Goal: Transaction & Acquisition: Purchase product/service

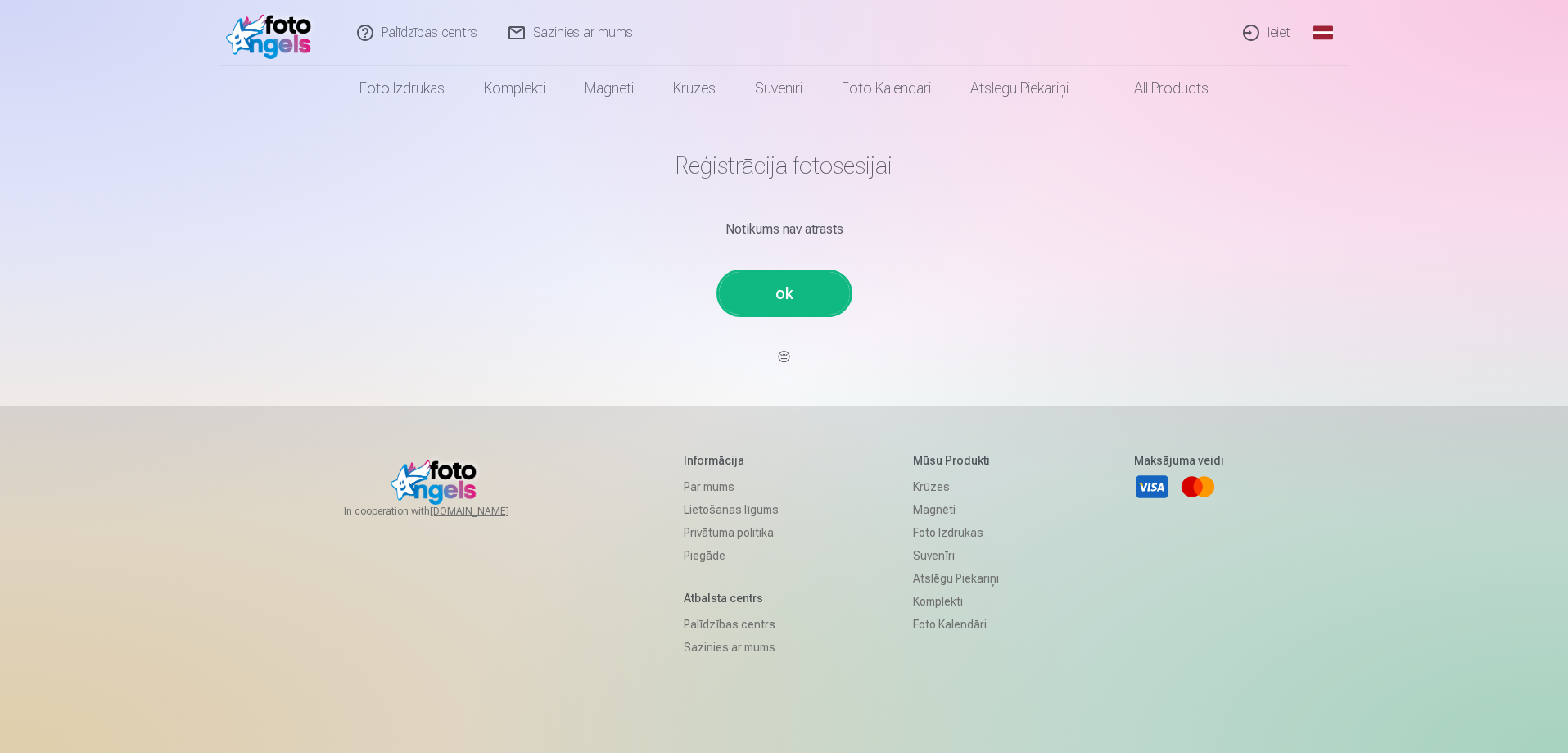
click at [795, 298] on link "ok" at bounding box center [784, 292] width 131 height 43
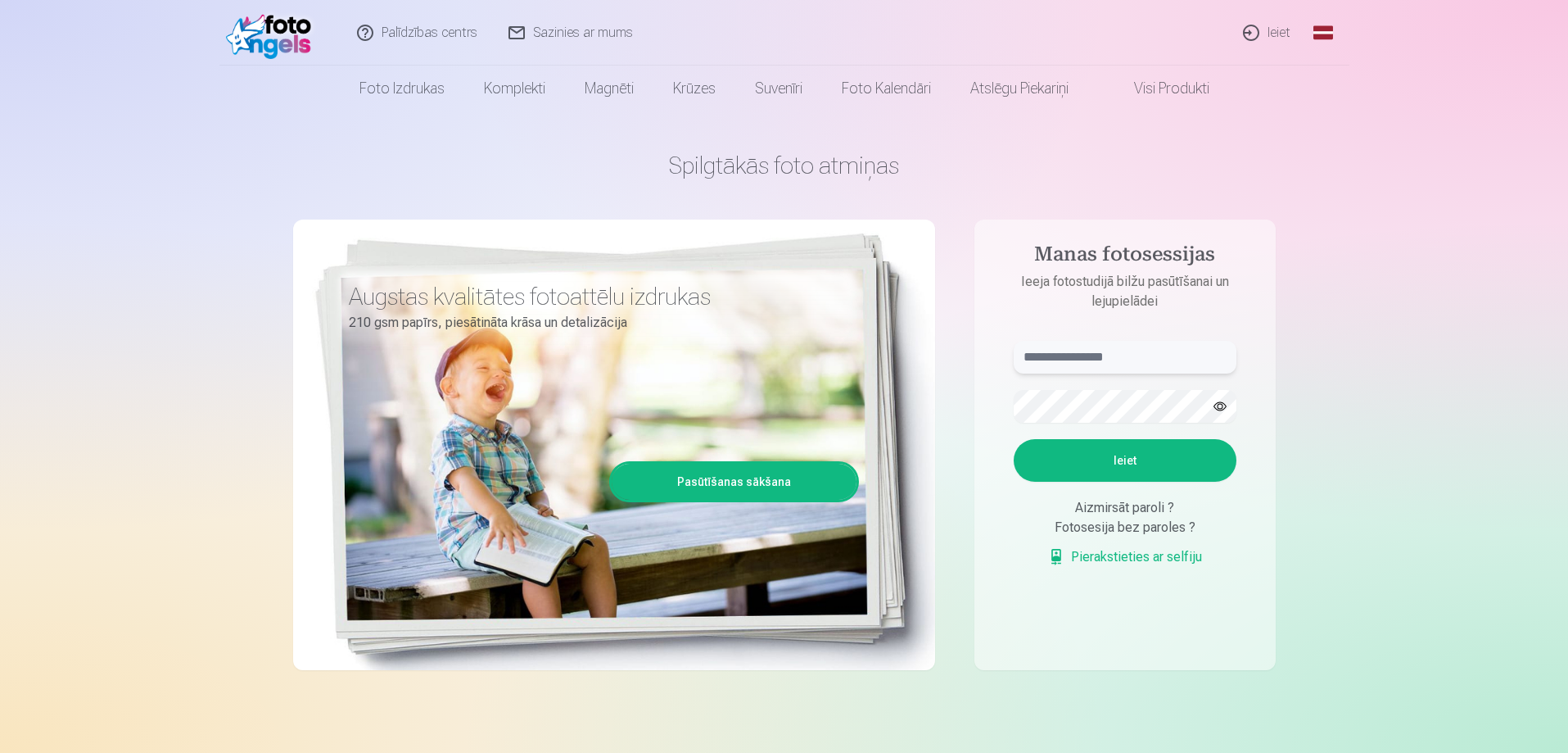
click at [1072, 358] on input "text" at bounding box center [1125, 357] width 223 height 33
type input "**********"
click at [1148, 450] on button "Ieiet" at bounding box center [1125, 460] width 223 height 43
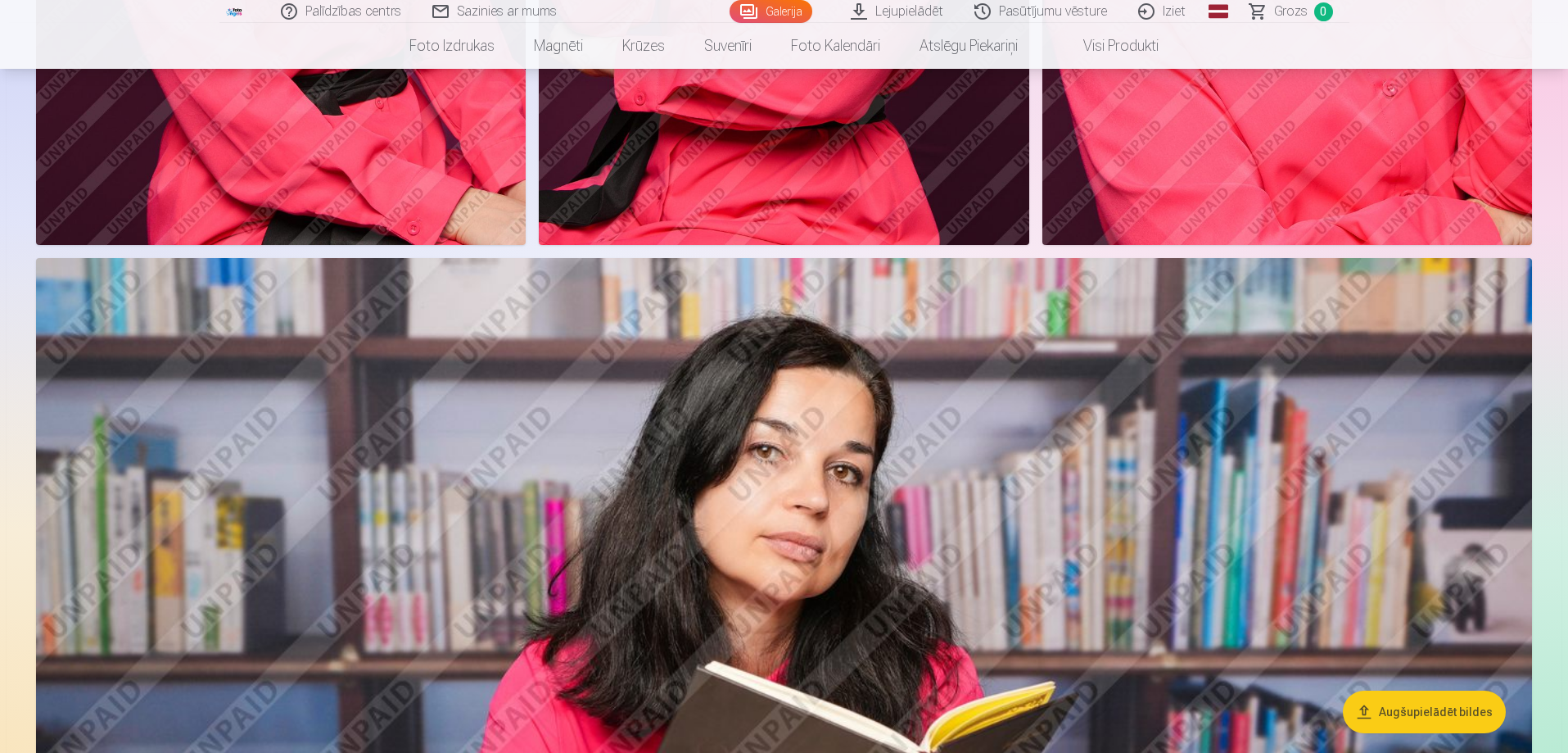
scroll to position [902, 0]
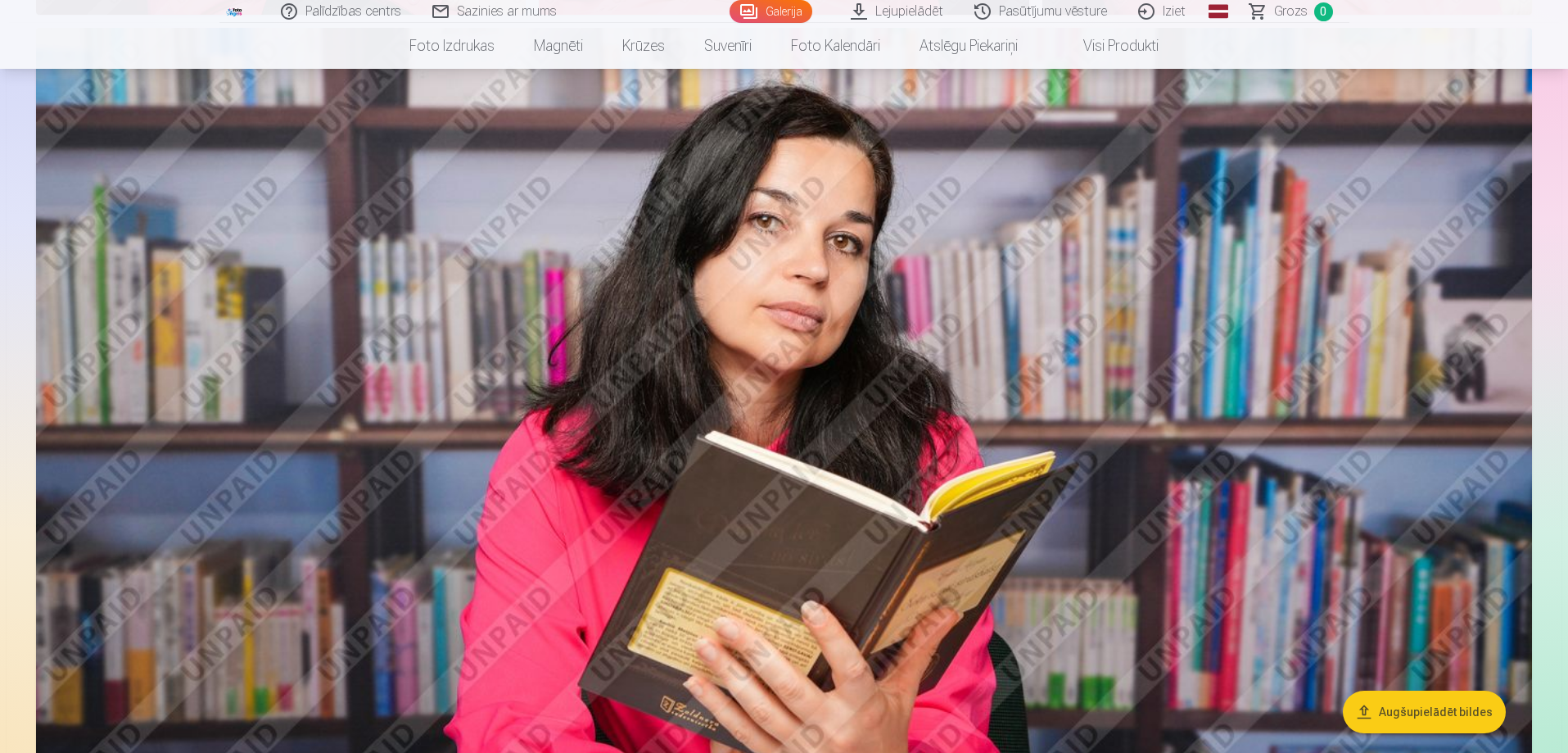
click at [786, 497] on img at bounding box center [784, 526] width 1496 height 998
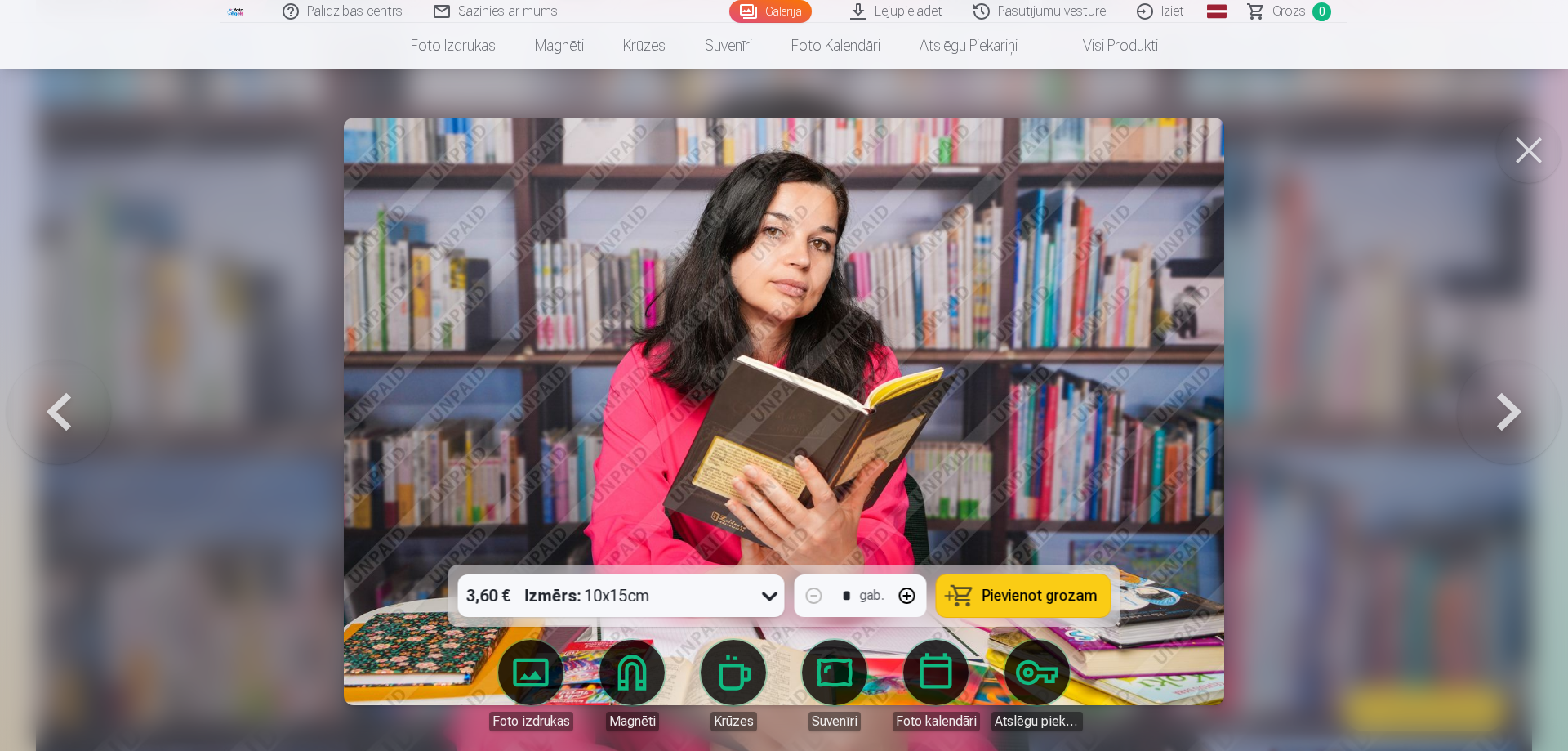
click at [761, 594] on icon at bounding box center [770, 595] width 26 height 26
click at [1019, 595] on span "Pievienot grozam" at bounding box center [1040, 595] width 115 height 15
click at [1501, 407] on button at bounding box center [1509, 411] width 105 height 274
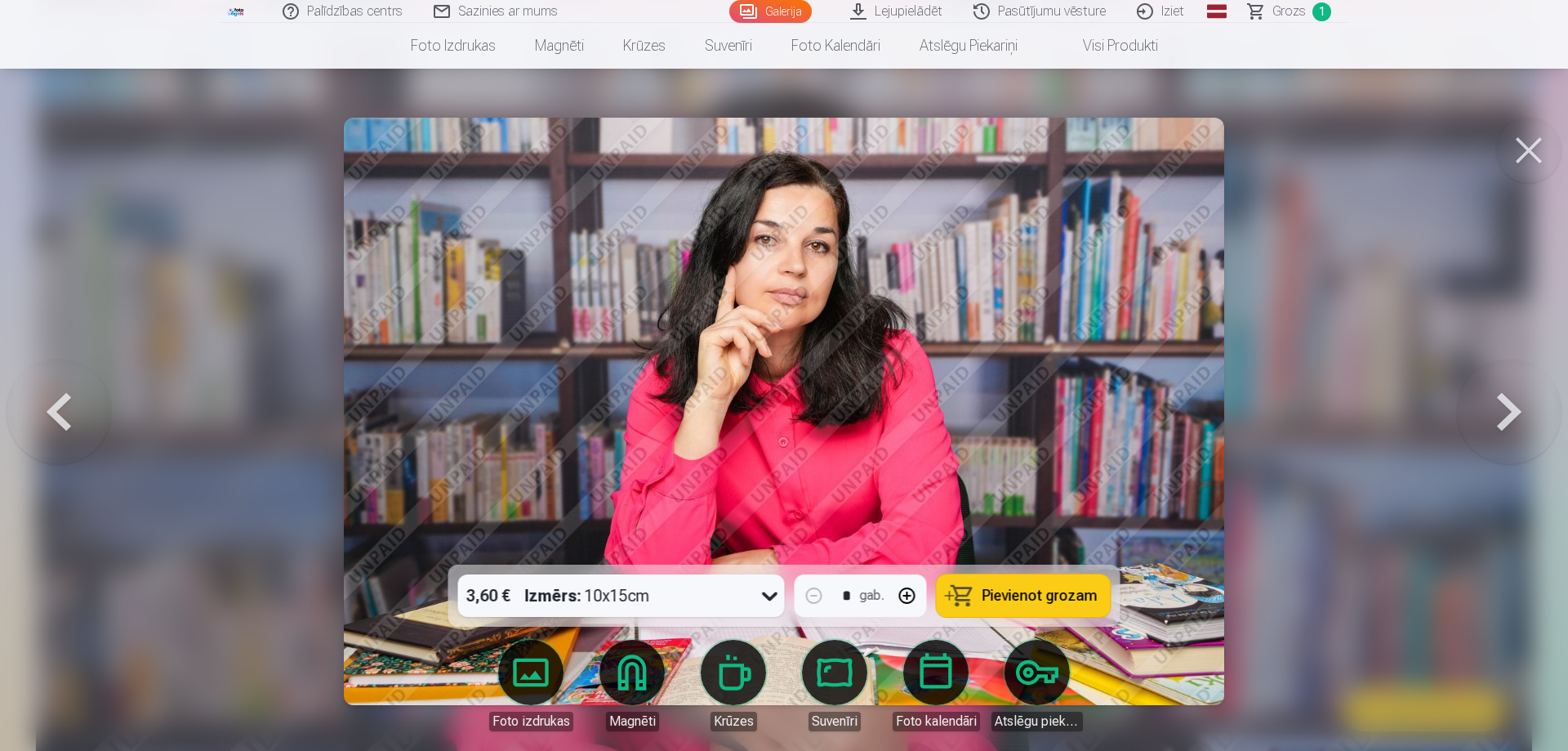
click at [1501, 407] on button at bounding box center [1509, 411] width 105 height 274
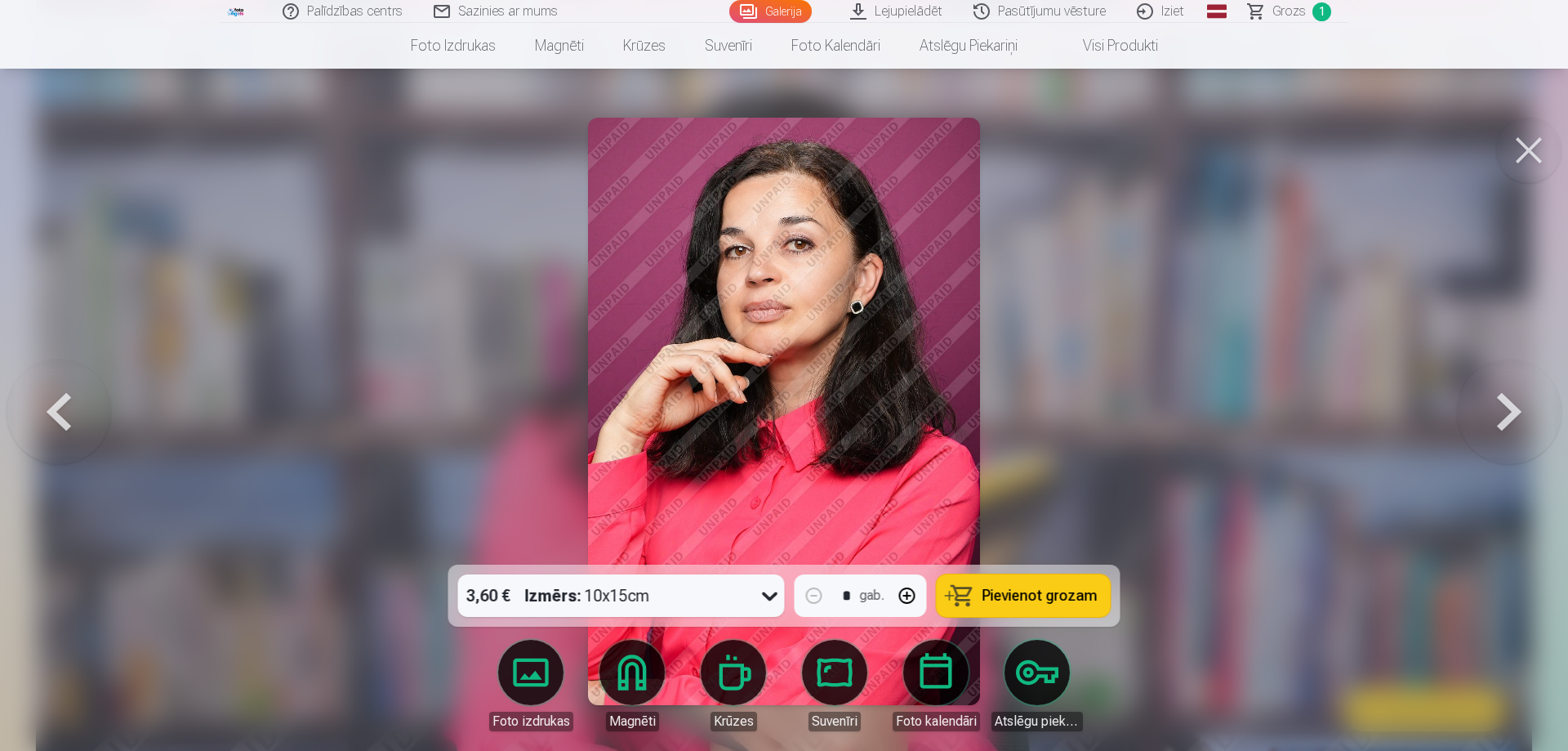
click at [997, 597] on span "Pievienot grozam" at bounding box center [1040, 595] width 115 height 15
click at [1494, 404] on button at bounding box center [1509, 411] width 105 height 274
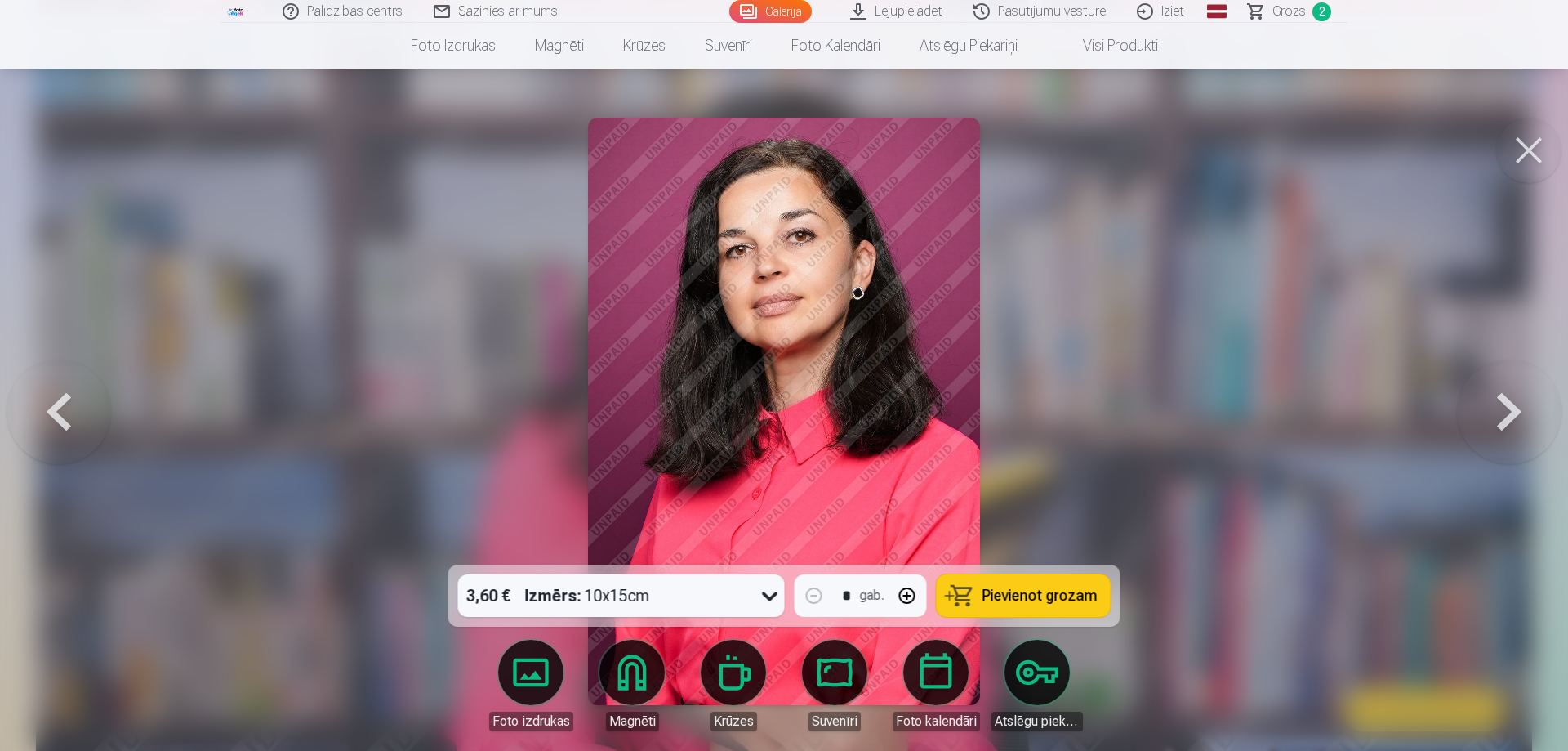
click at [1494, 404] on button at bounding box center [1509, 411] width 105 height 274
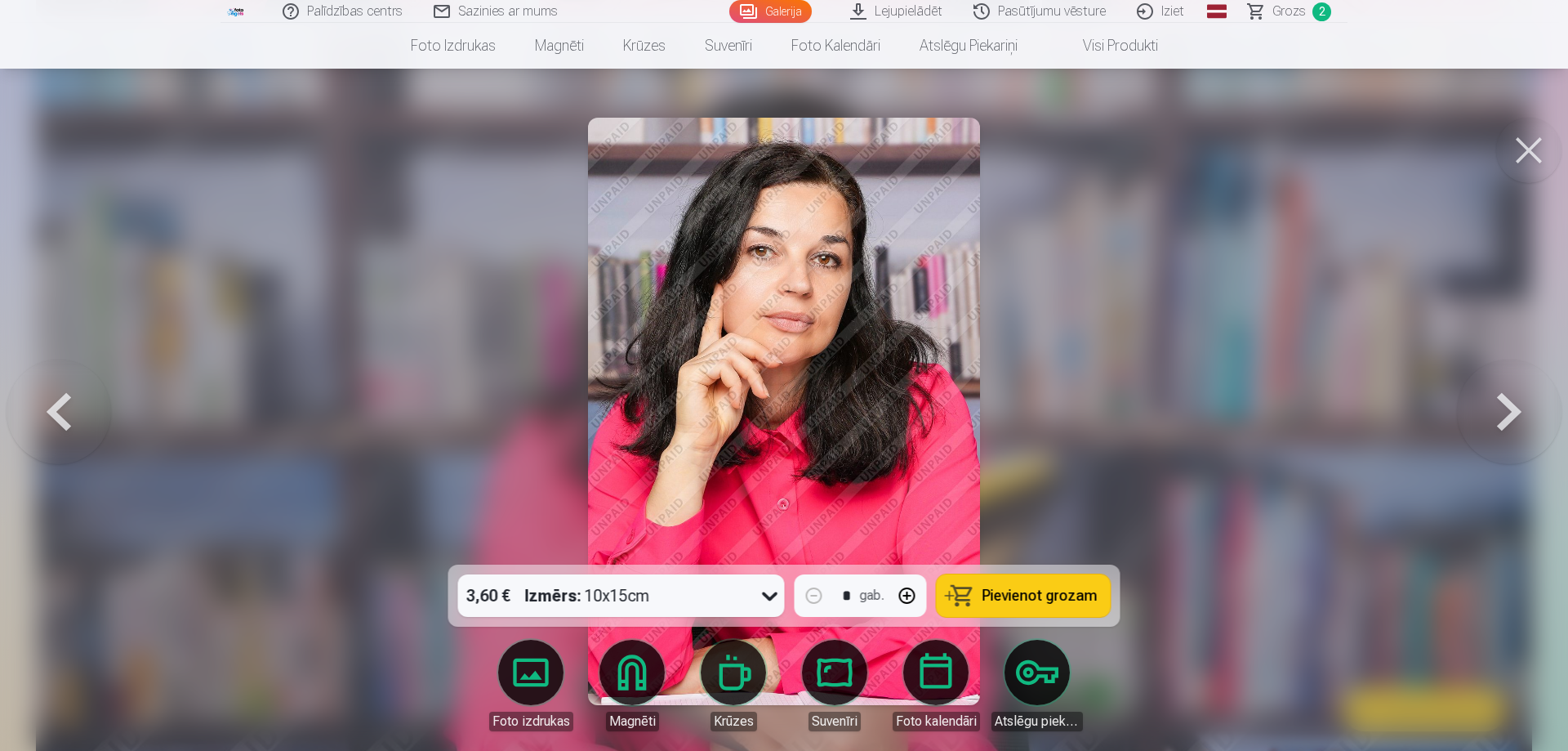
click at [1494, 404] on button at bounding box center [1509, 411] width 105 height 274
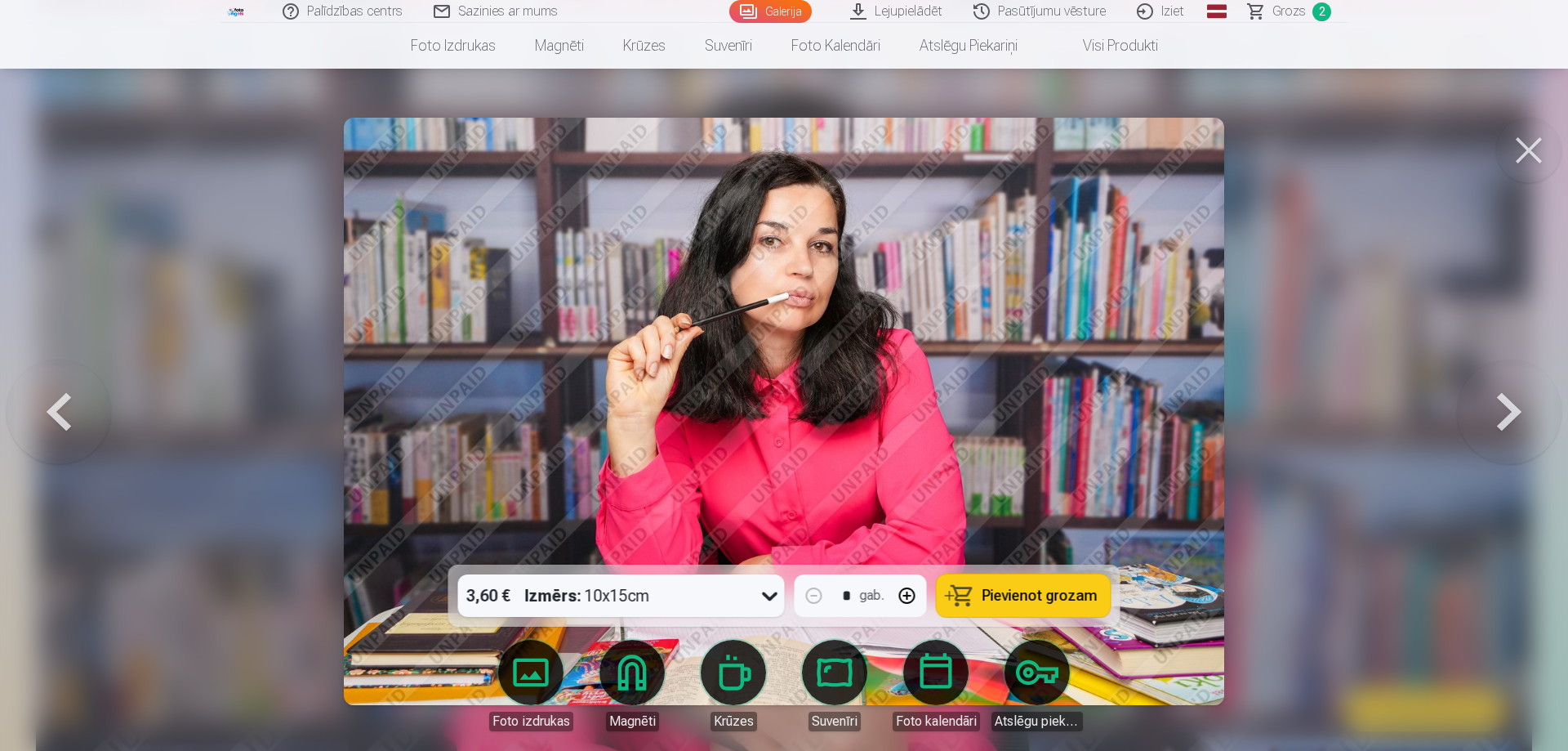
click at [1002, 600] on span "Pievienot grozam" at bounding box center [1040, 595] width 115 height 15
click at [1513, 411] on button at bounding box center [1509, 411] width 105 height 274
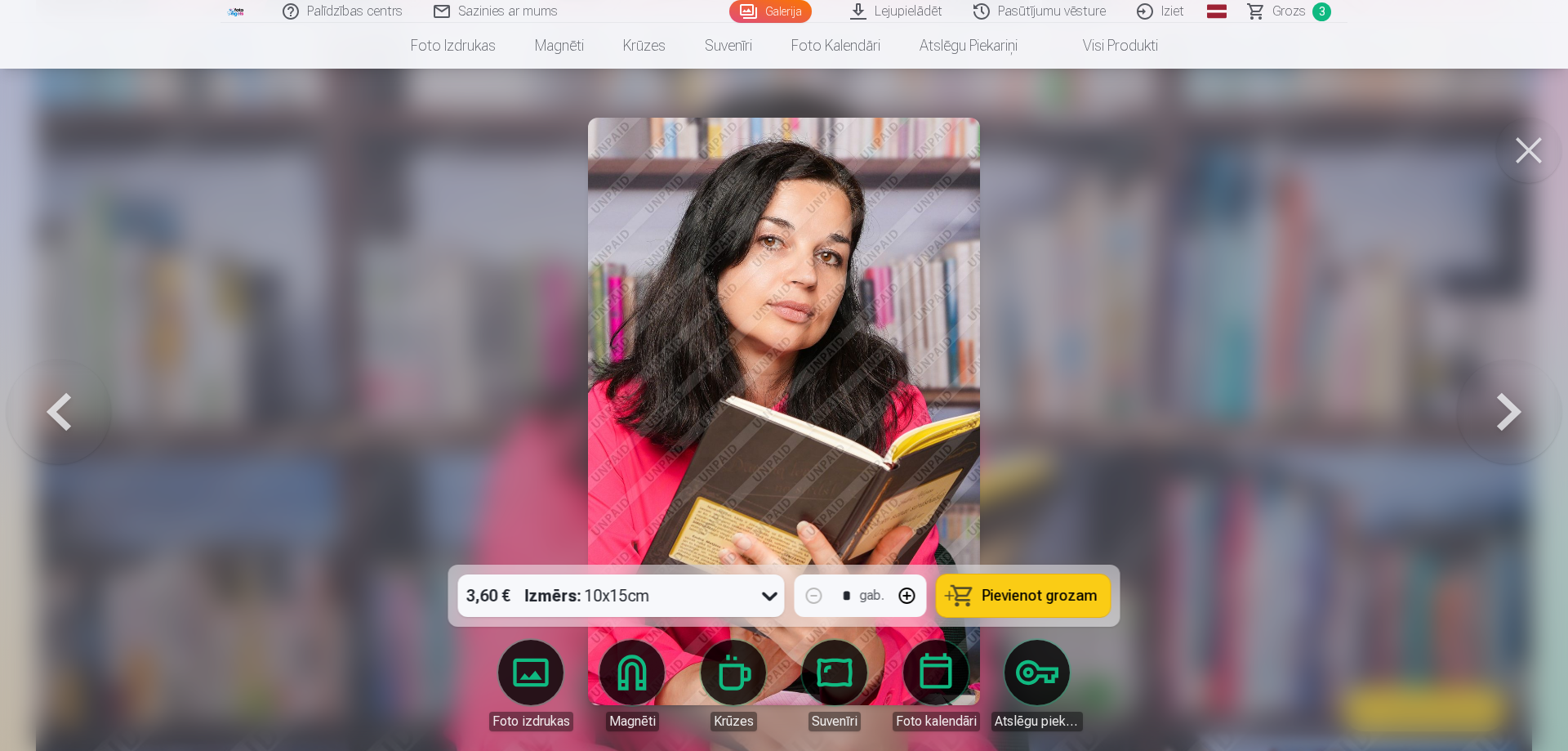
click at [1050, 600] on span "Pievienot grozam" at bounding box center [1040, 595] width 115 height 15
click at [1502, 422] on button at bounding box center [1509, 411] width 105 height 274
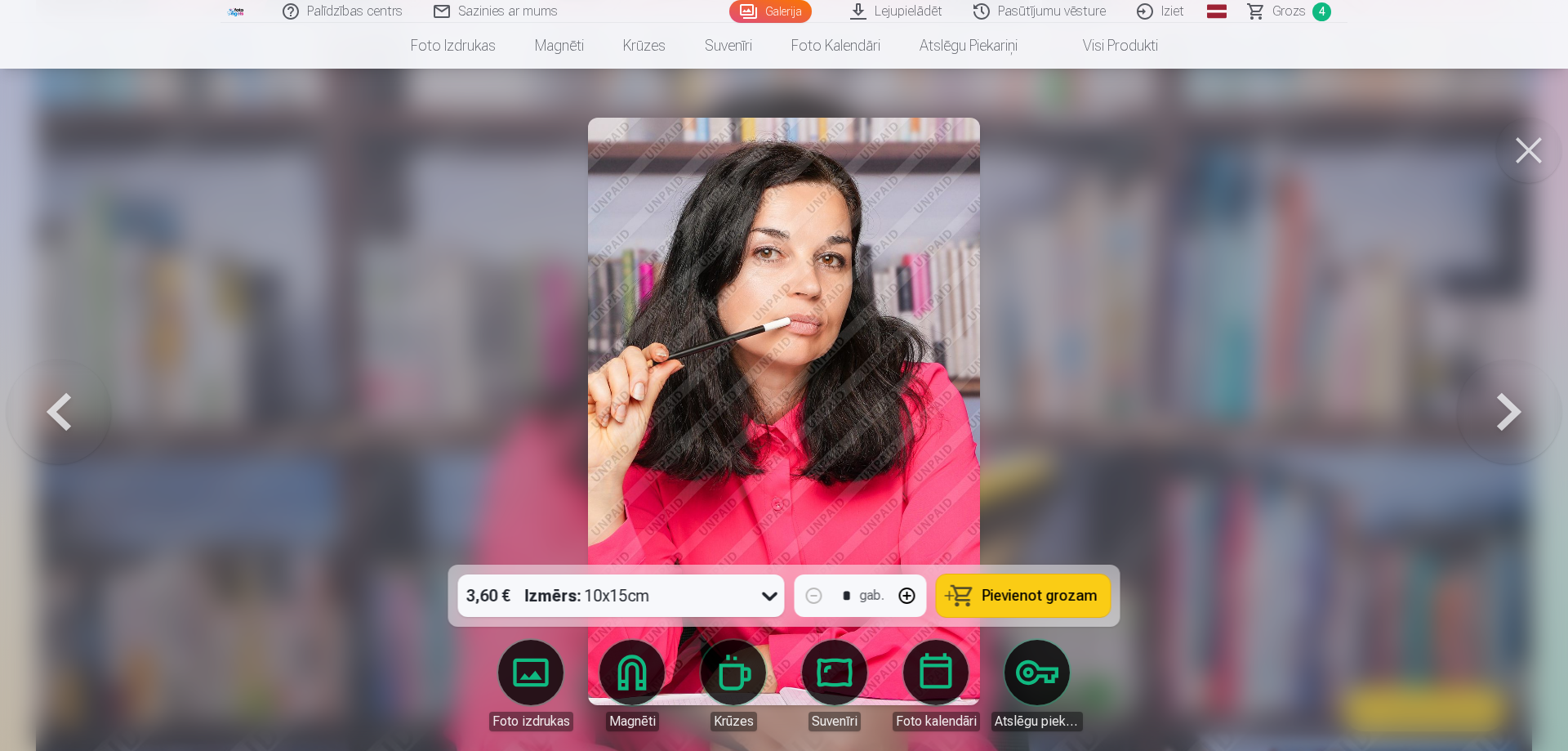
click at [1502, 422] on button at bounding box center [1509, 411] width 105 height 274
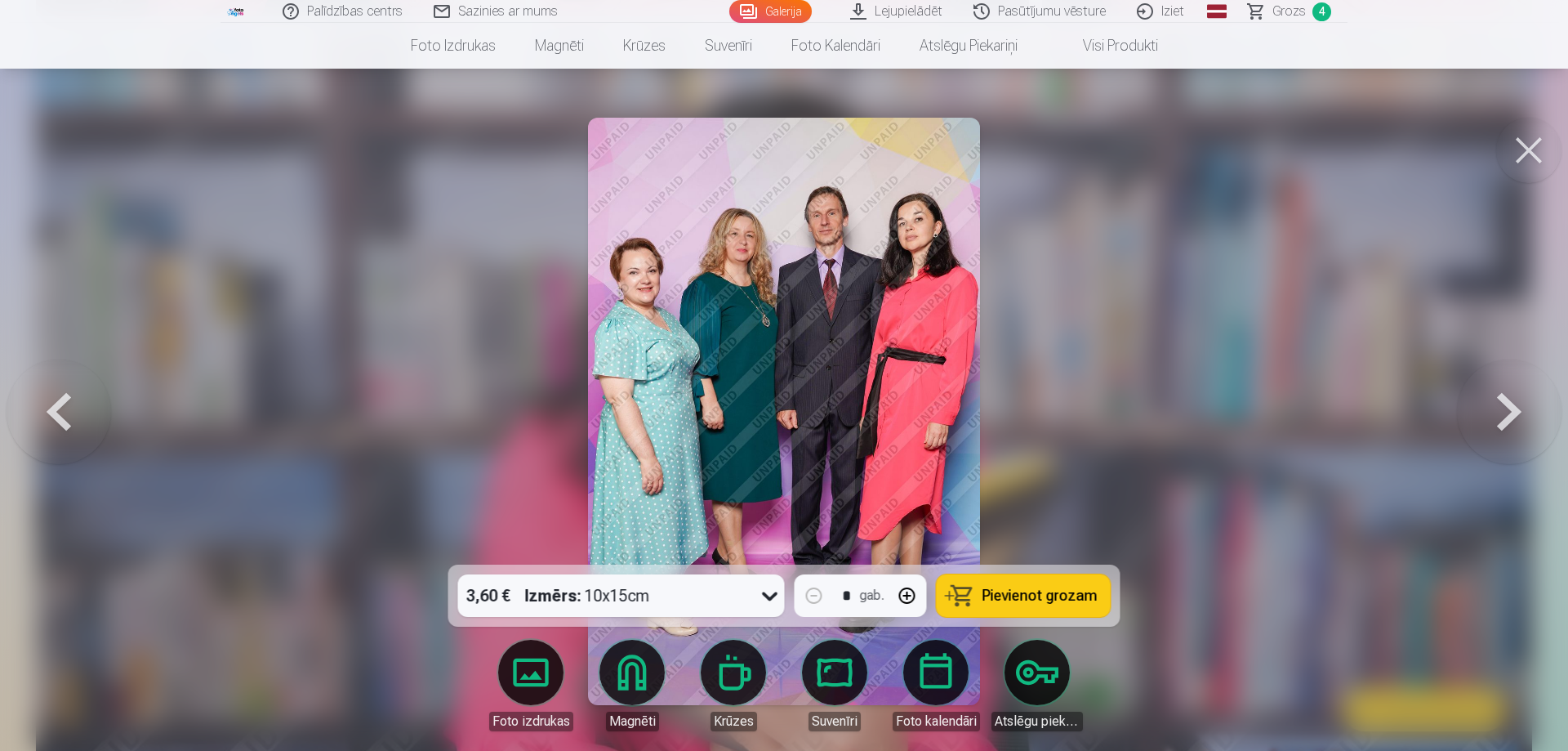
click at [1017, 597] on span "Pievienot grozam" at bounding box center [1040, 595] width 115 height 15
click at [1527, 406] on button at bounding box center [1509, 411] width 105 height 274
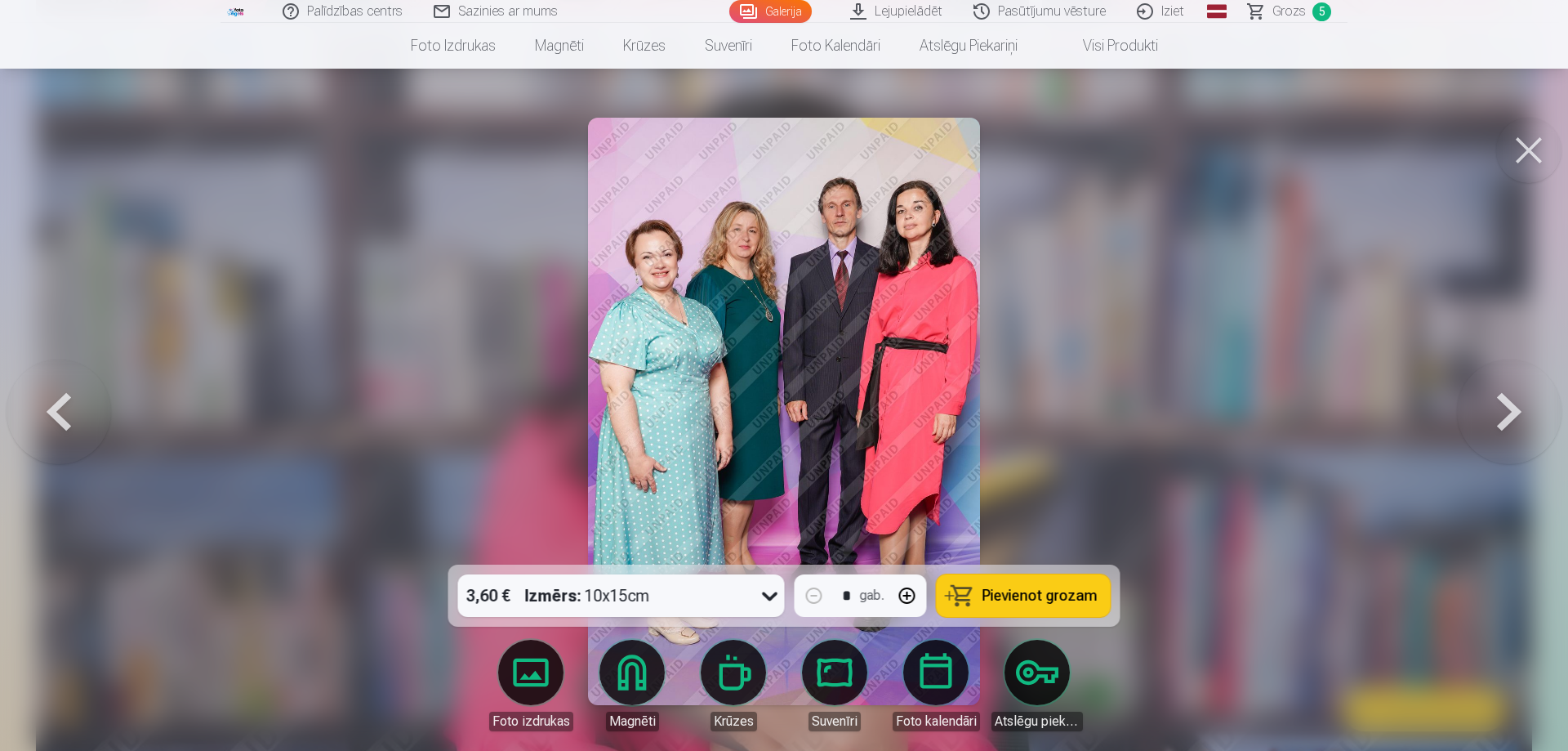
click at [64, 409] on button at bounding box center [58, 411] width 105 height 274
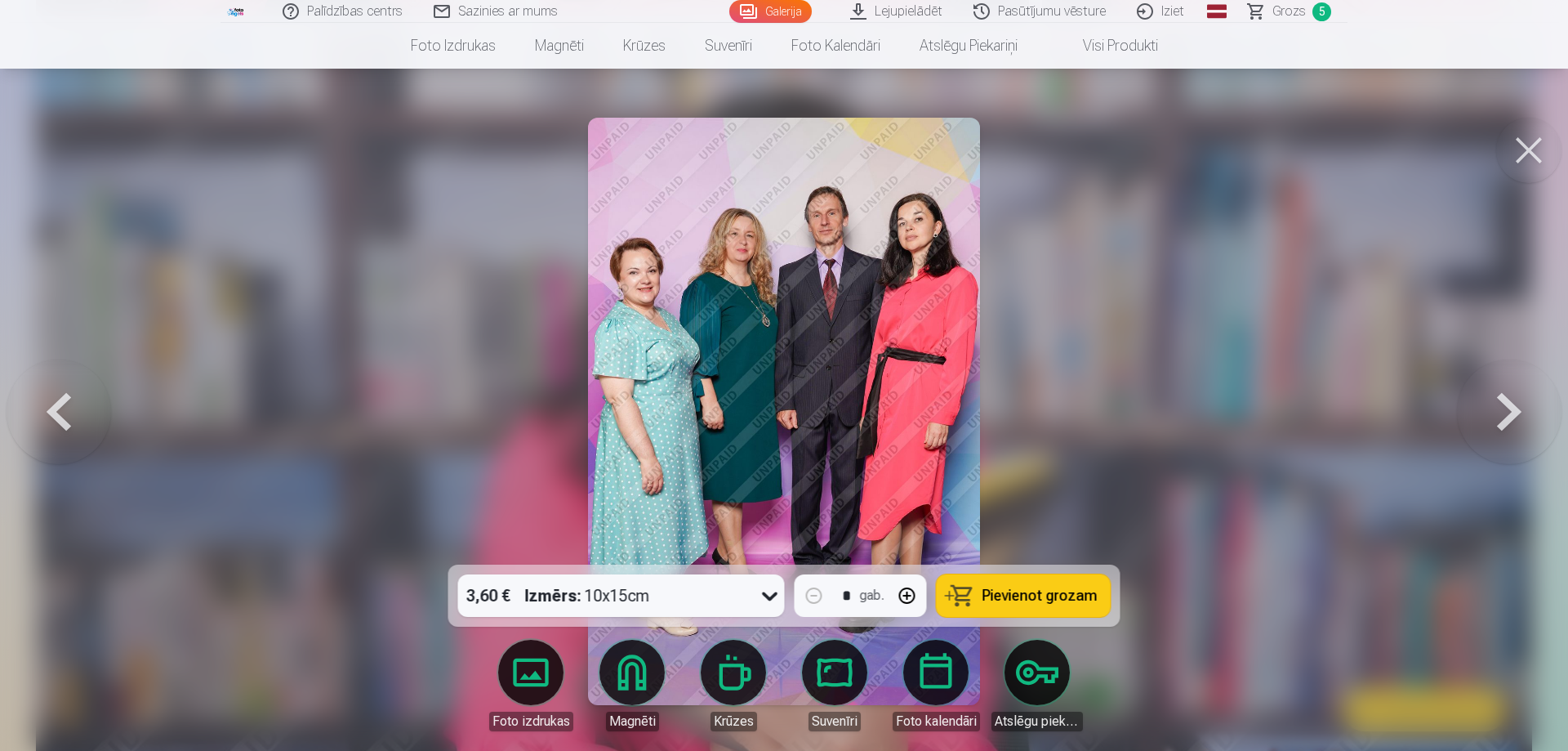
click at [1515, 416] on button at bounding box center [1509, 411] width 105 height 274
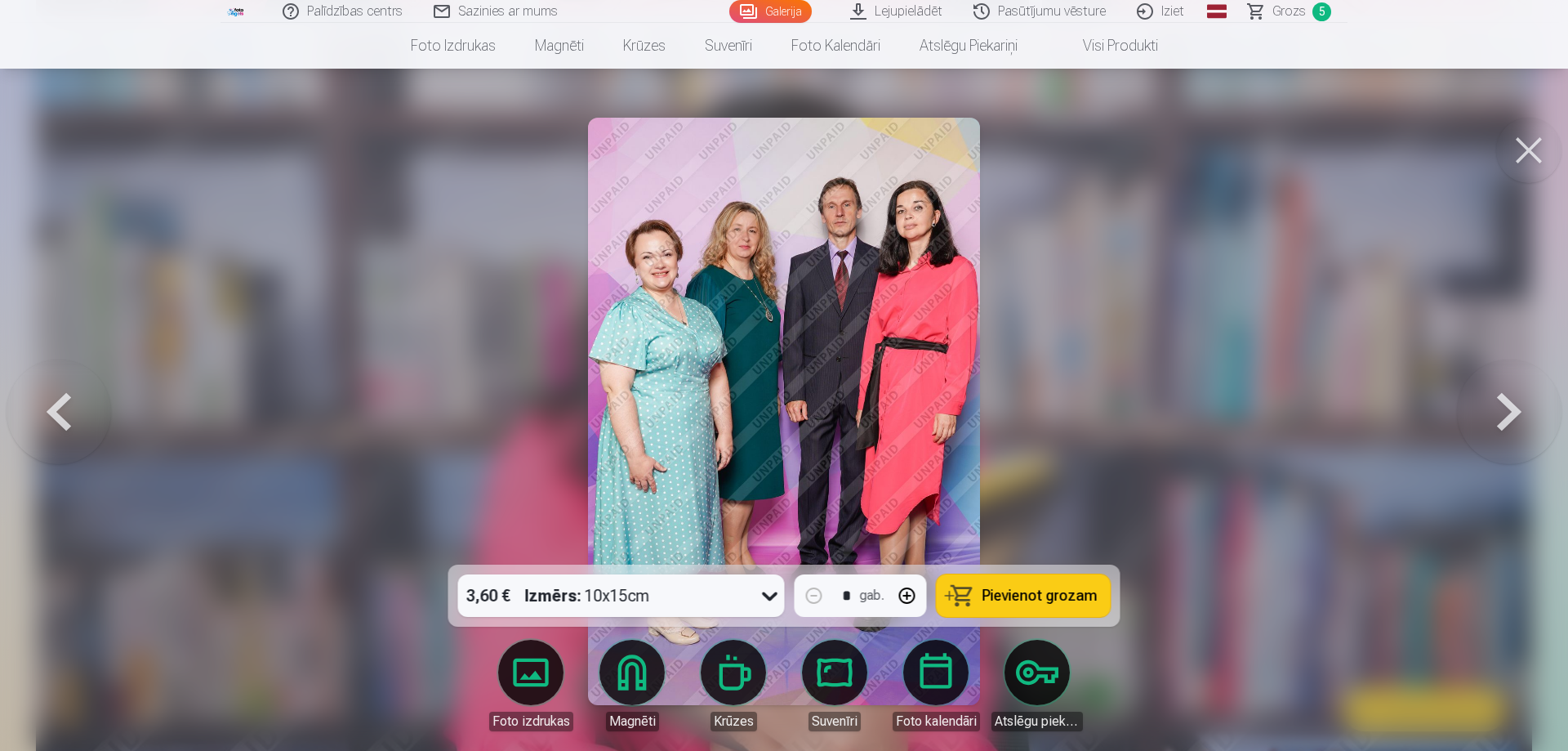
click at [1515, 416] on button at bounding box center [1509, 411] width 105 height 274
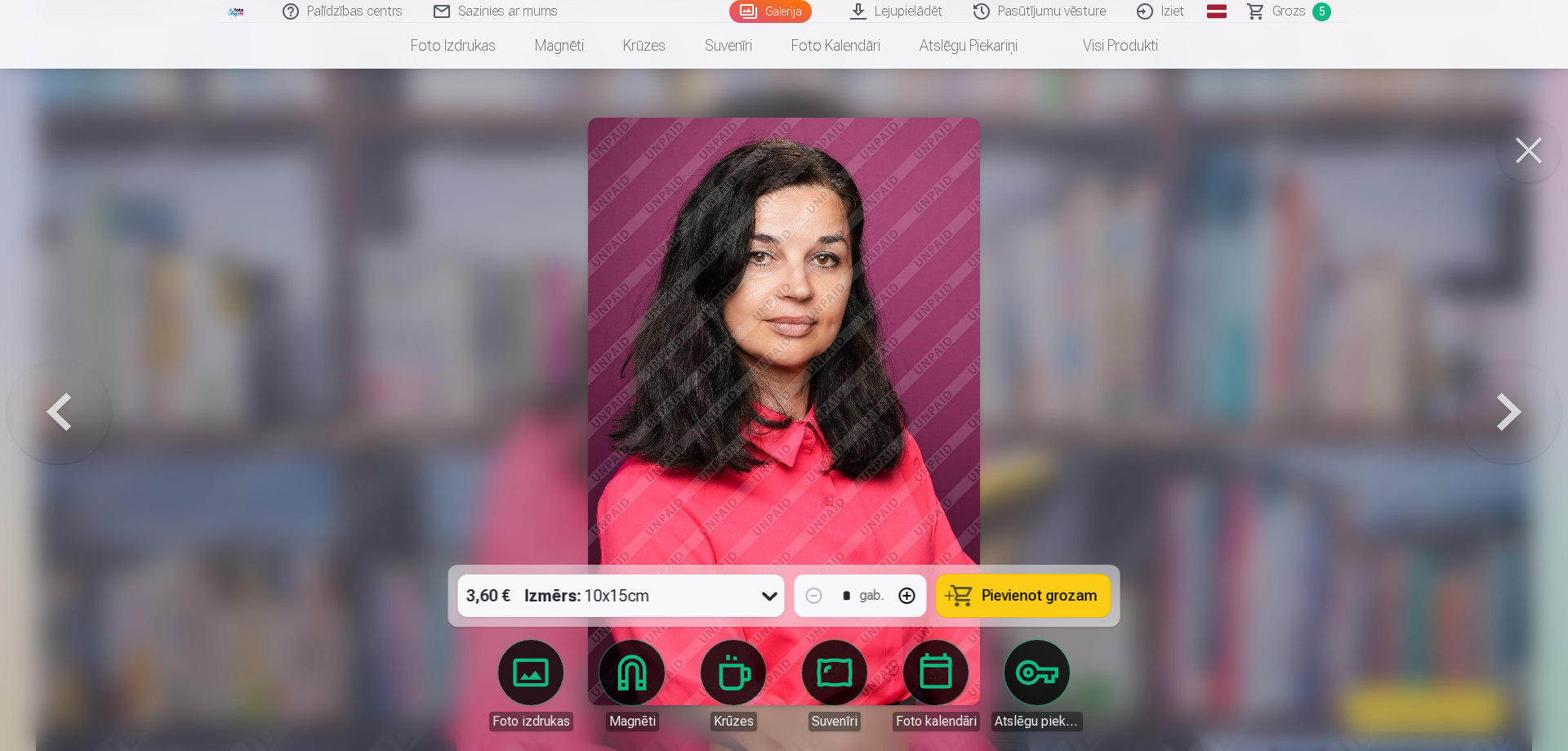
click at [1515, 416] on button at bounding box center [1509, 411] width 105 height 274
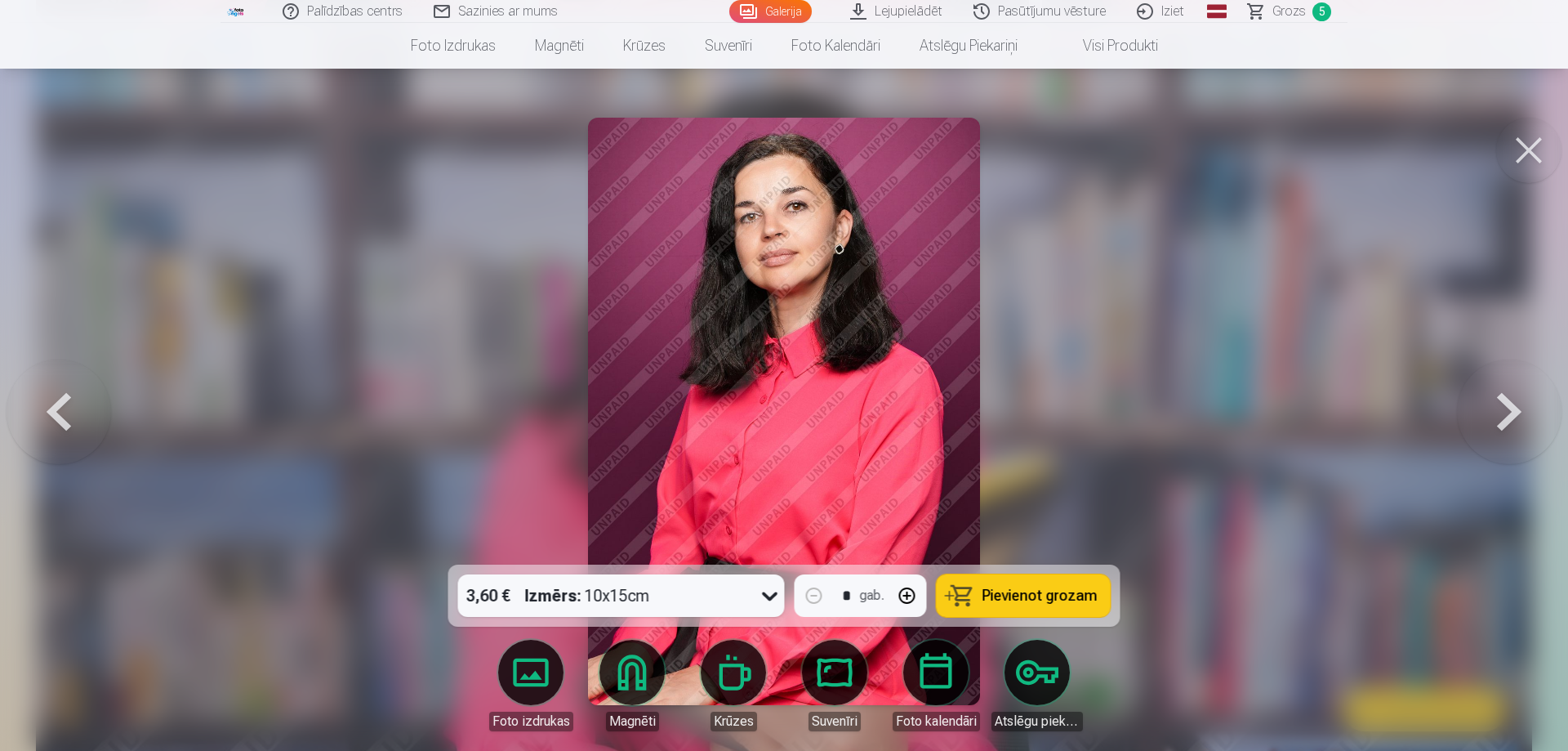
click at [1515, 416] on button at bounding box center [1509, 411] width 105 height 274
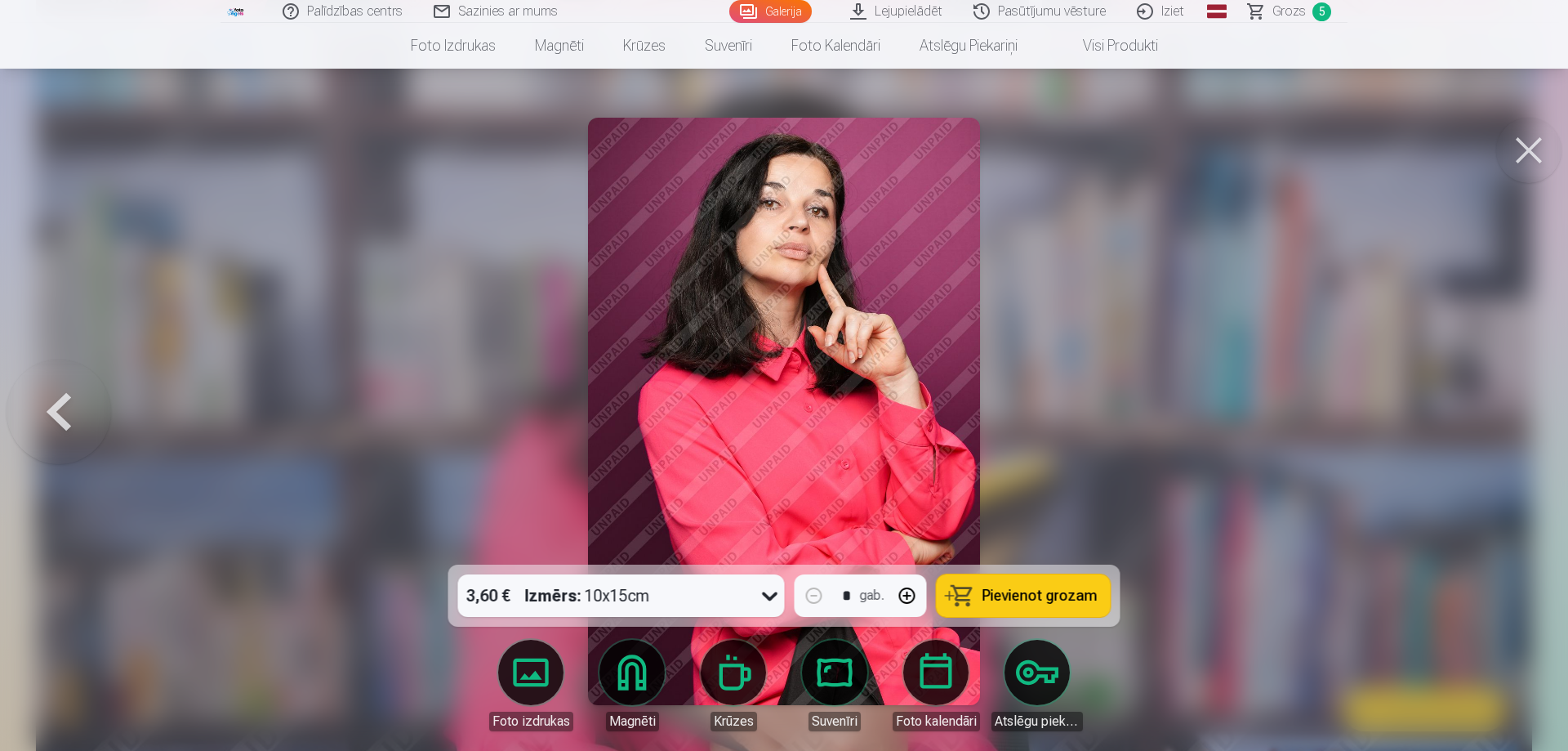
click at [1515, 416] on div at bounding box center [784, 376] width 1568 height 751
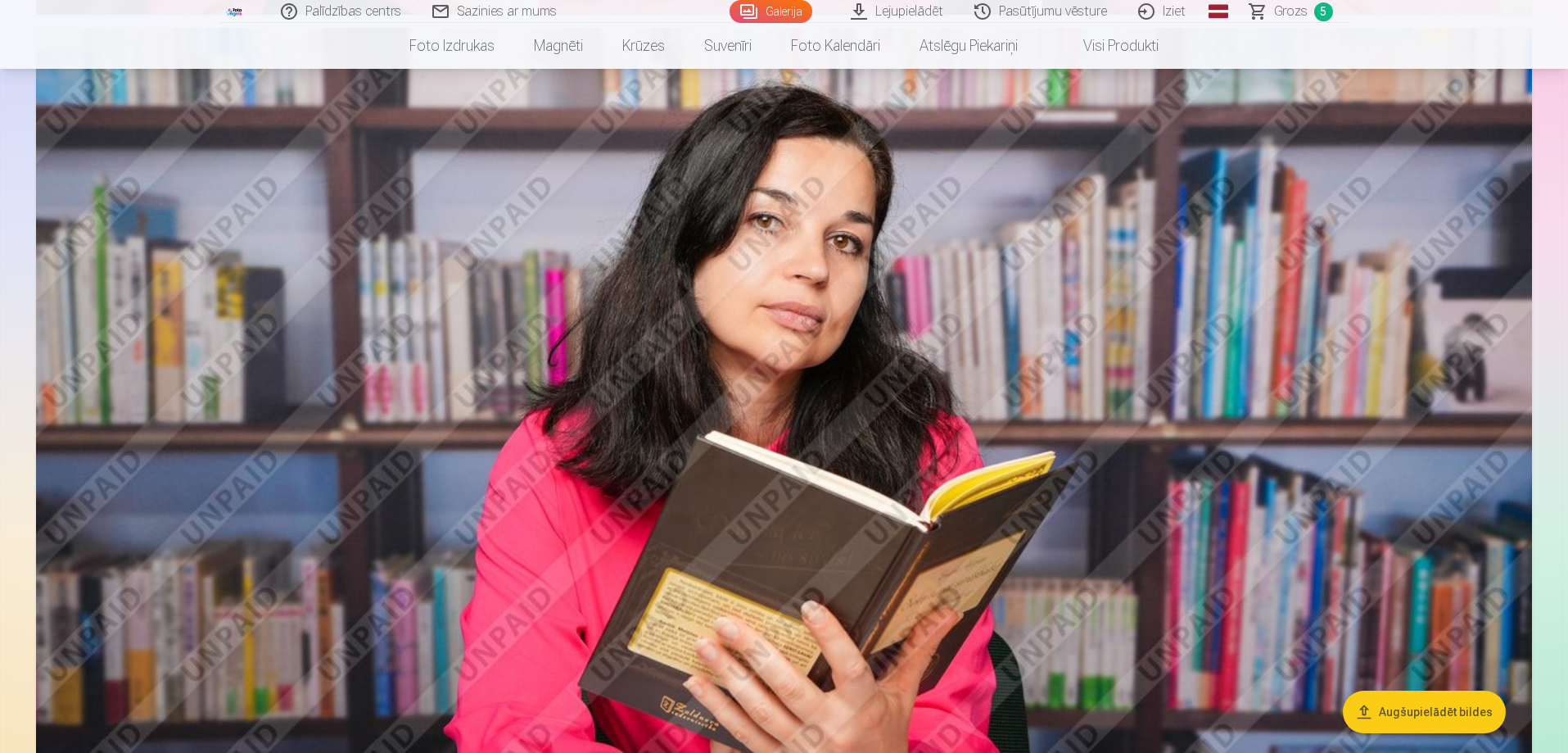
click at [1312, 9] on link "Grozs 5" at bounding box center [1292, 11] width 114 height 23
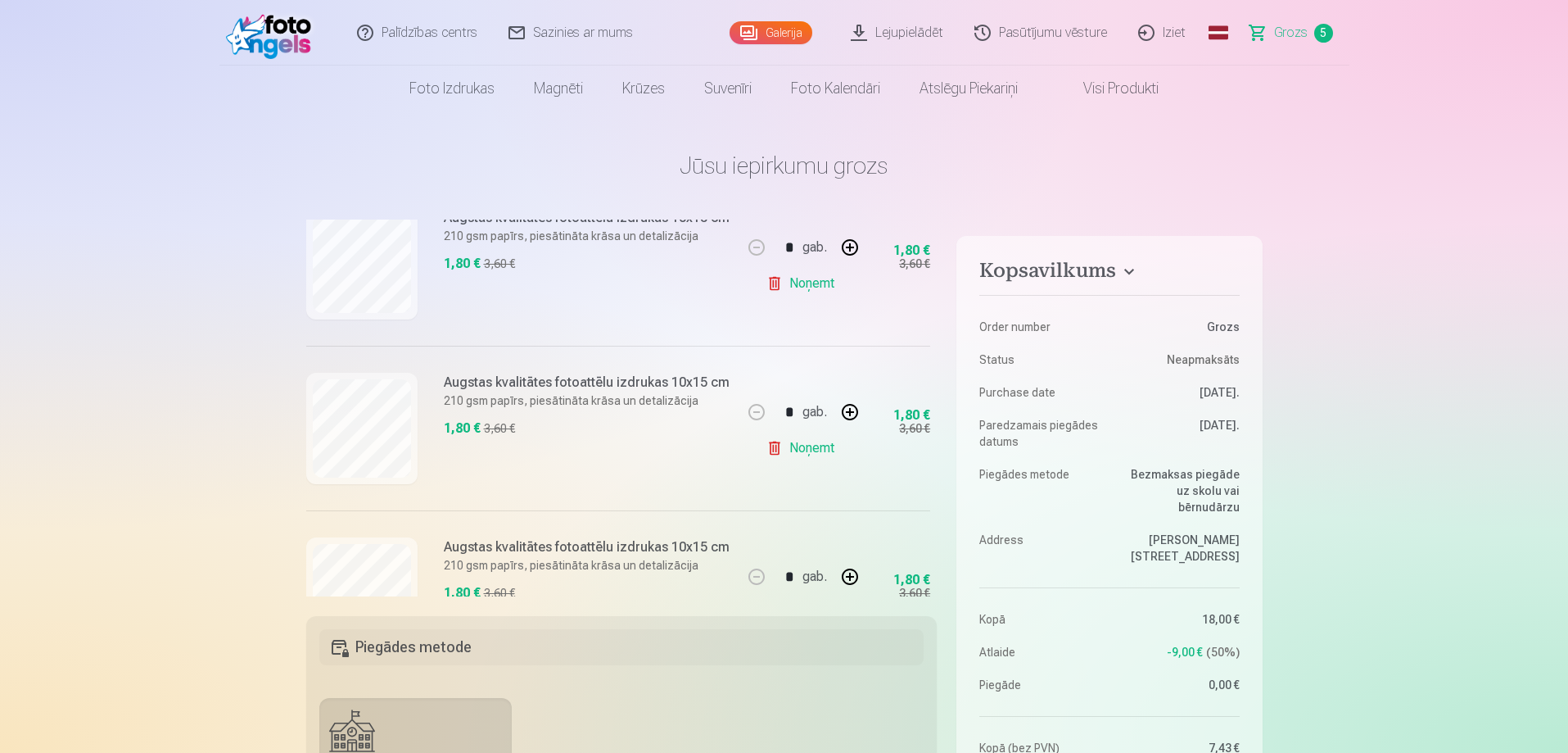
scroll to position [246, 0]
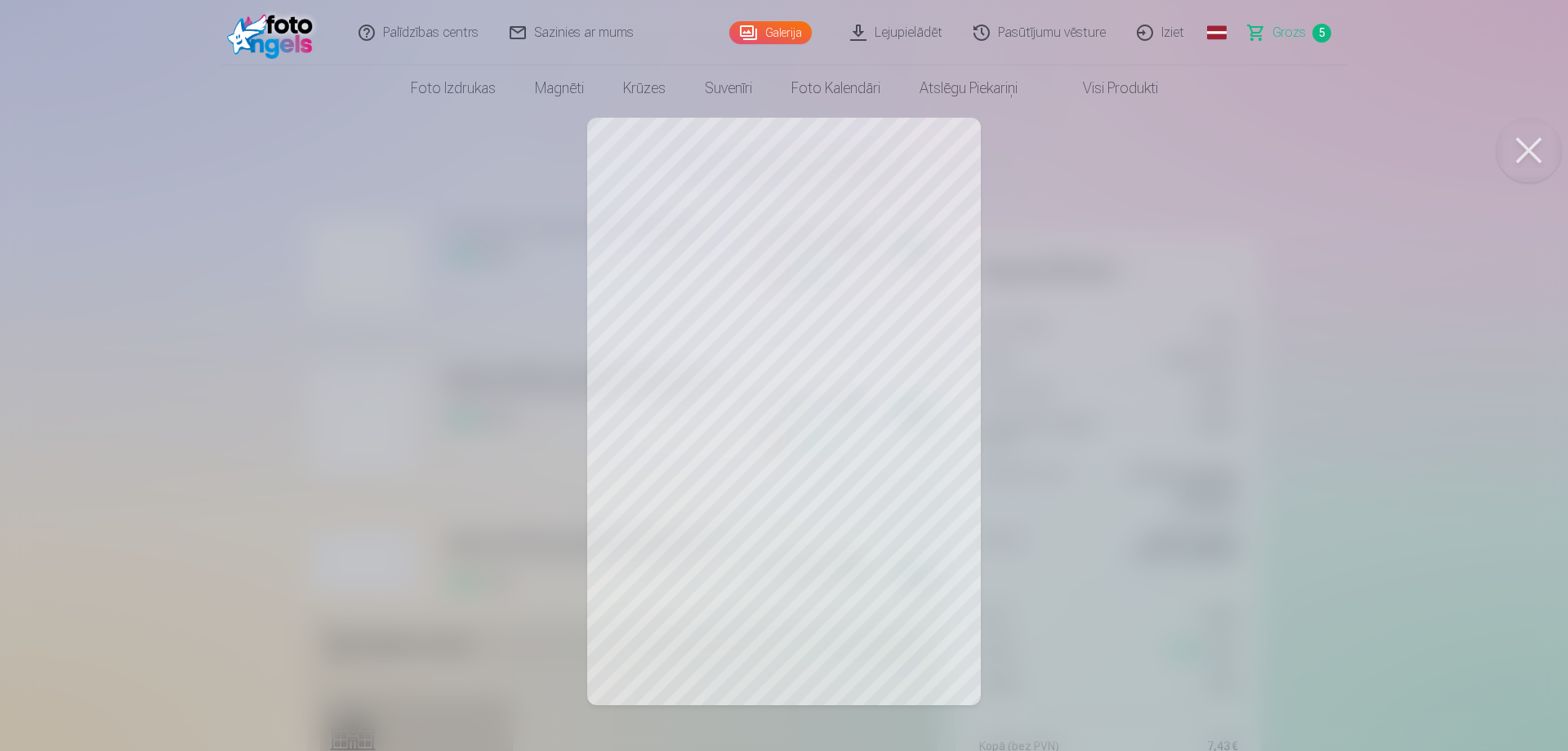
click at [1526, 143] on button at bounding box center [1527, 150] width 65 height 65
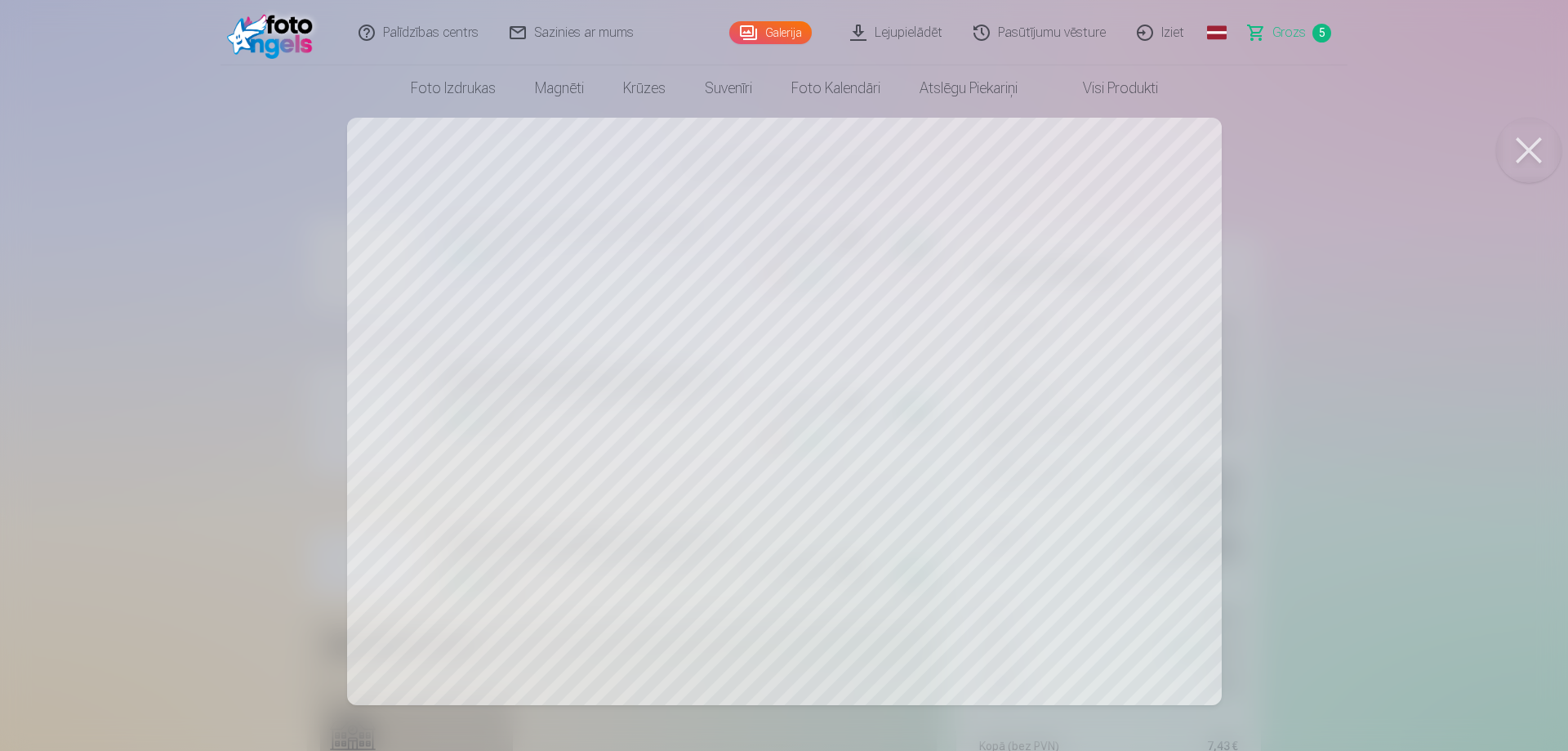
click at [1533, 149] on button at bounding box center [1527, 150] width 65 height 65
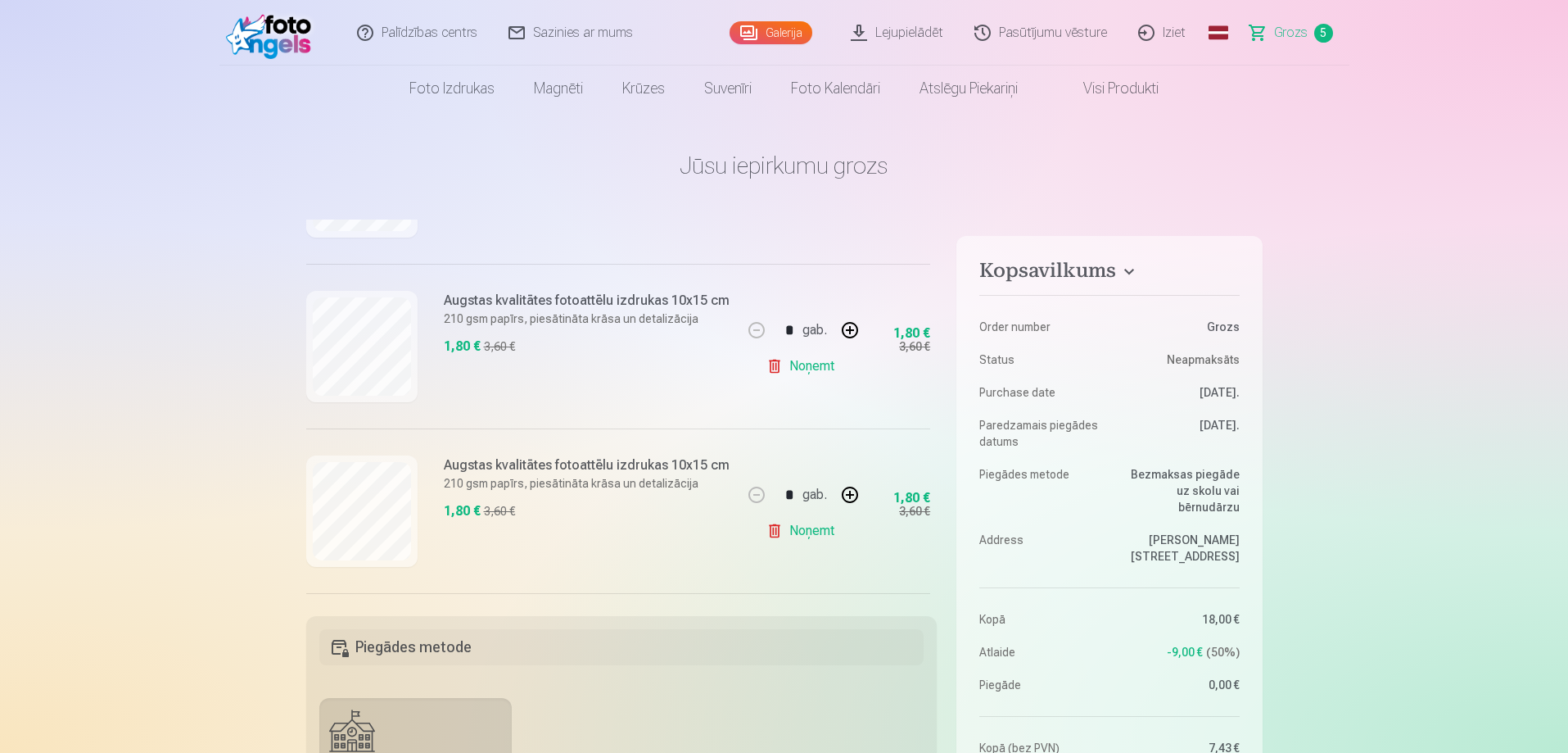
scroll to position [492, 0]
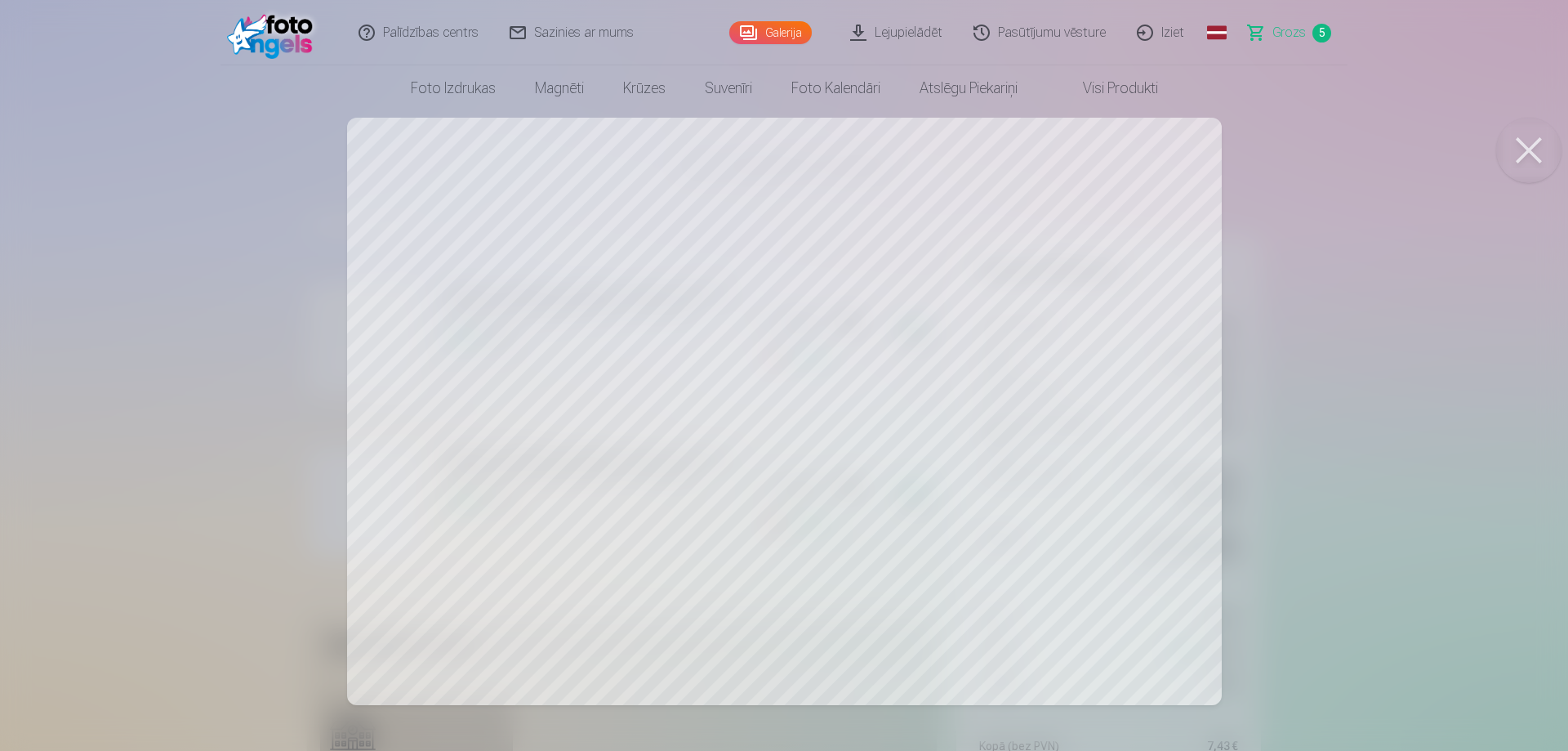
click at [1525, 148] on button at bounding box center [1527, 150] width 65 height 65
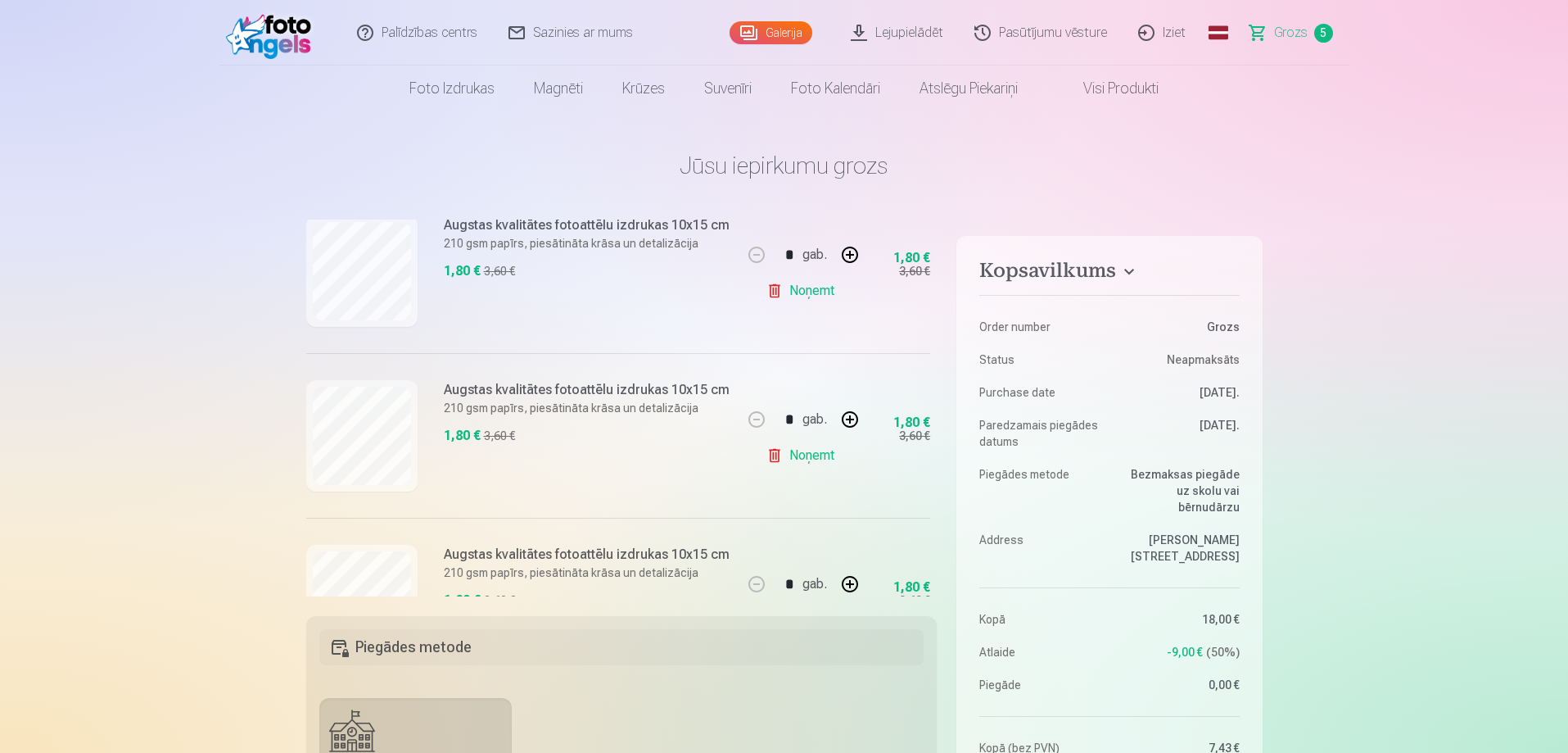
scroll to position [651, 0]
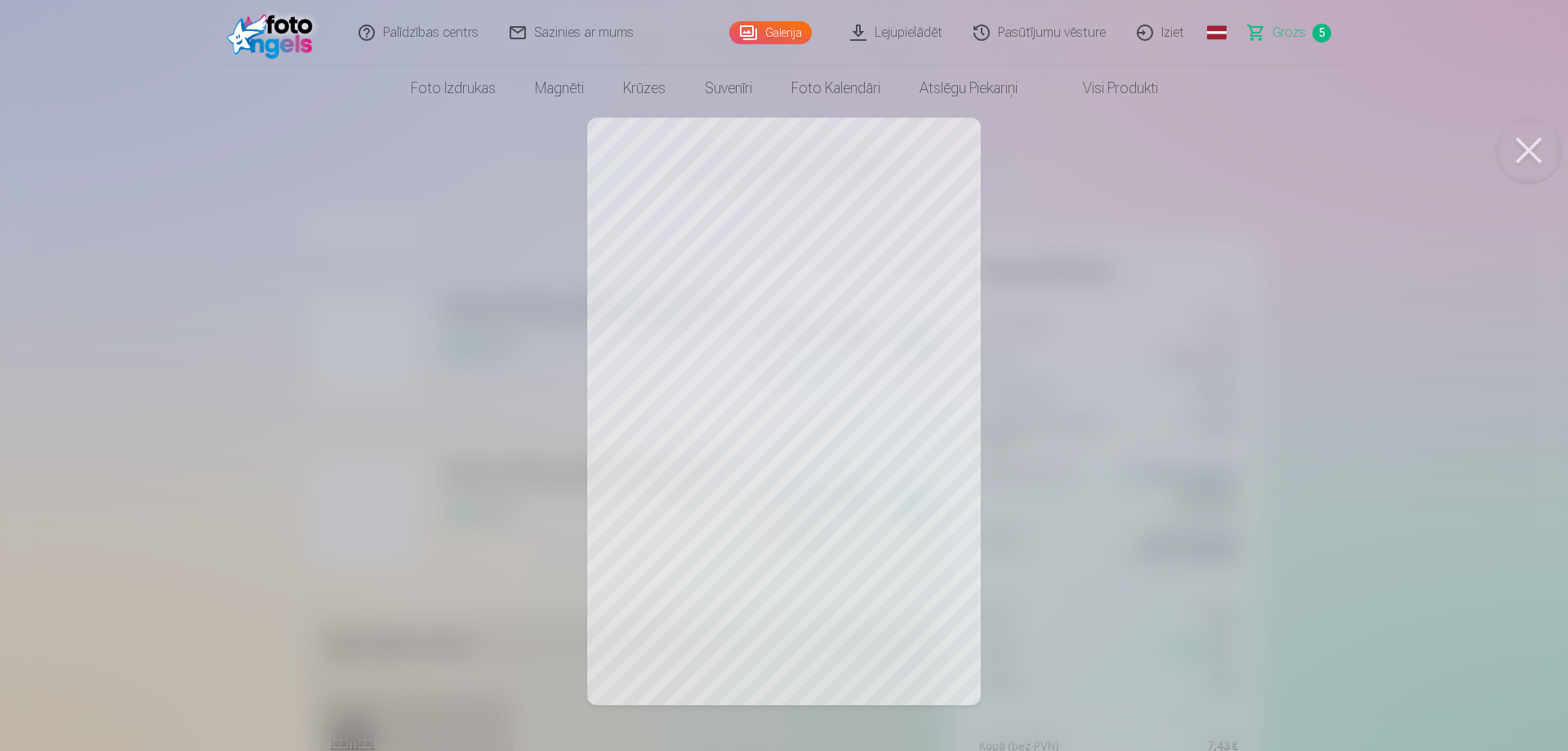
click at [1524, 142] on button at bounding box center [1527, 150] width 65 height 65
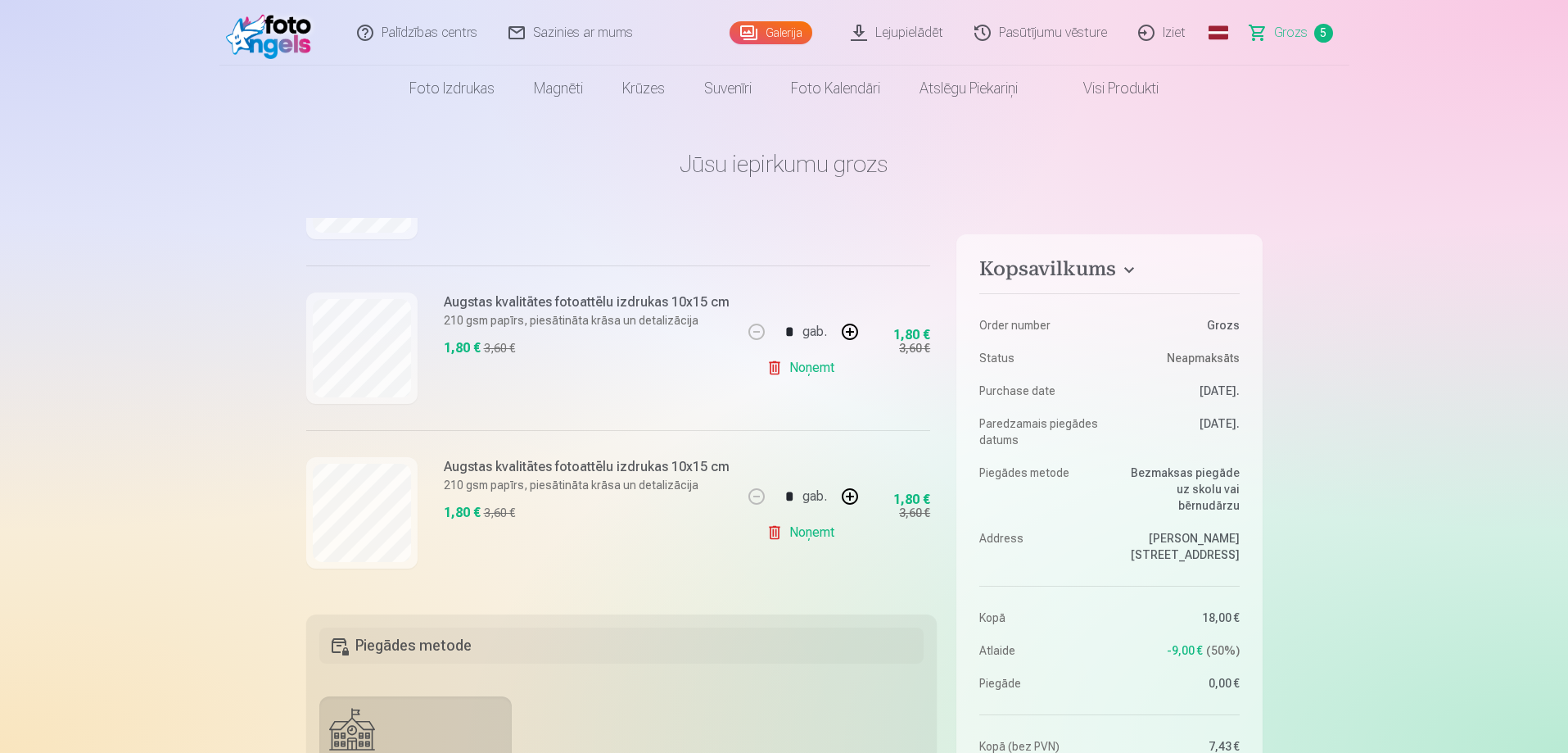
scroll to position [0, 0]
click at [802, 363] on link "Noņemt" at bounding box center [804, 369] width 75 height 33
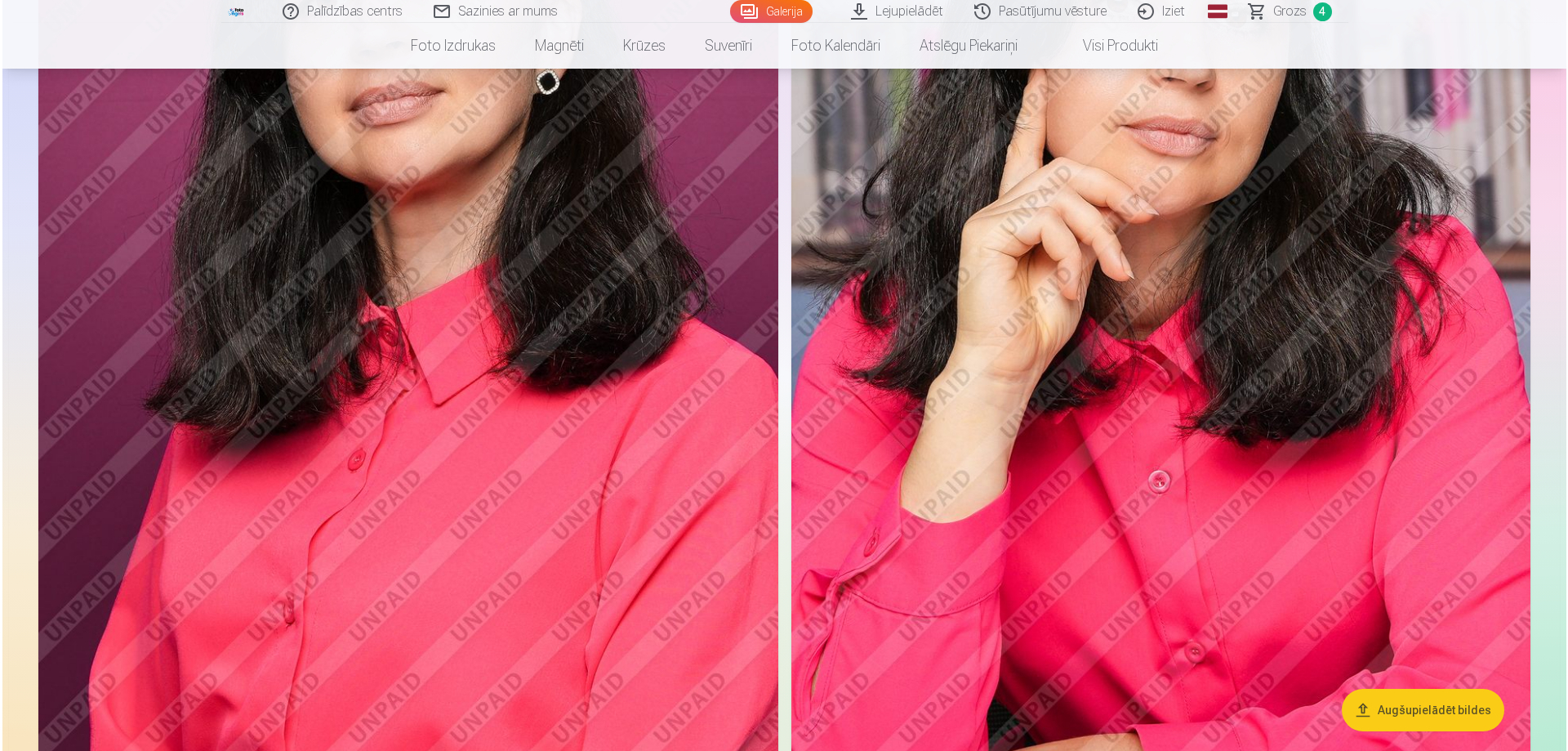
scroll to position [2941, 0]
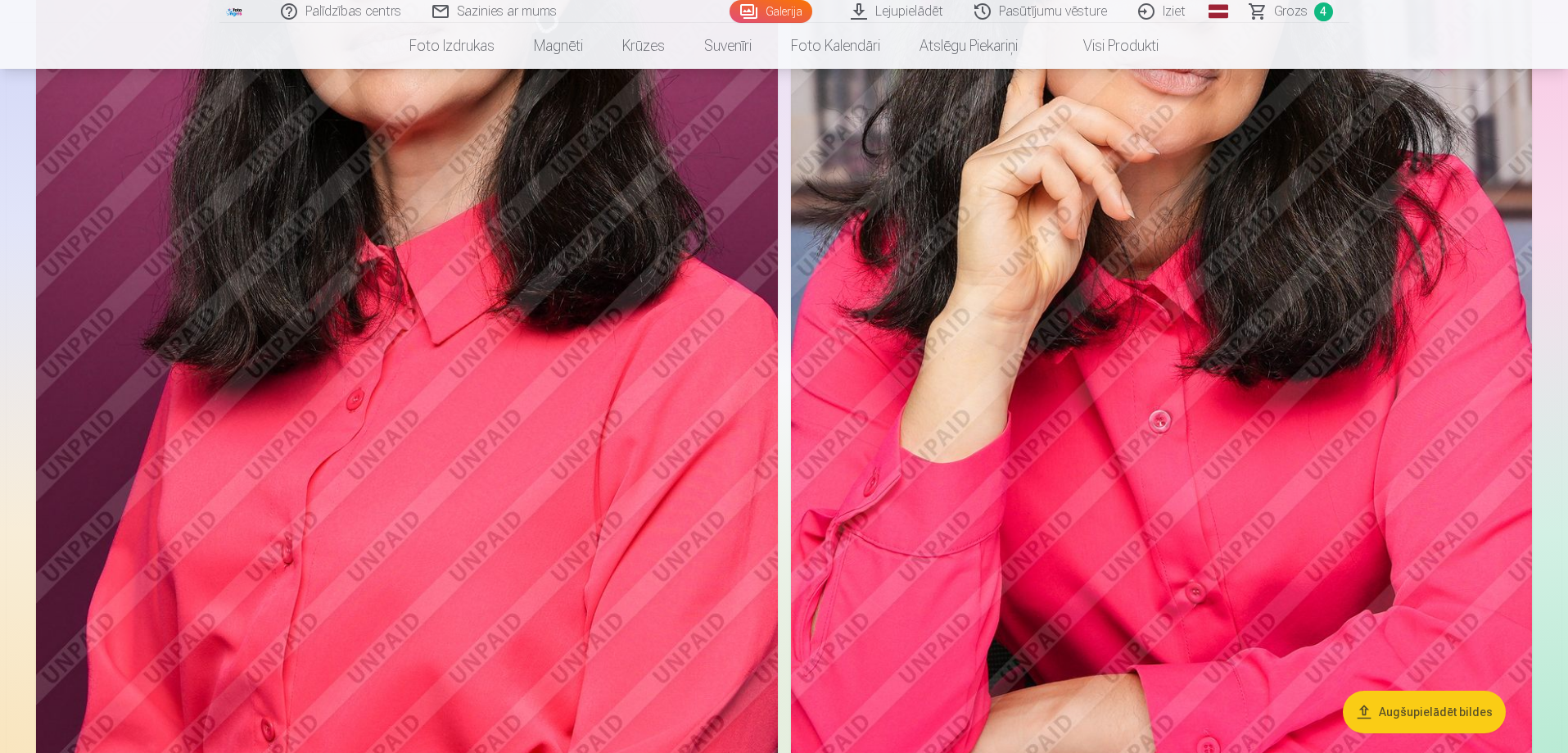
click at [638, 529] on img at bounding box center [407, 245] width 742 height 1113
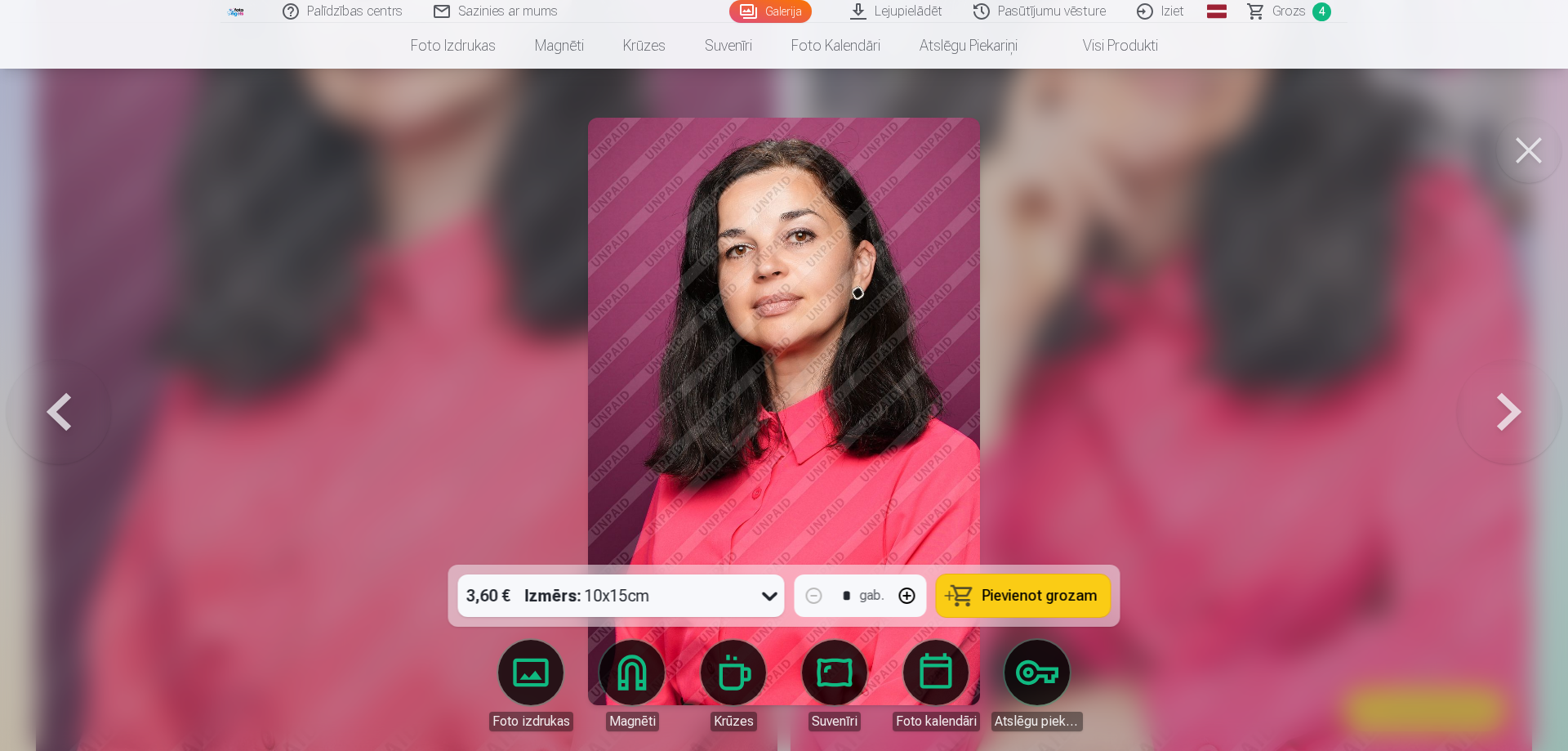
click at [1494, 403] on button at bounding box center [1509, 411] width 105 height 274
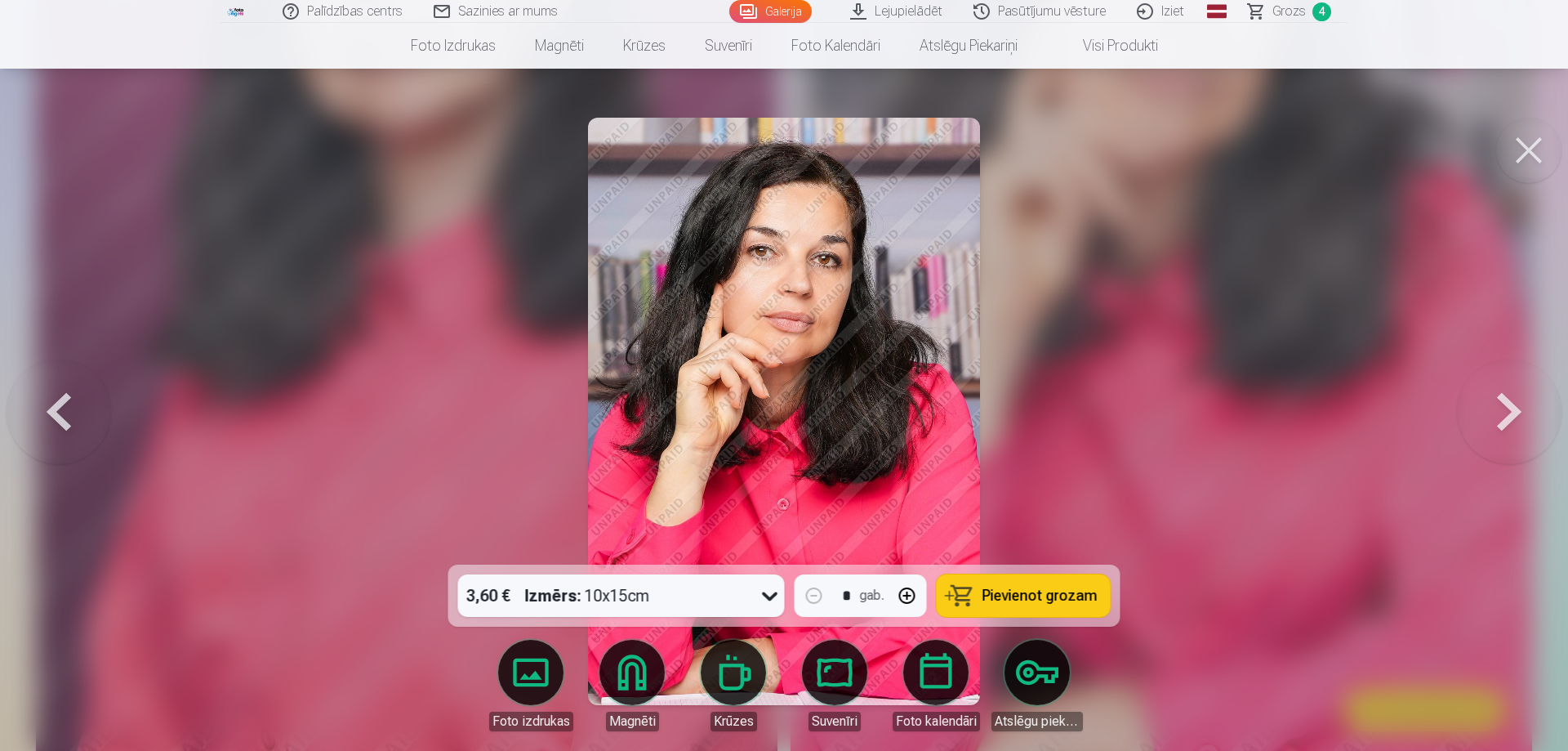
click at [1494, 403] on button at bounding box center [1509, 411] width 105 height 274
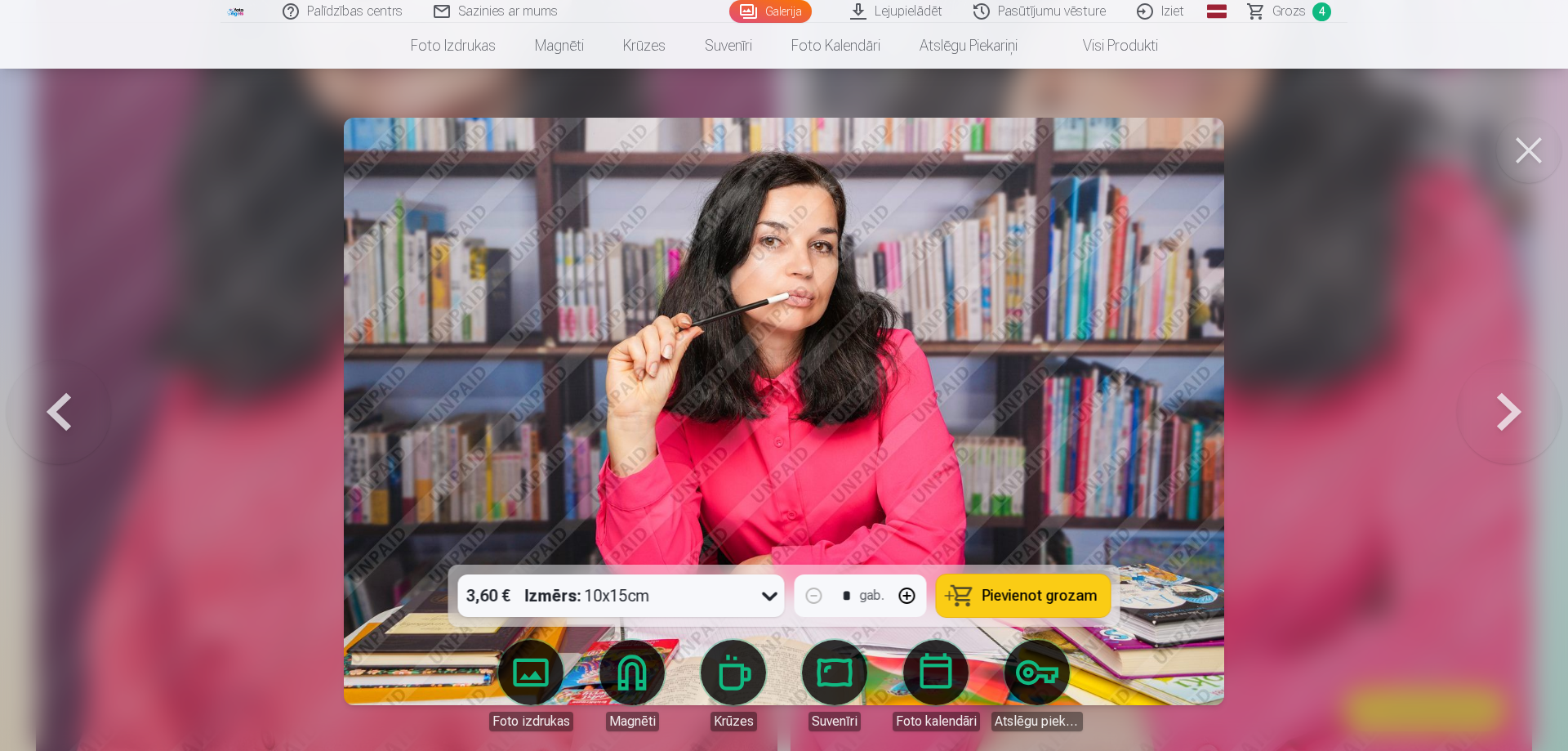
click at [1494, 403] on button at bounding box center [1509, 411] width 105 height 274
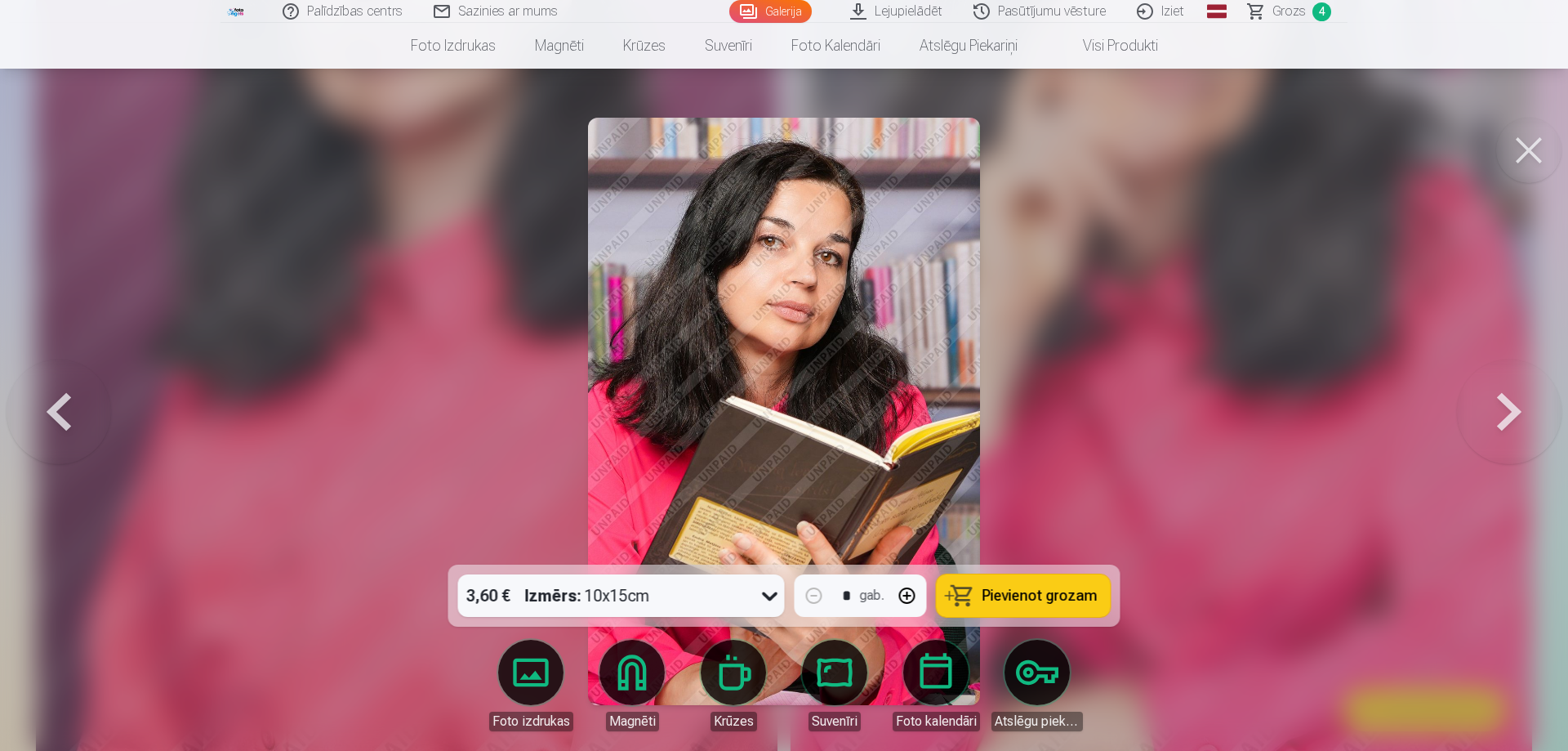
click at [1494, 403] on button at bounding box center [1509, 411] width 105 height 274
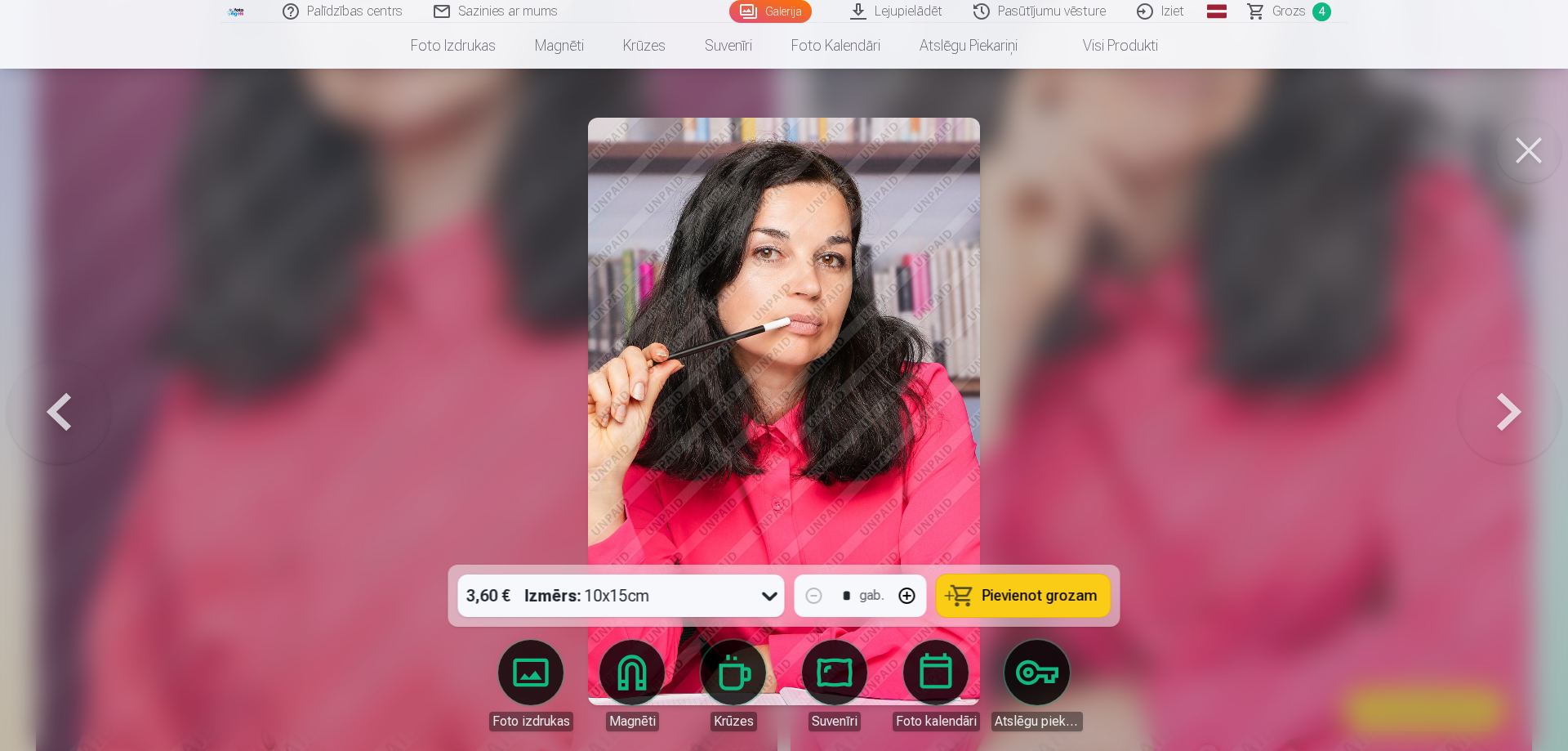
click at [1494, 403] on button at bounding box center [1509, 411] width 105 height 274
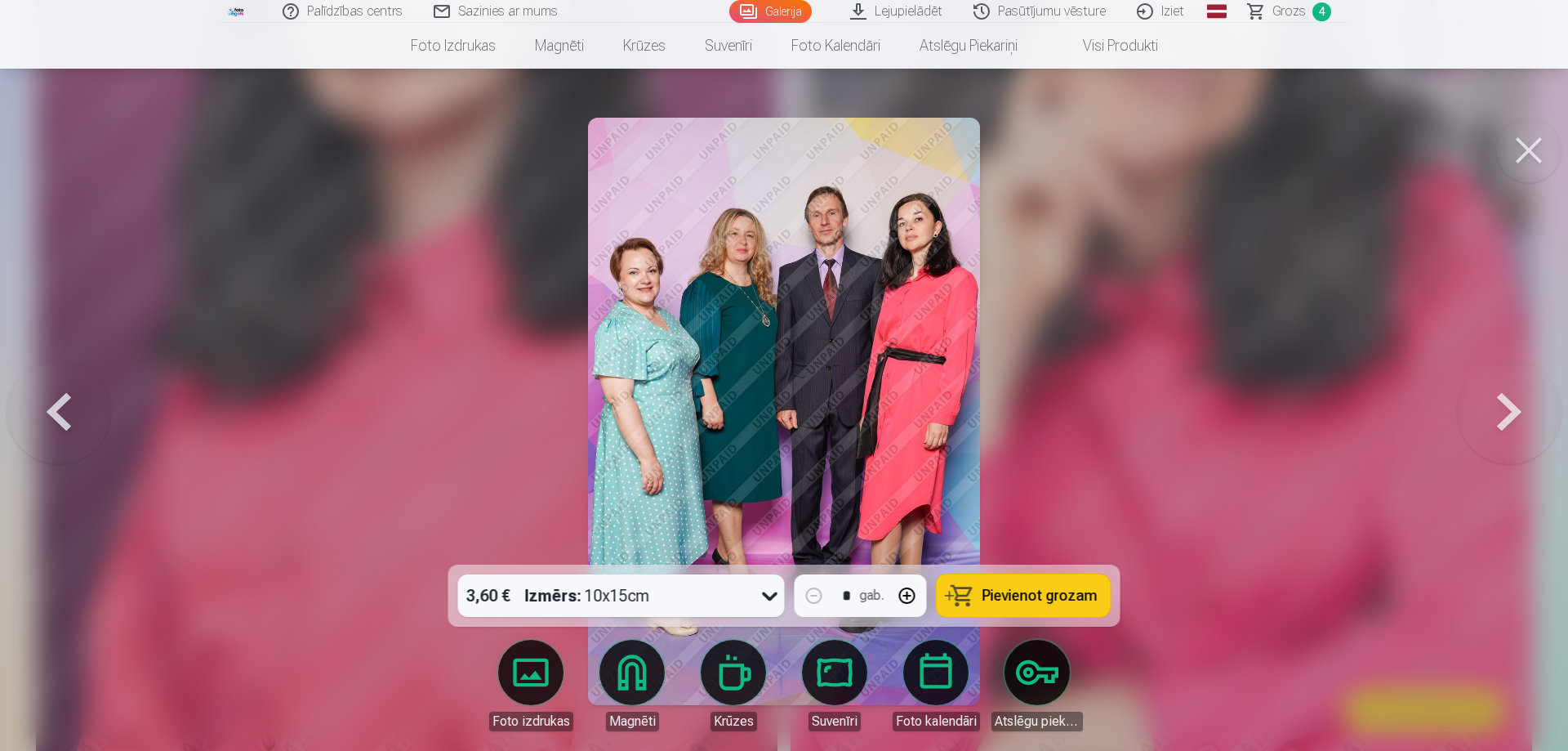
click at [1494, 403] on button at bounding box center [1509, 411] width 105 height 274
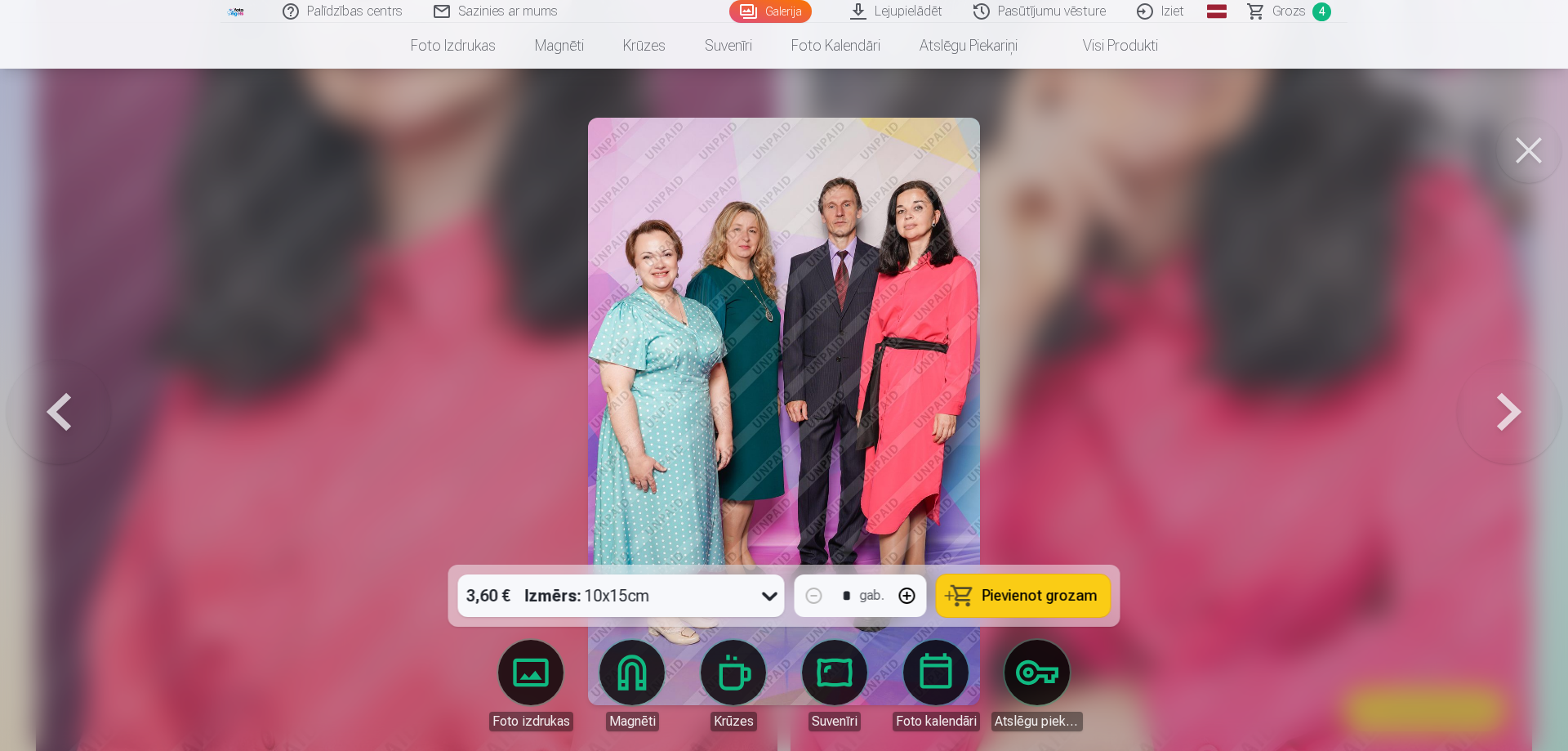
click at [1494, 403] on button at bounding box center [1509, 411] width 105 height 274
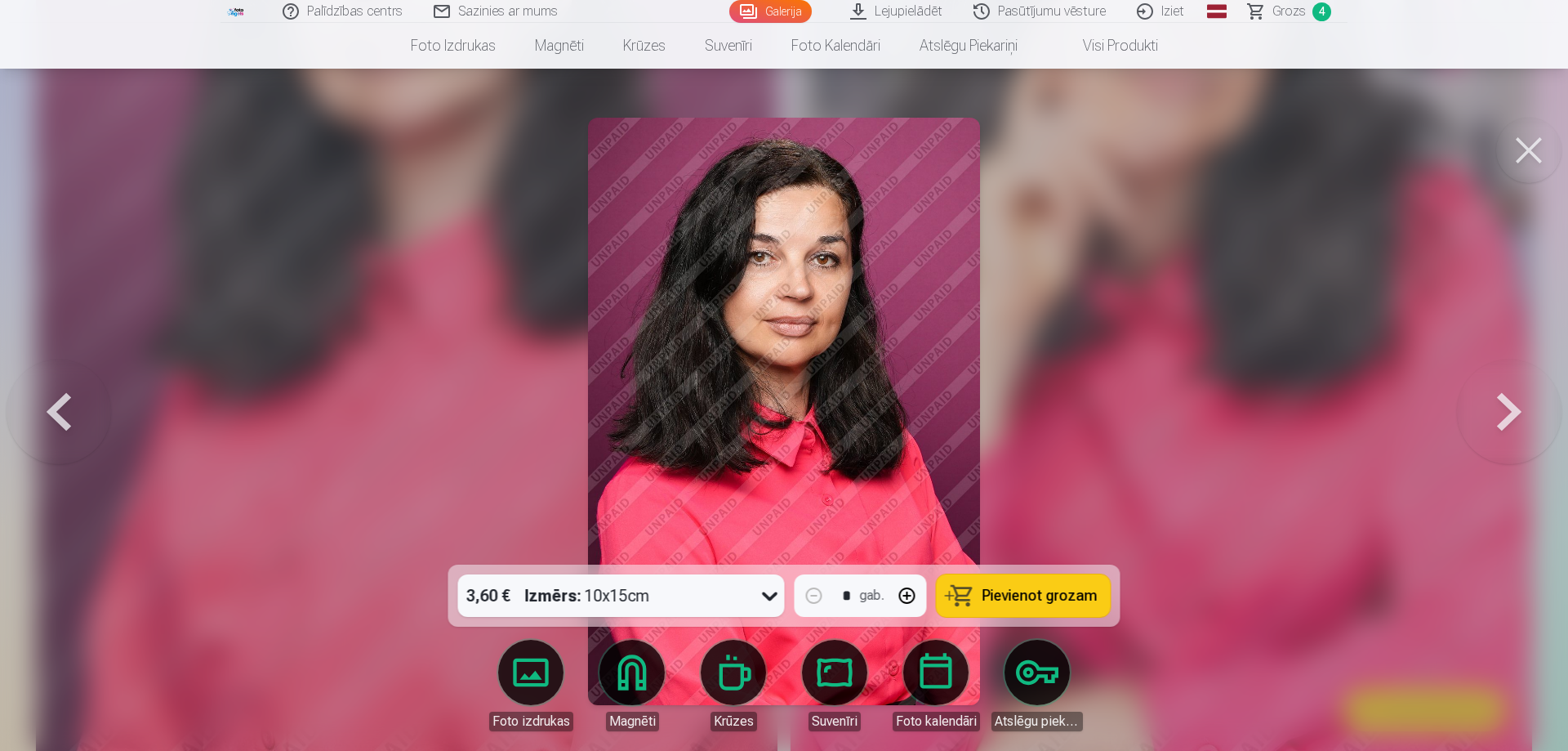
click at [1494, 403] on button at bounding box center [1509, 411] width 105 height 274
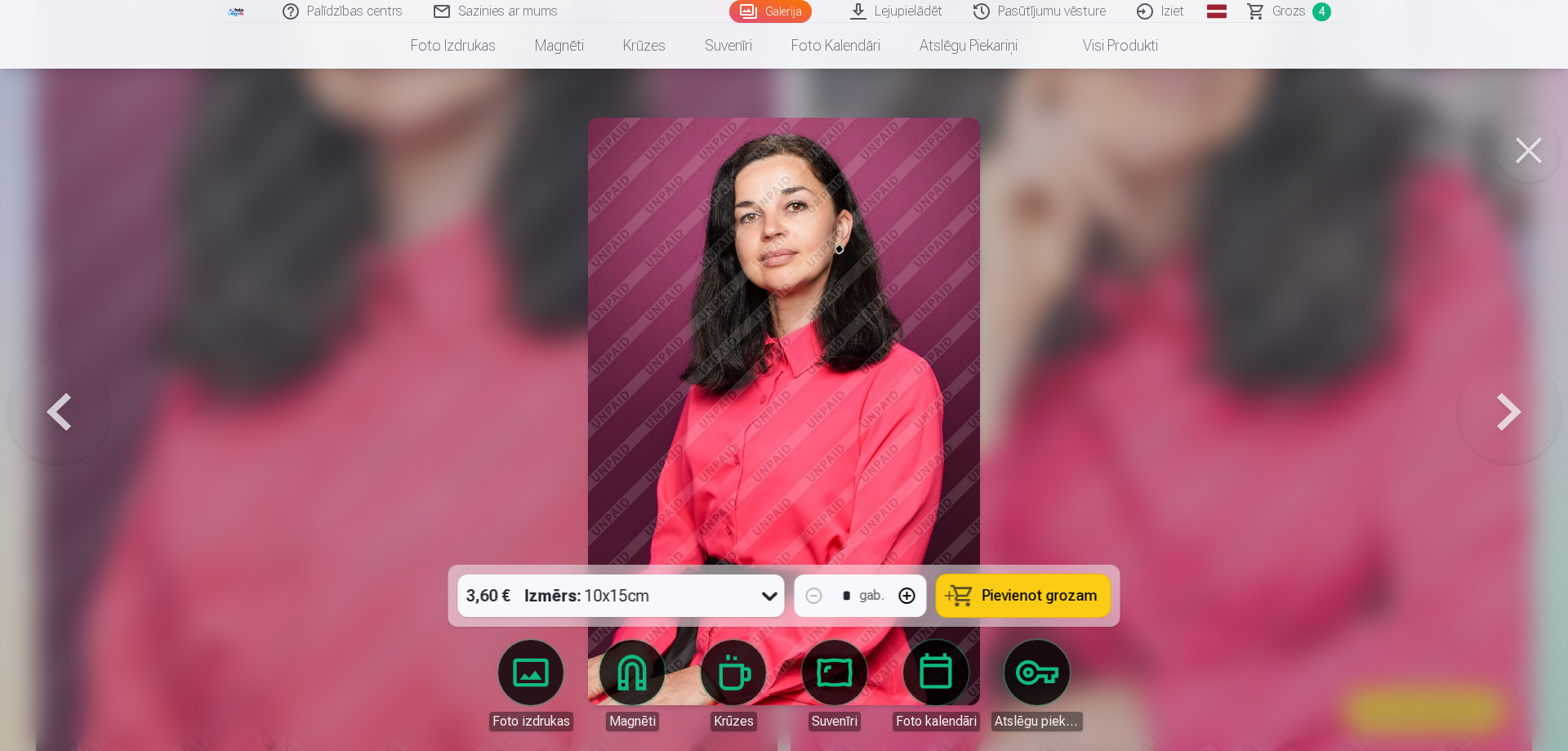
click at [1531, 152] on button at bounding box center [1527, 150] width 65 height 65
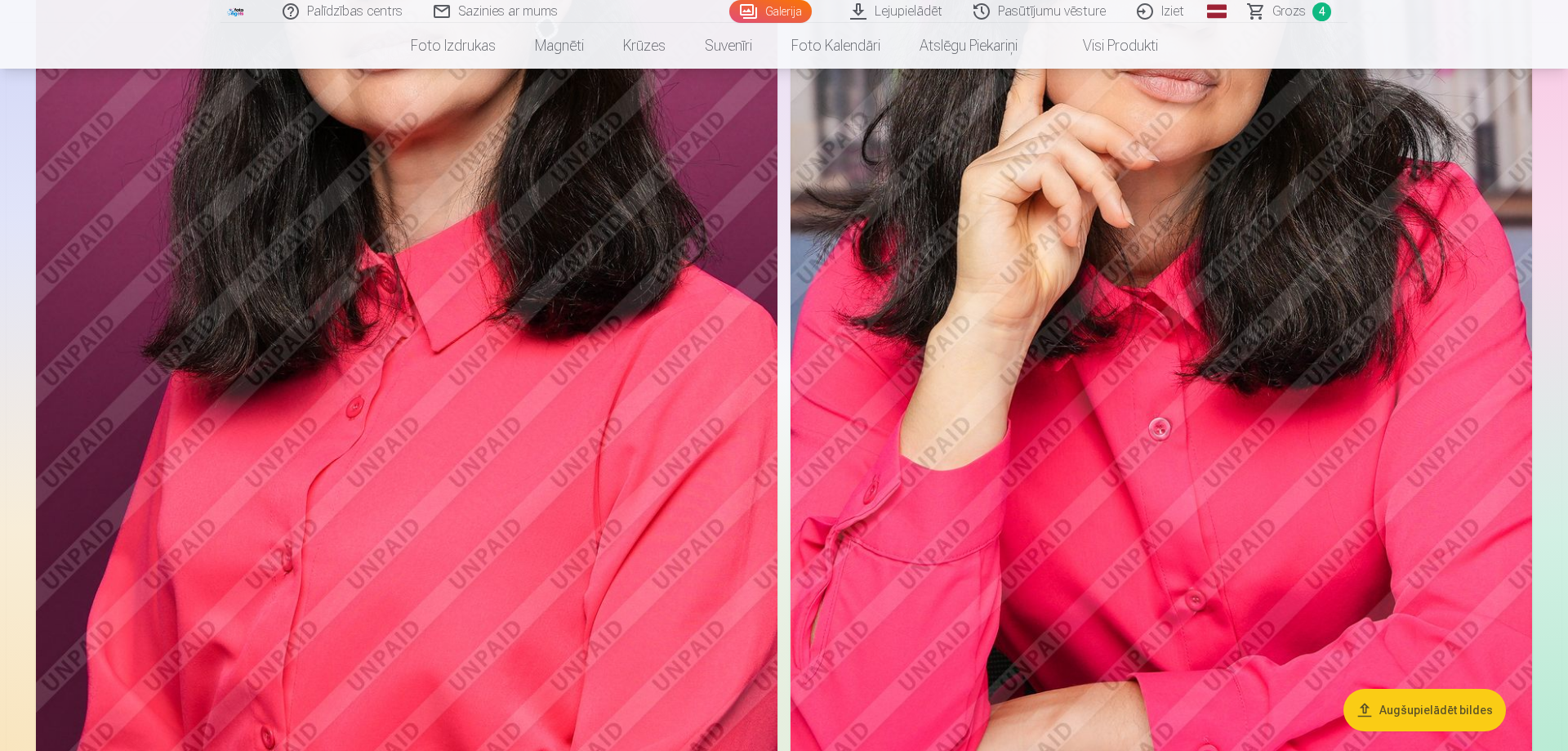
scroll to position [2934, 0]
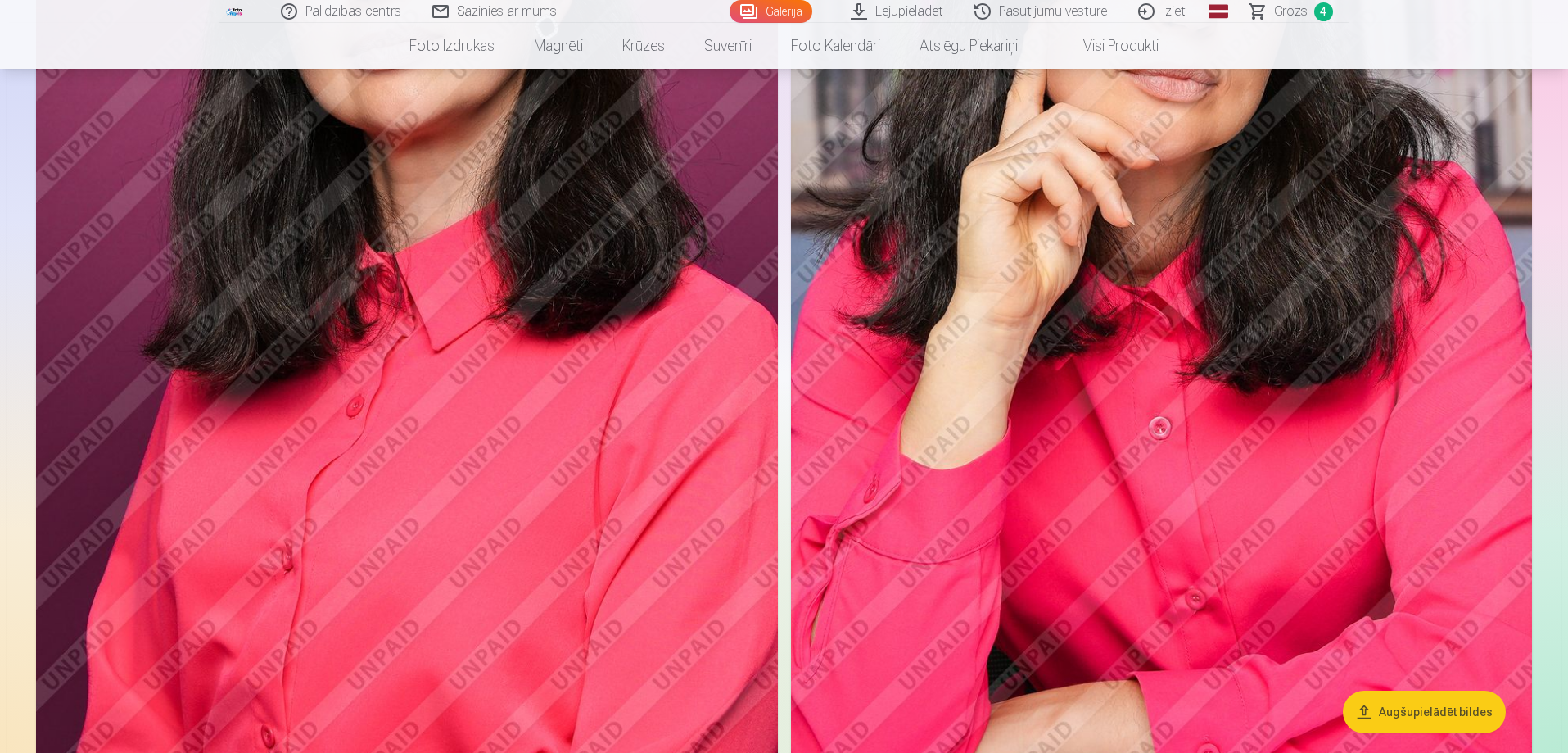
click at [400, 434] on img at bounding box center [407, 252] width 742 height 1113
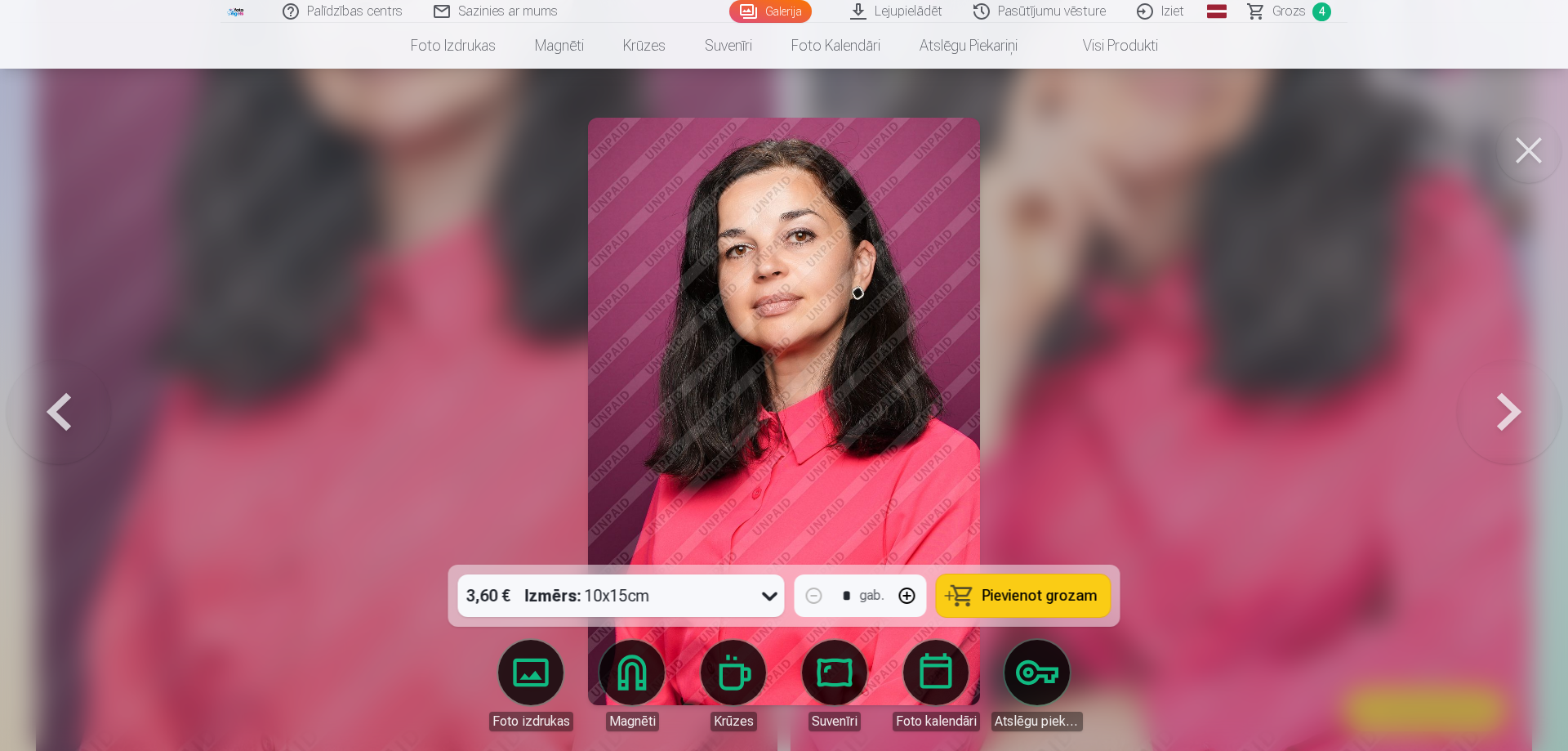
click at [1488, 402] on button at bounding box center [1509, 411] width 105 height 274
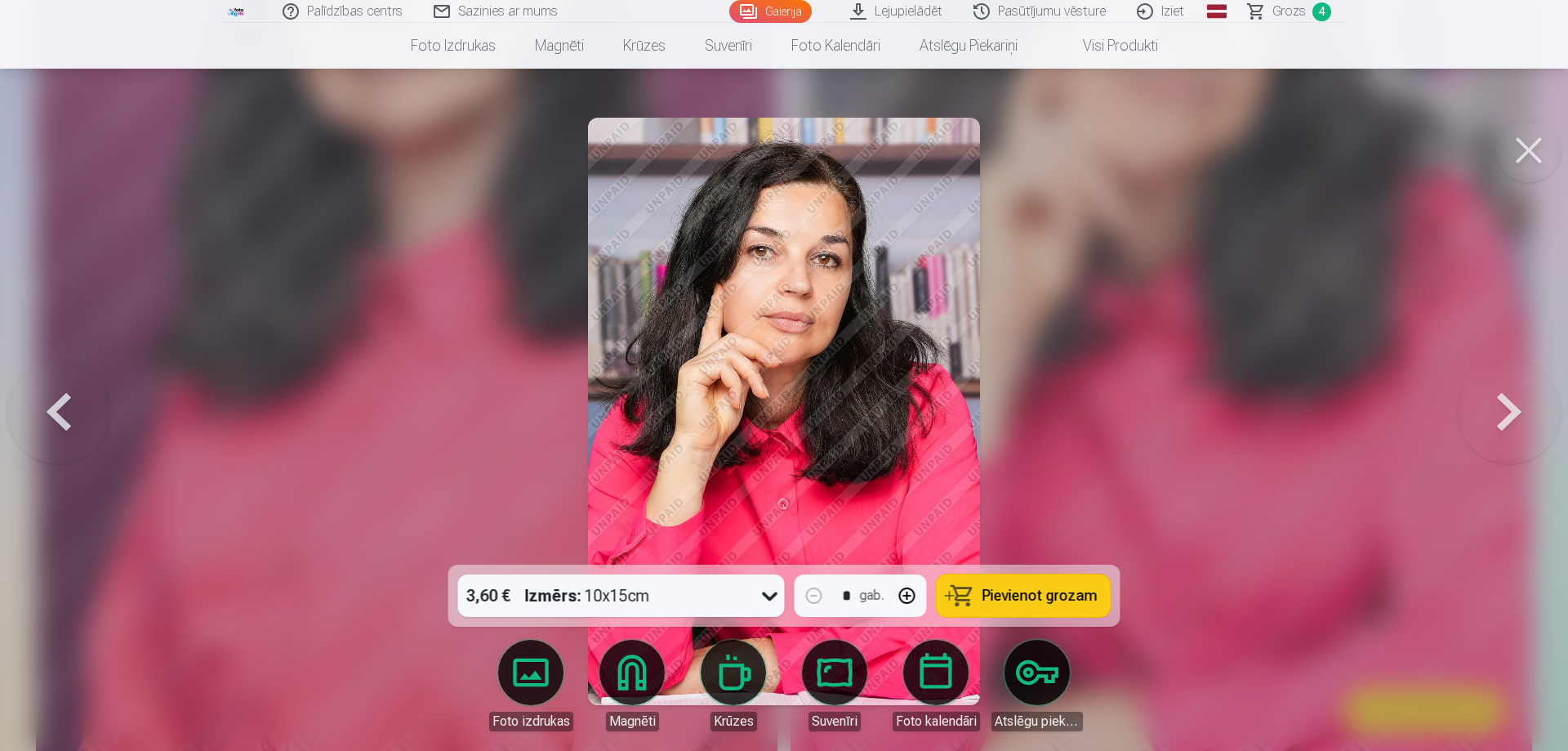
click at [1488, 402] on button at bounding box center [1509, 411] width 105 height 274
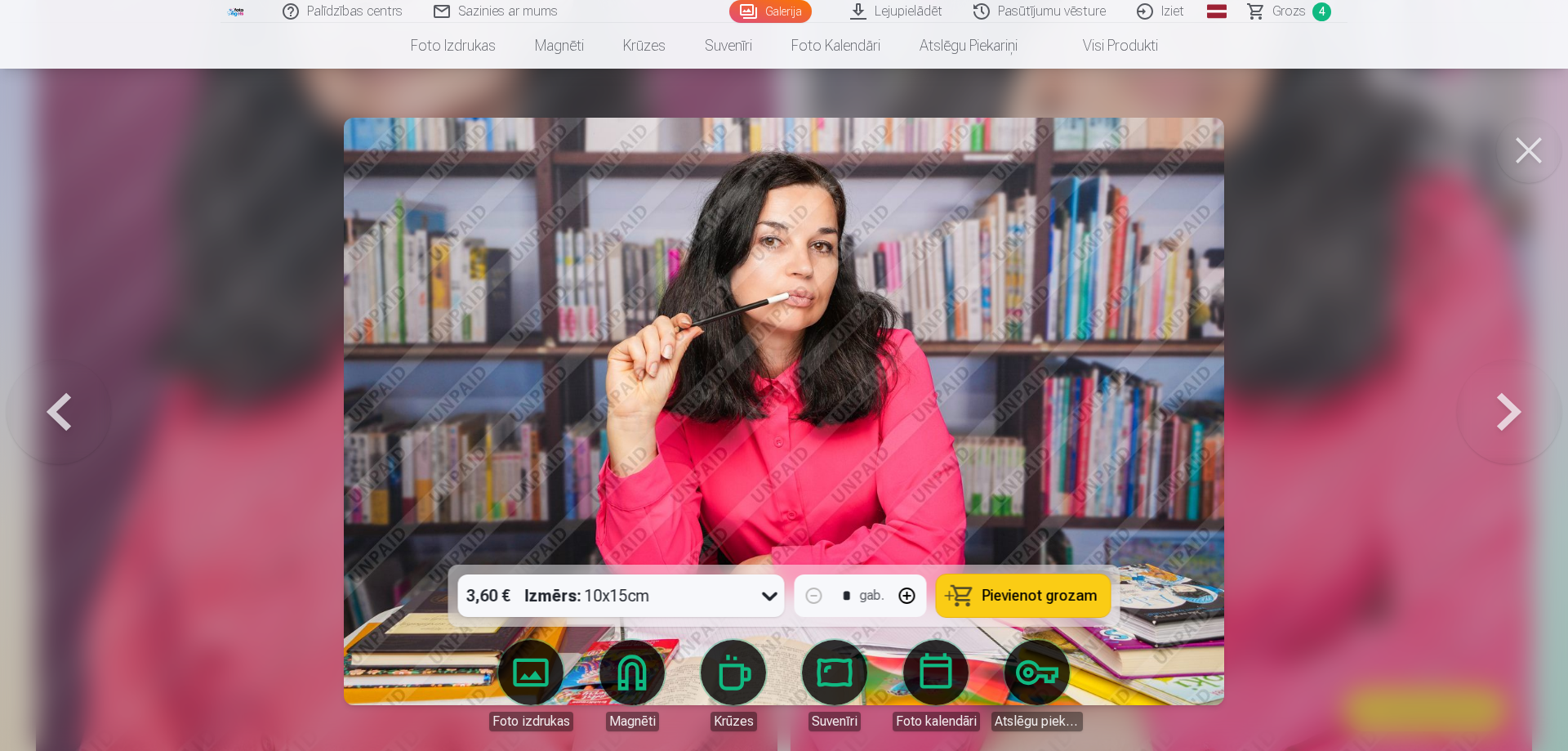
click at [1488, 402] on button at bounding box center [1509, 411] width 105 height 274
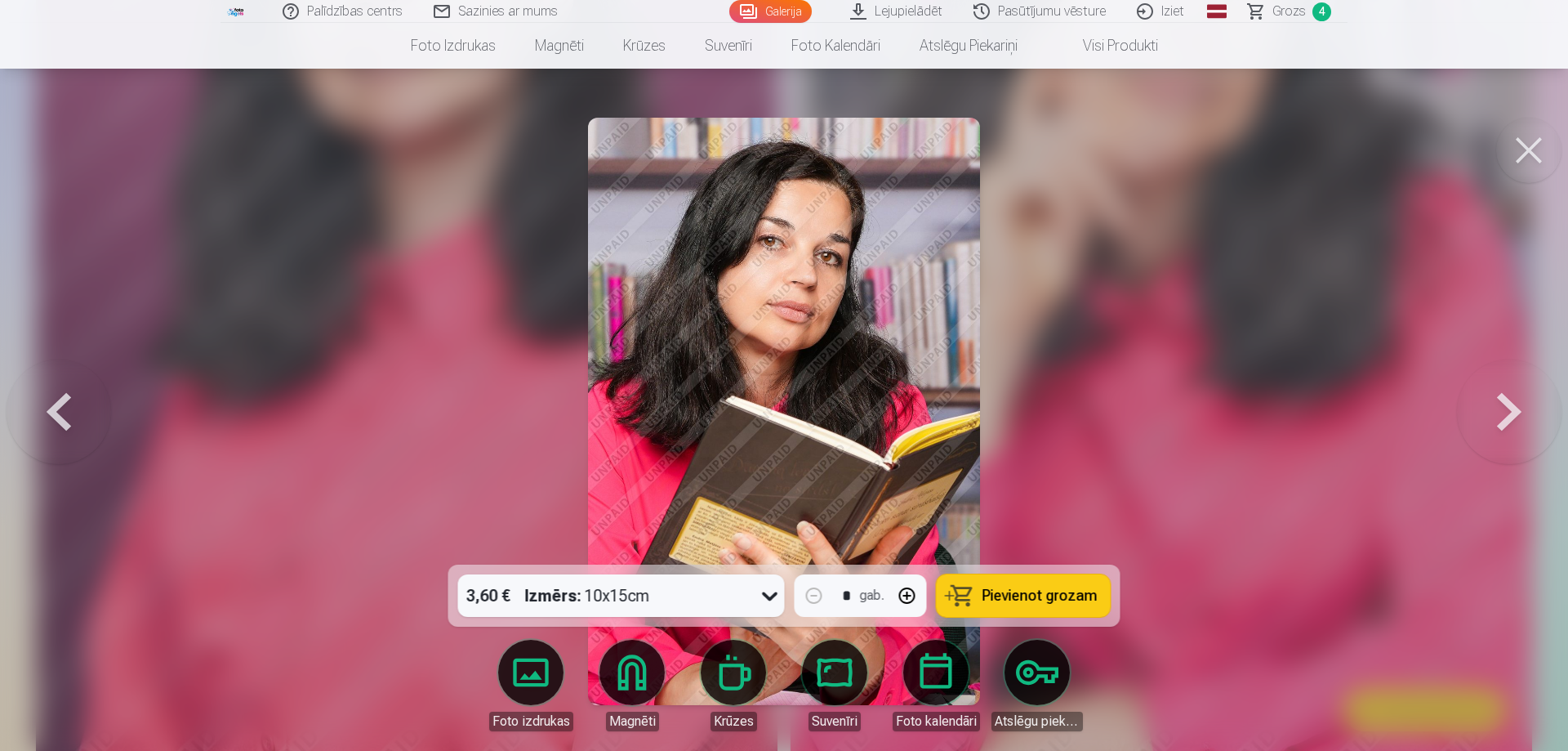
click at [1488, 402] on button at bounding box center [1509, 411] width 105 height 274
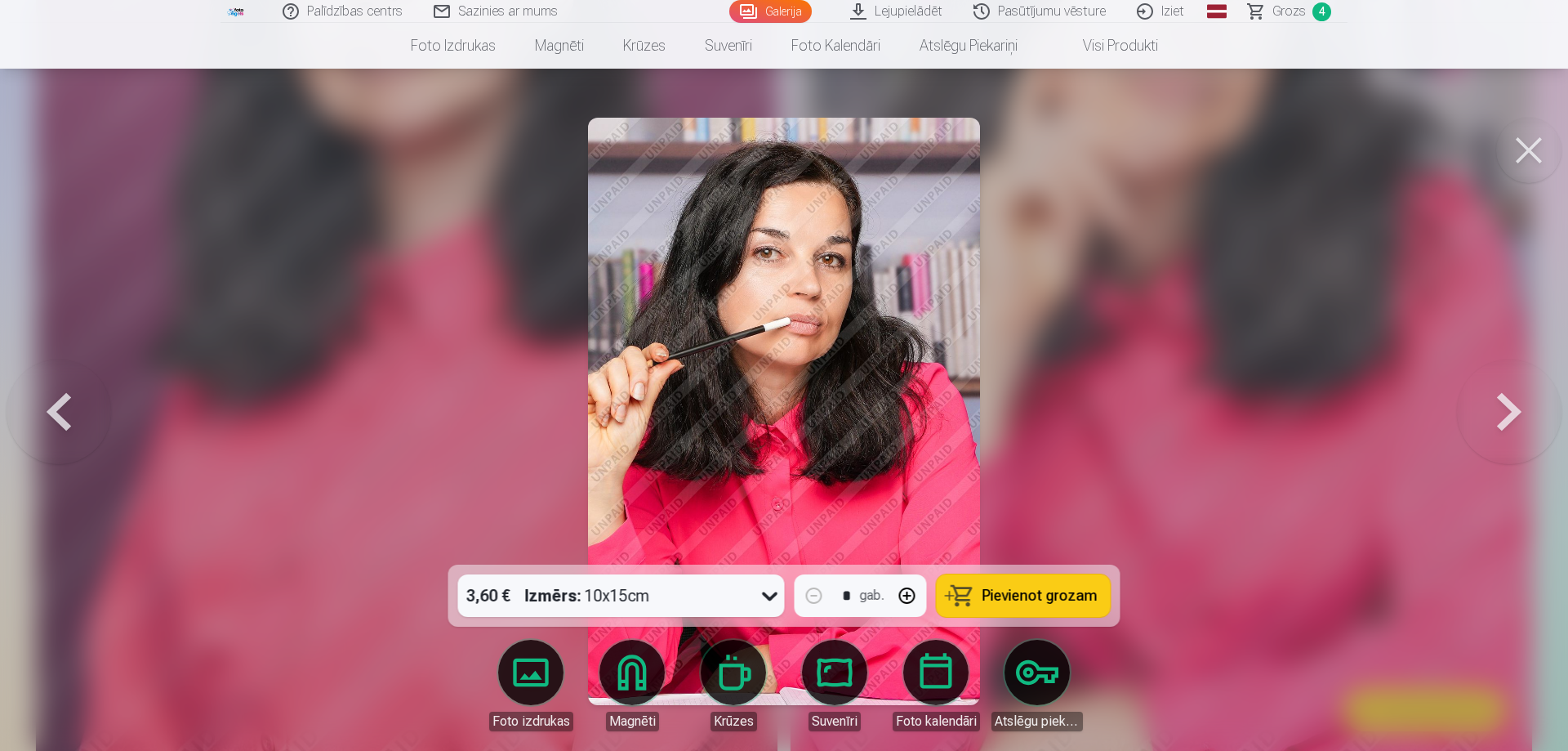
click at [1488, 402] on button at bounding box center [1509, 411] width 105 height 274
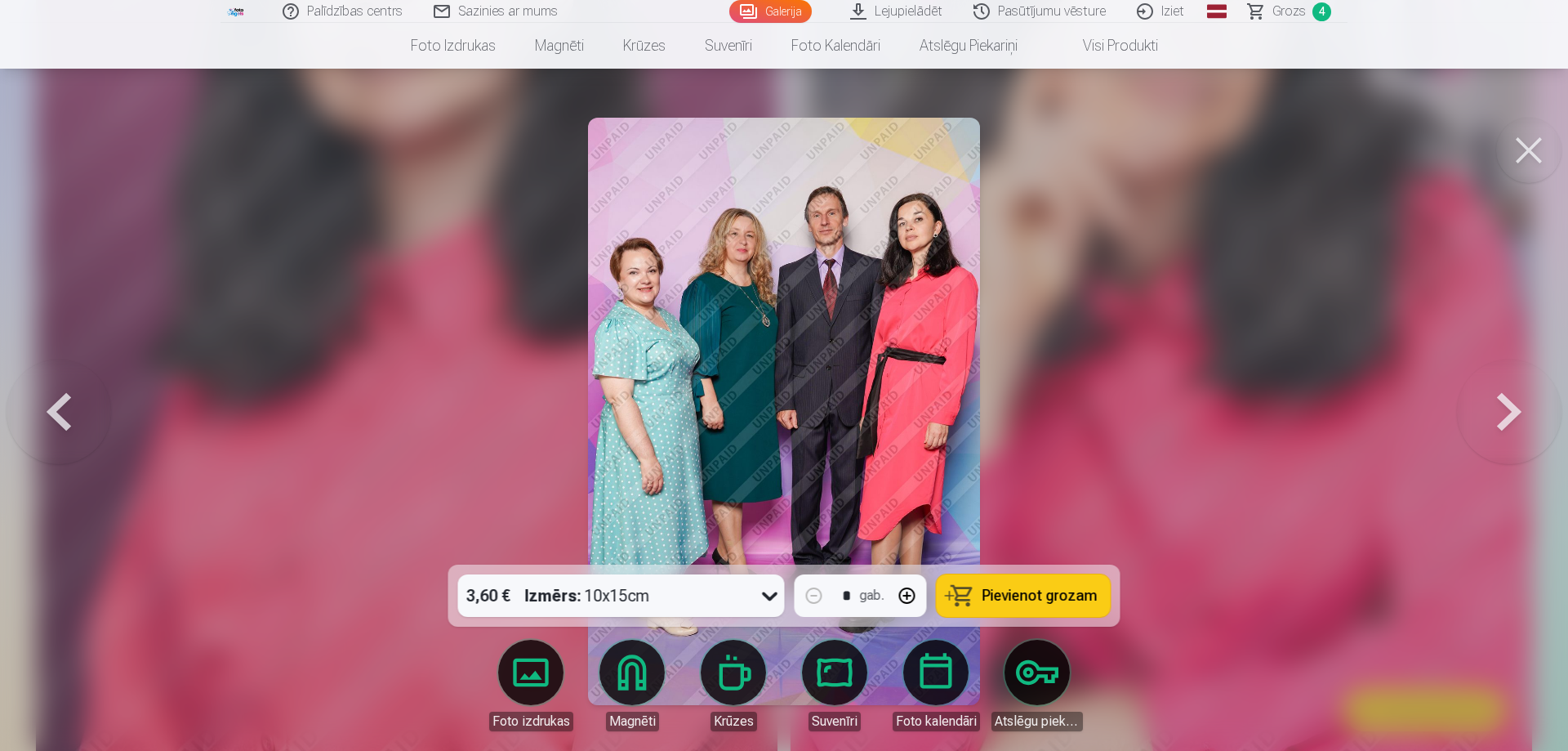
click at [1488, 402] on button at bounding box center [1509, 411] width 105 height 274
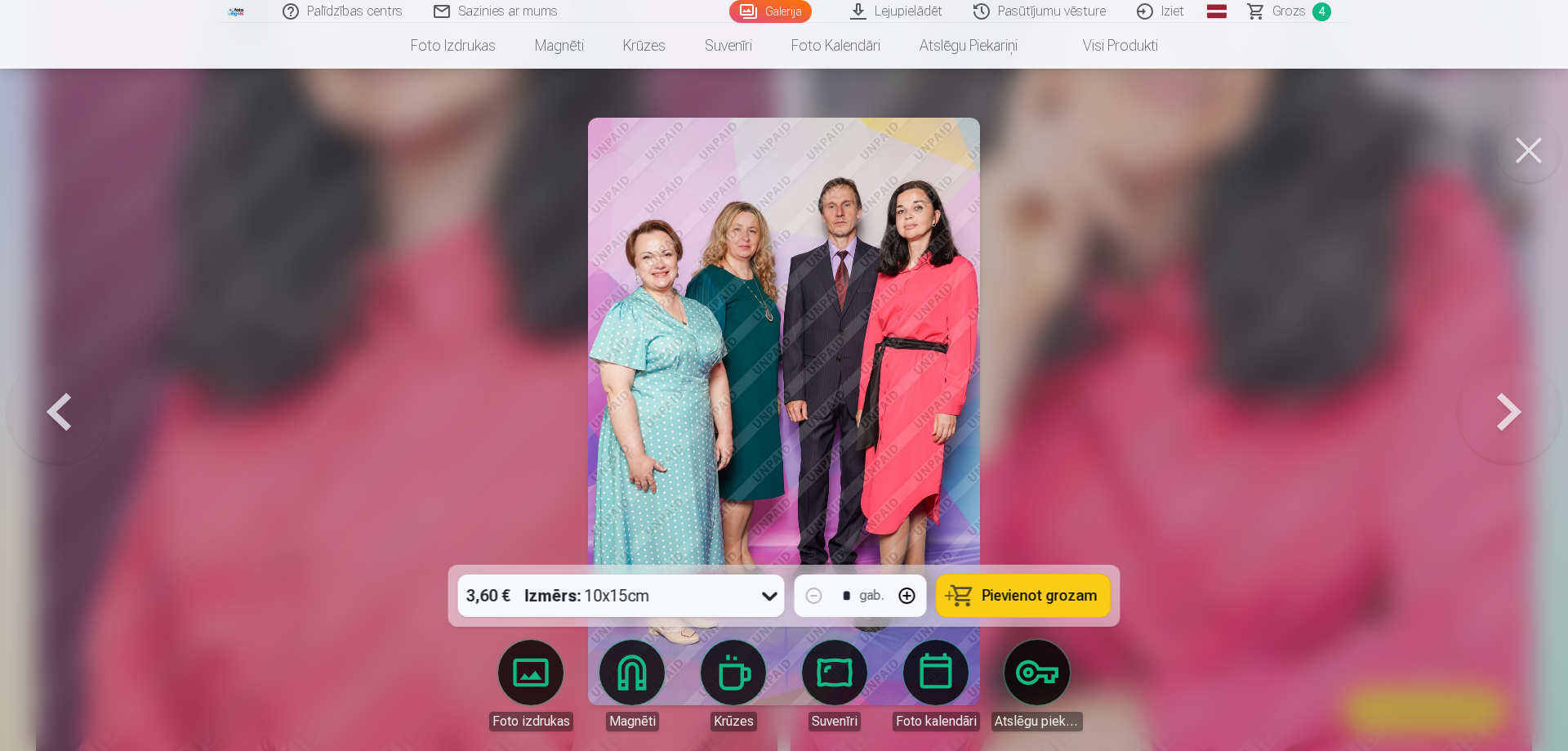
click at [1488, 402] on button at bounding box center [1509, 411] width 105 height 274
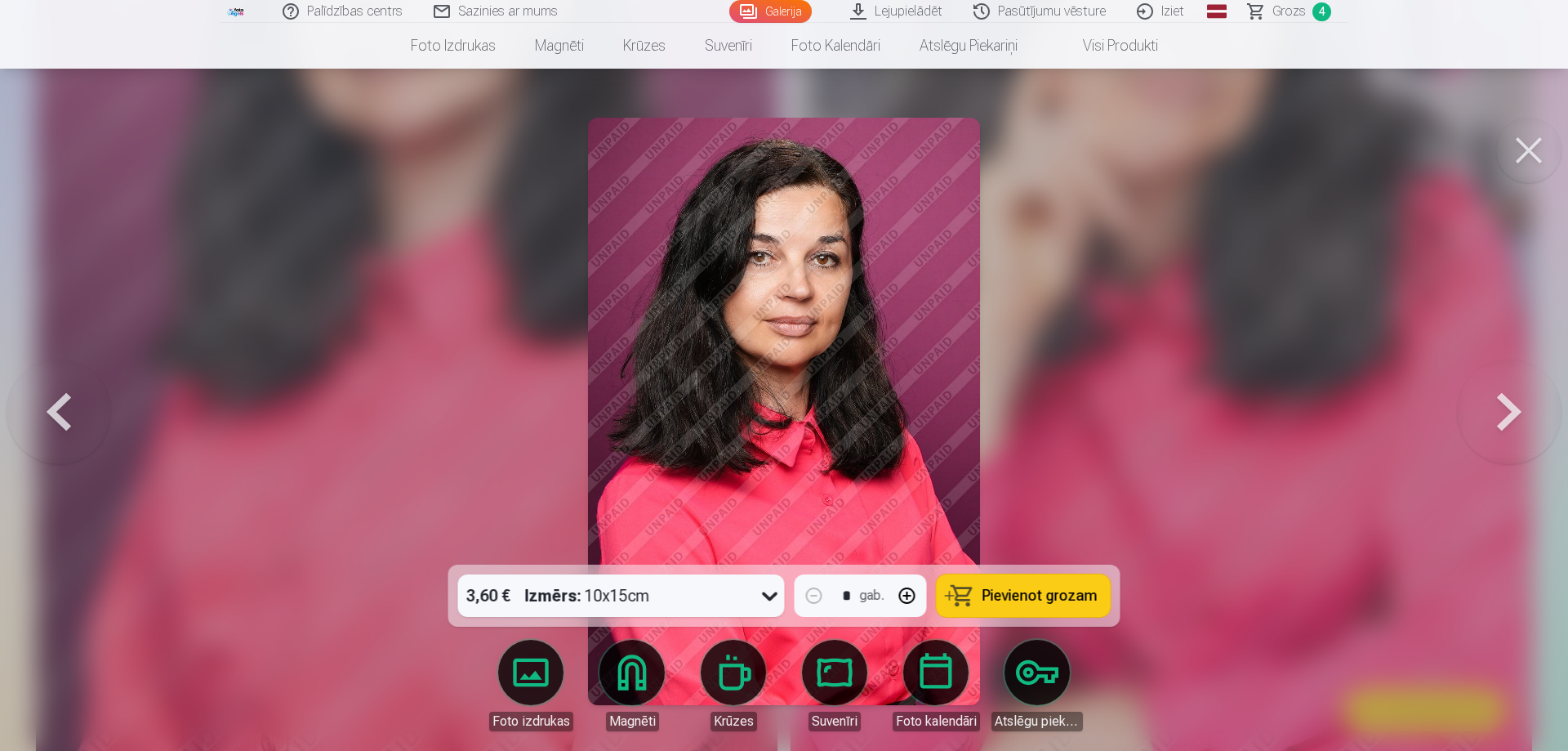
click at [1063, 599] on span "Pievienot grozam" at bounding box center [1040, 595] width 115 height 15
click at [1491, 406] on button at bounding box center [1509, 411] width 105 height 274
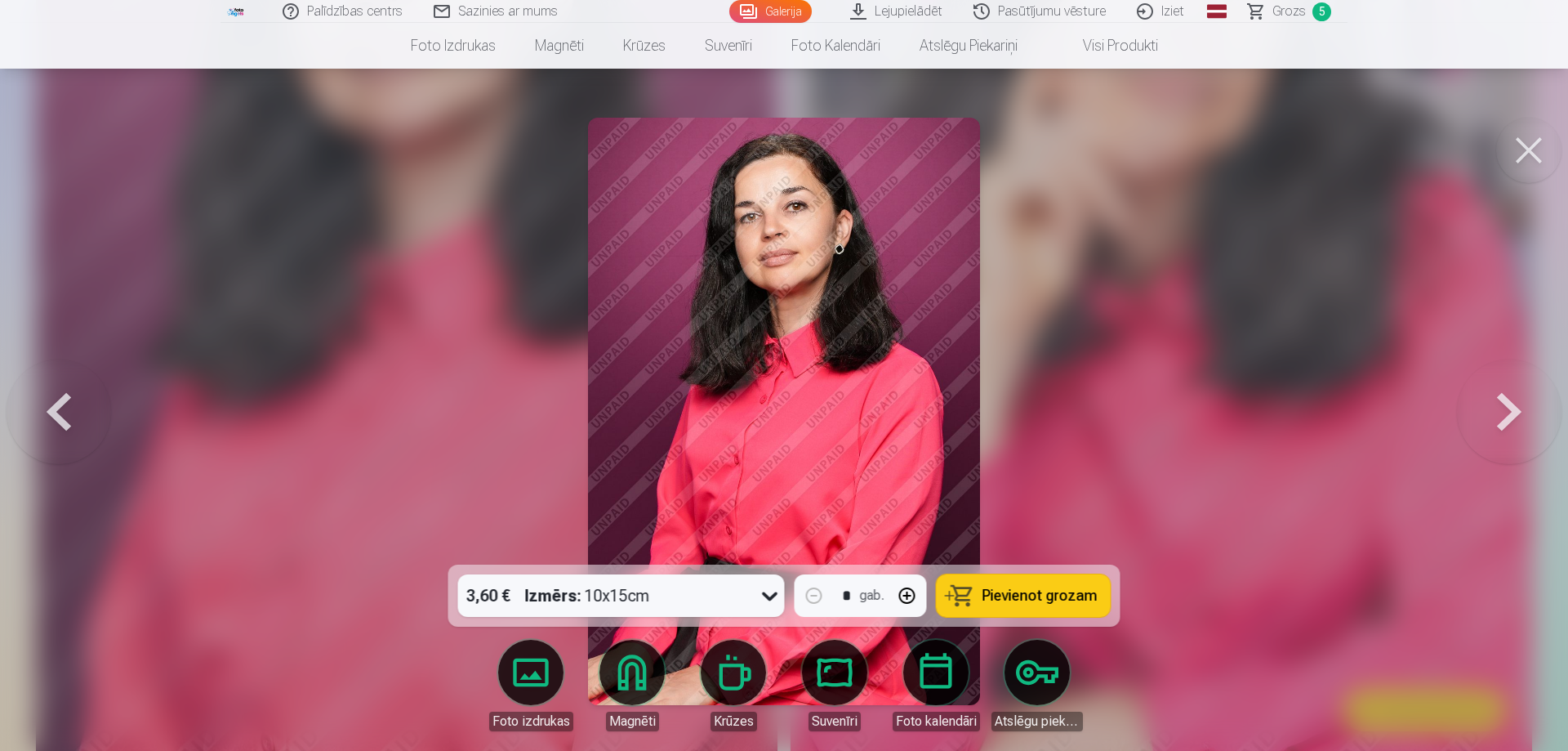
click at [1491, 406] on button at bounding box center [1509, 411] width 105 height 274
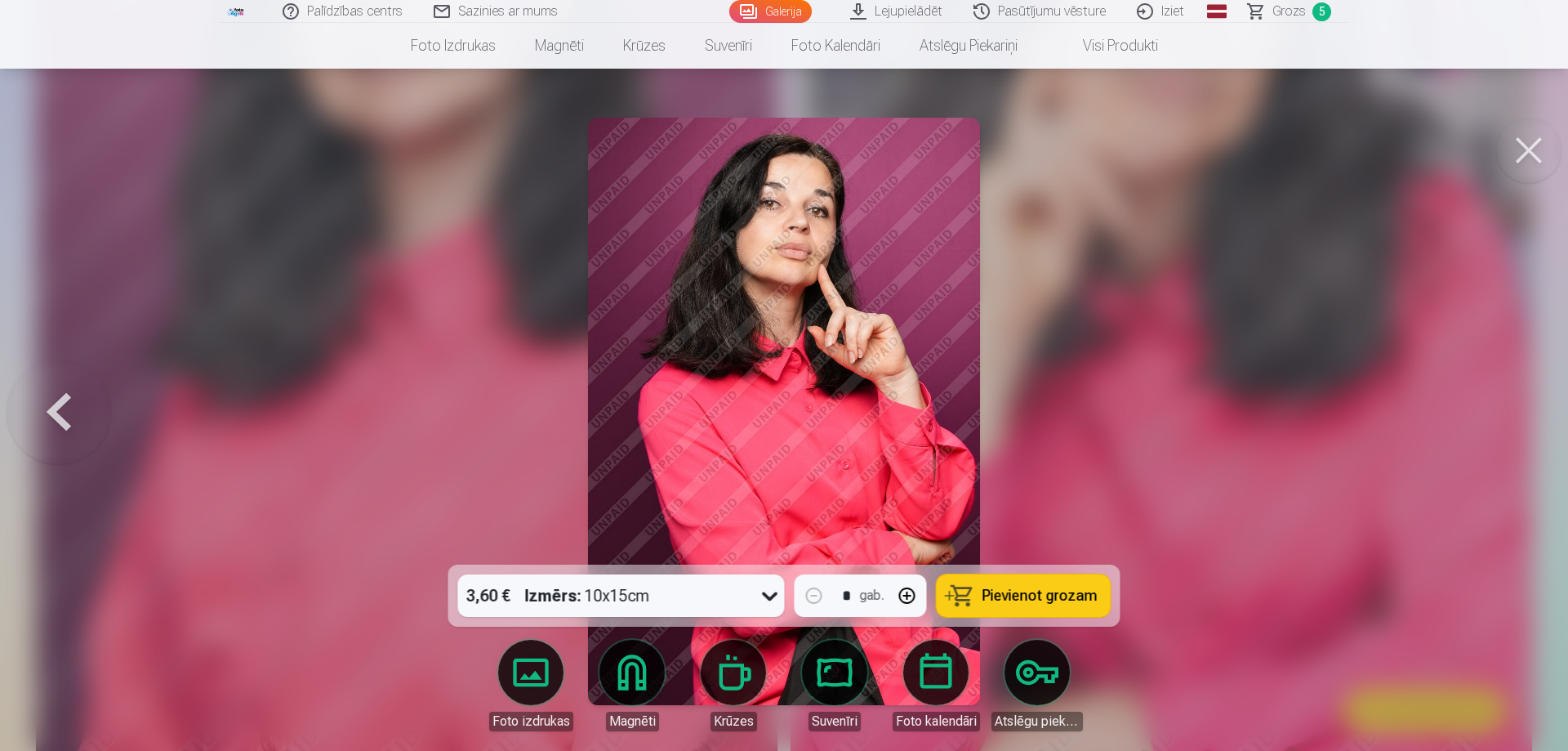
click at [1491, 406] on div at bounding box center [784, 376] width 1568 height 751
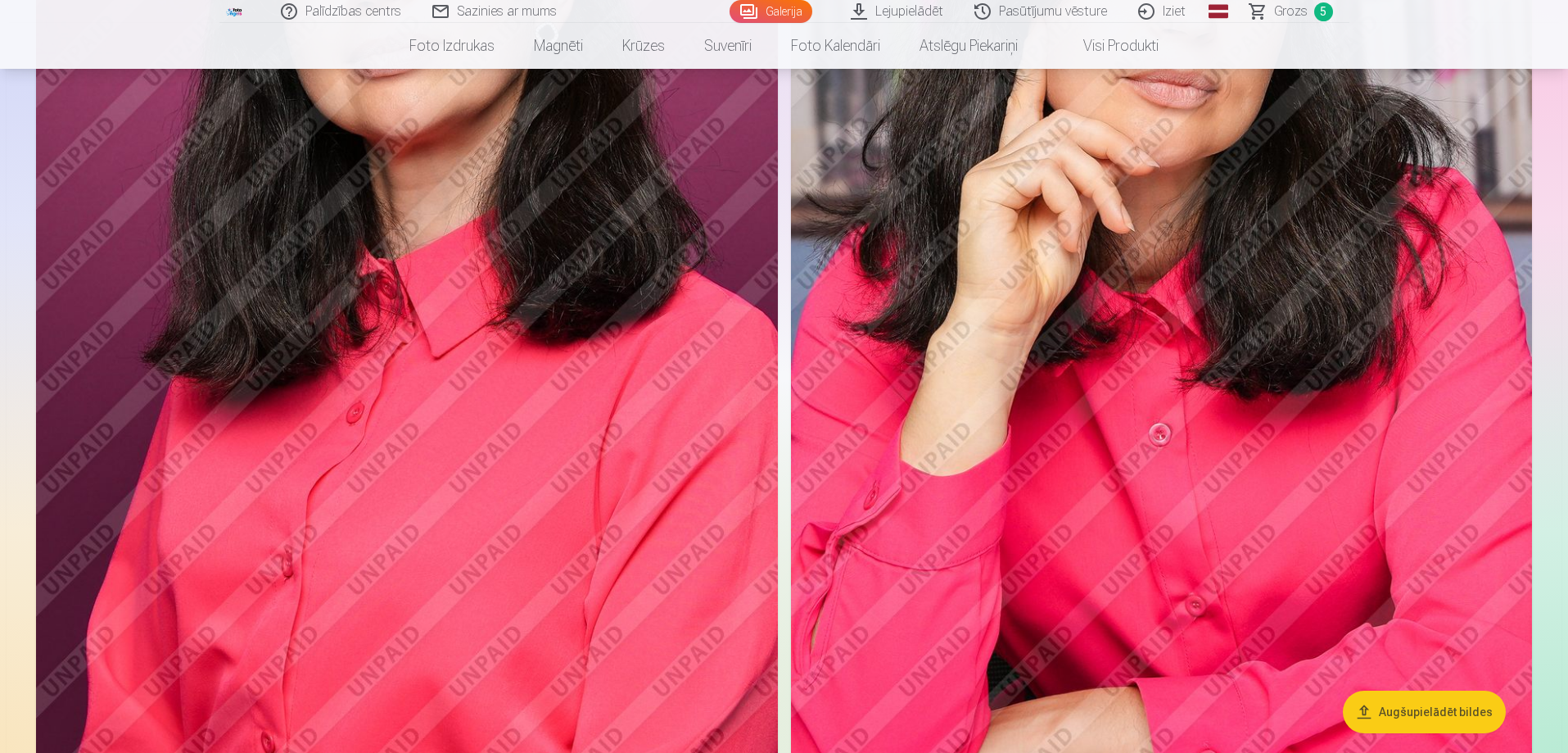
click at [133, 351] on img at bounding box center [407, 258] width 742 height 1113
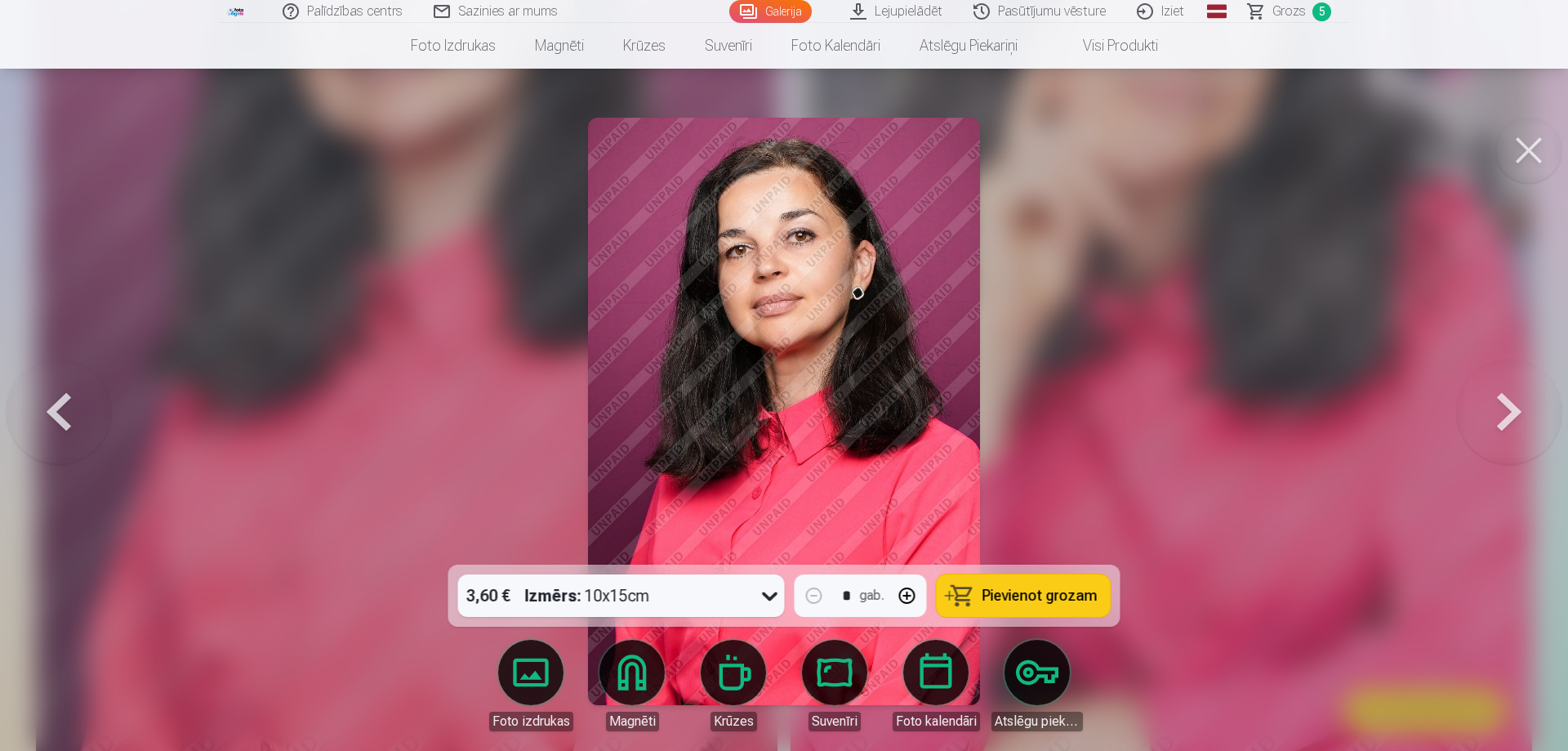
click at [1043, 600] on span "Pievienot grozam" at bounding box center [1040, 595] width 115 height 15
click at [1295, 11] on span "Grozs" at bounding box center [1289, 11] width 34 height 20
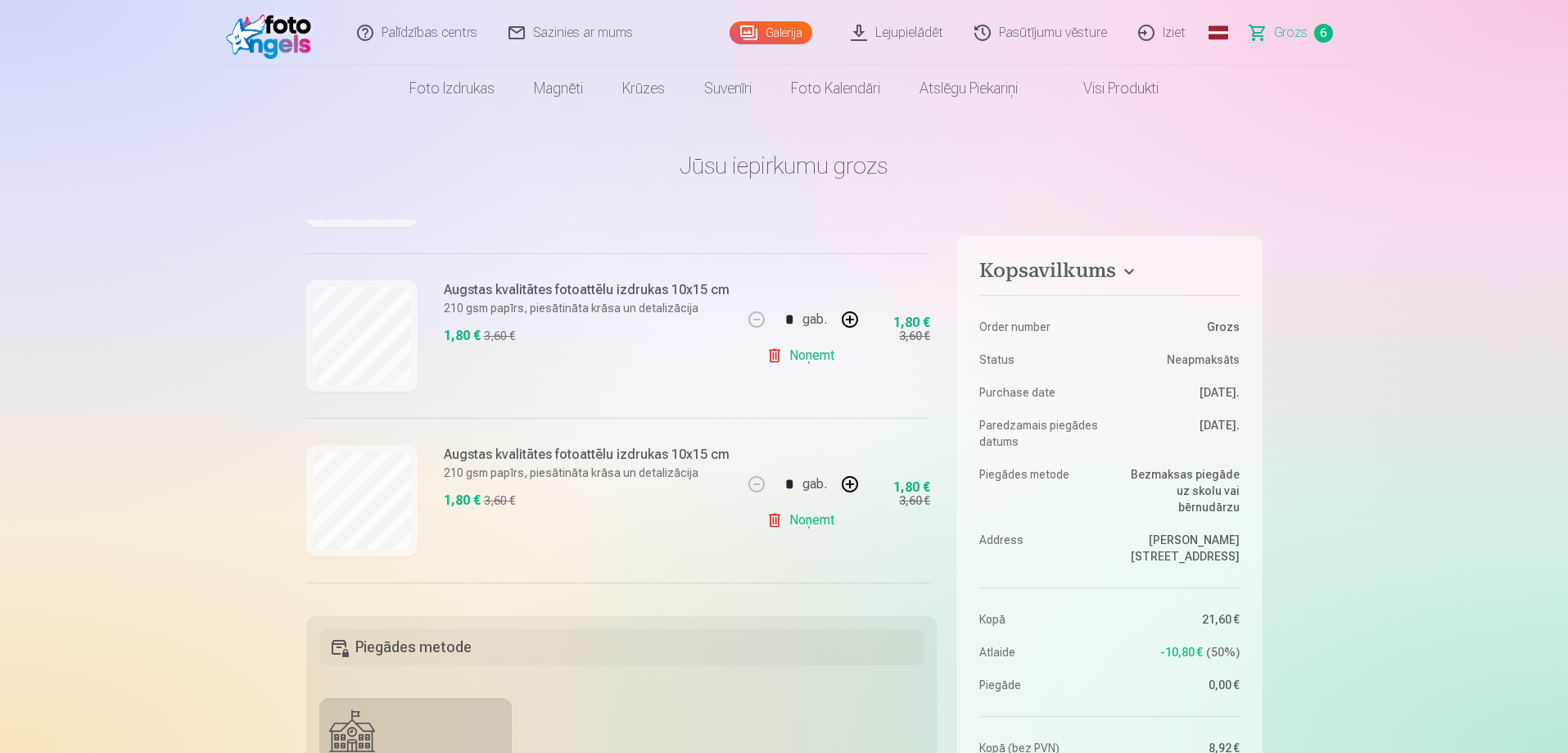
scroll to position [651, 0]
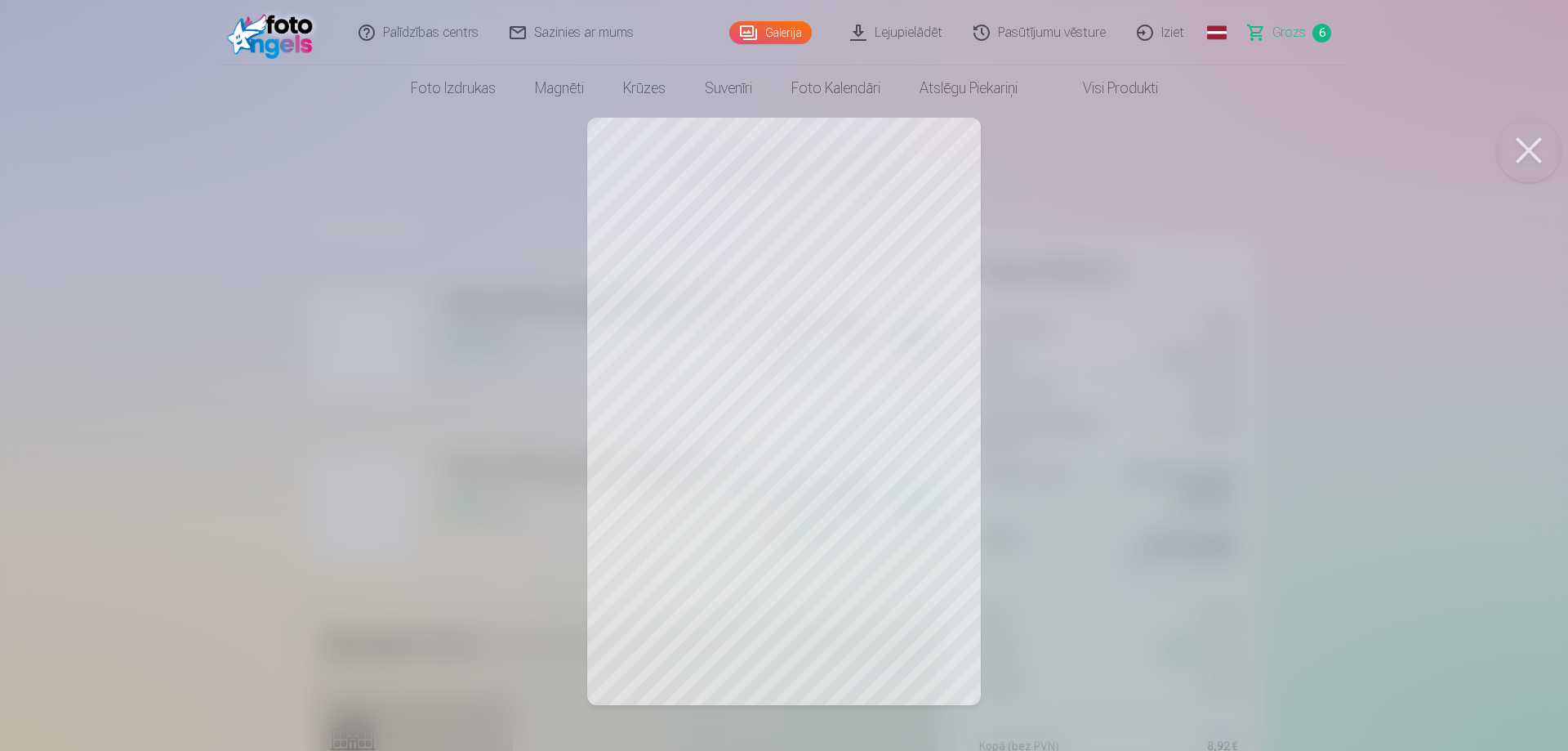
click at [1540, 141] on button at bounding box center [1527, 150] width 65 height 65
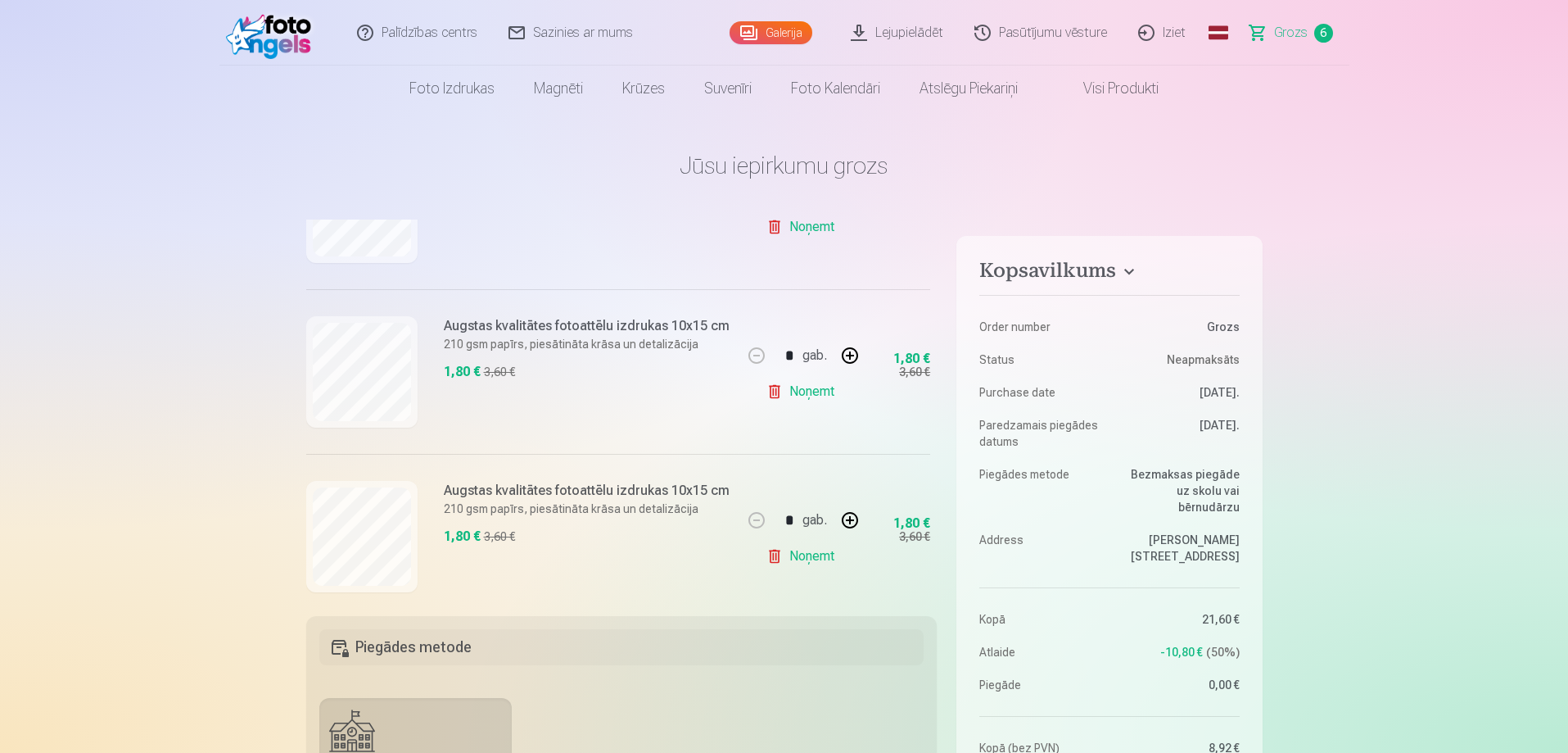
scroll to position [815, 0]
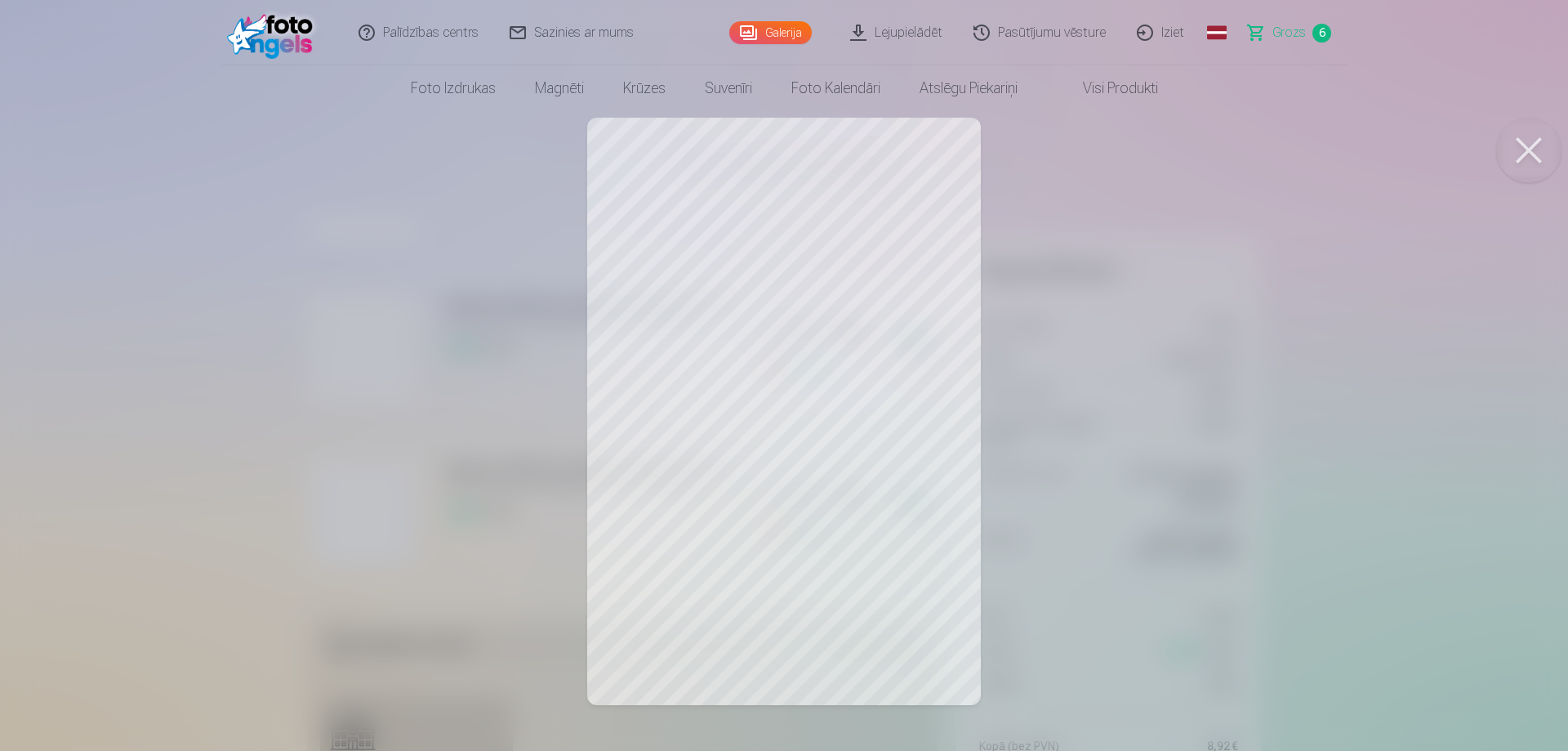
click at [1526, 142] on button at bounding box center [1527, 150] width 65 height 65
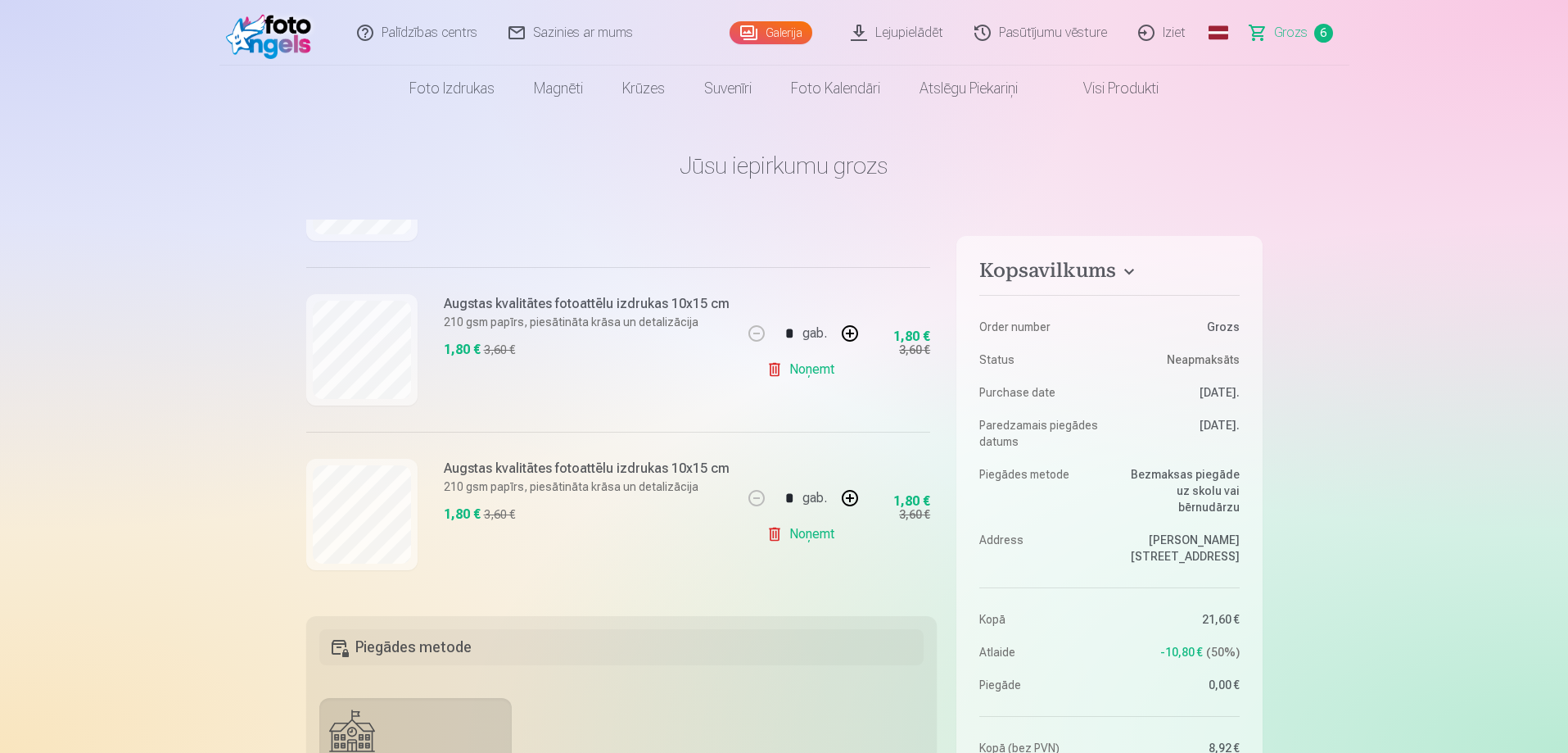
click at [794, 367] on link "Noņemt" at bounding box center [804, 369] width 75 height 33
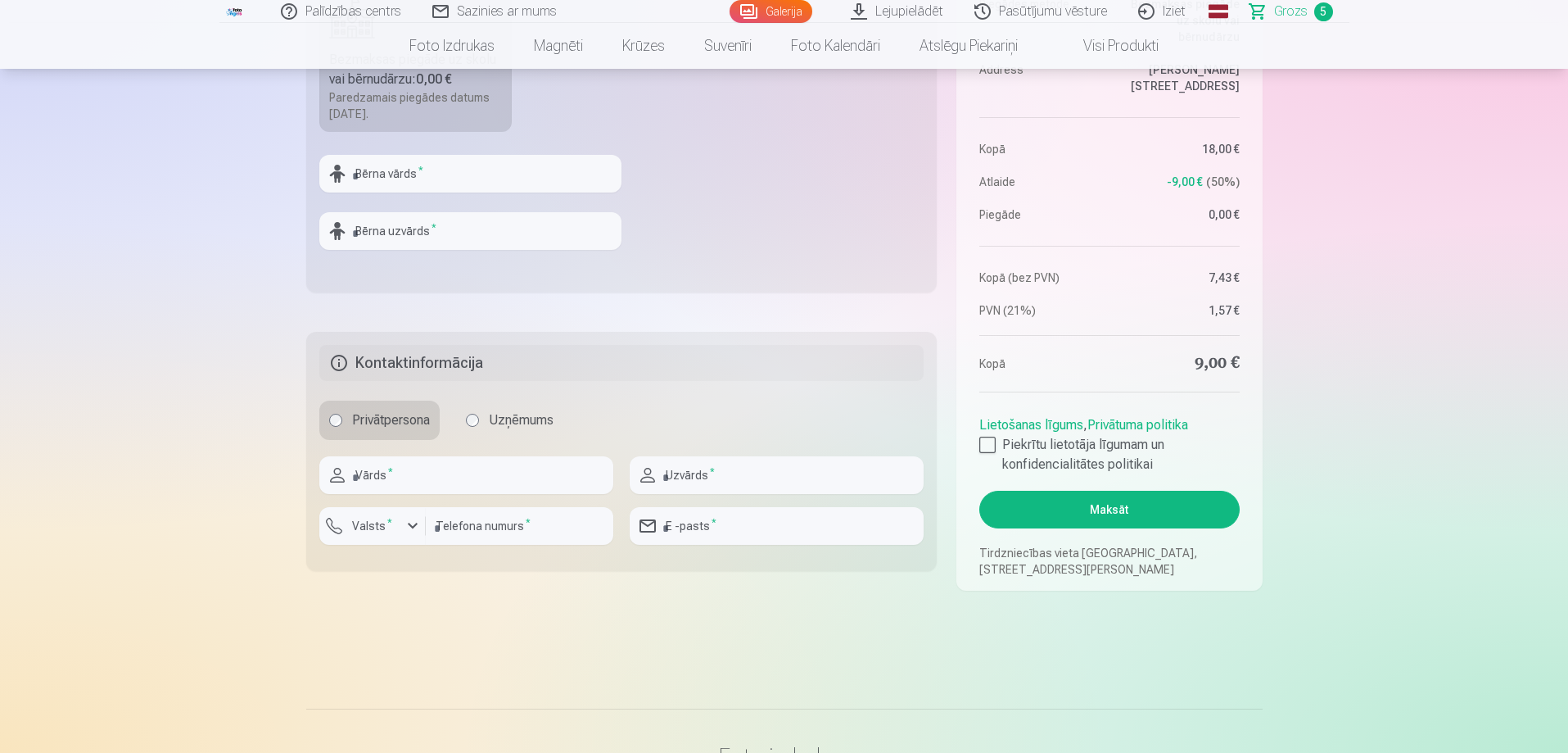
scroll to position [737, 0]
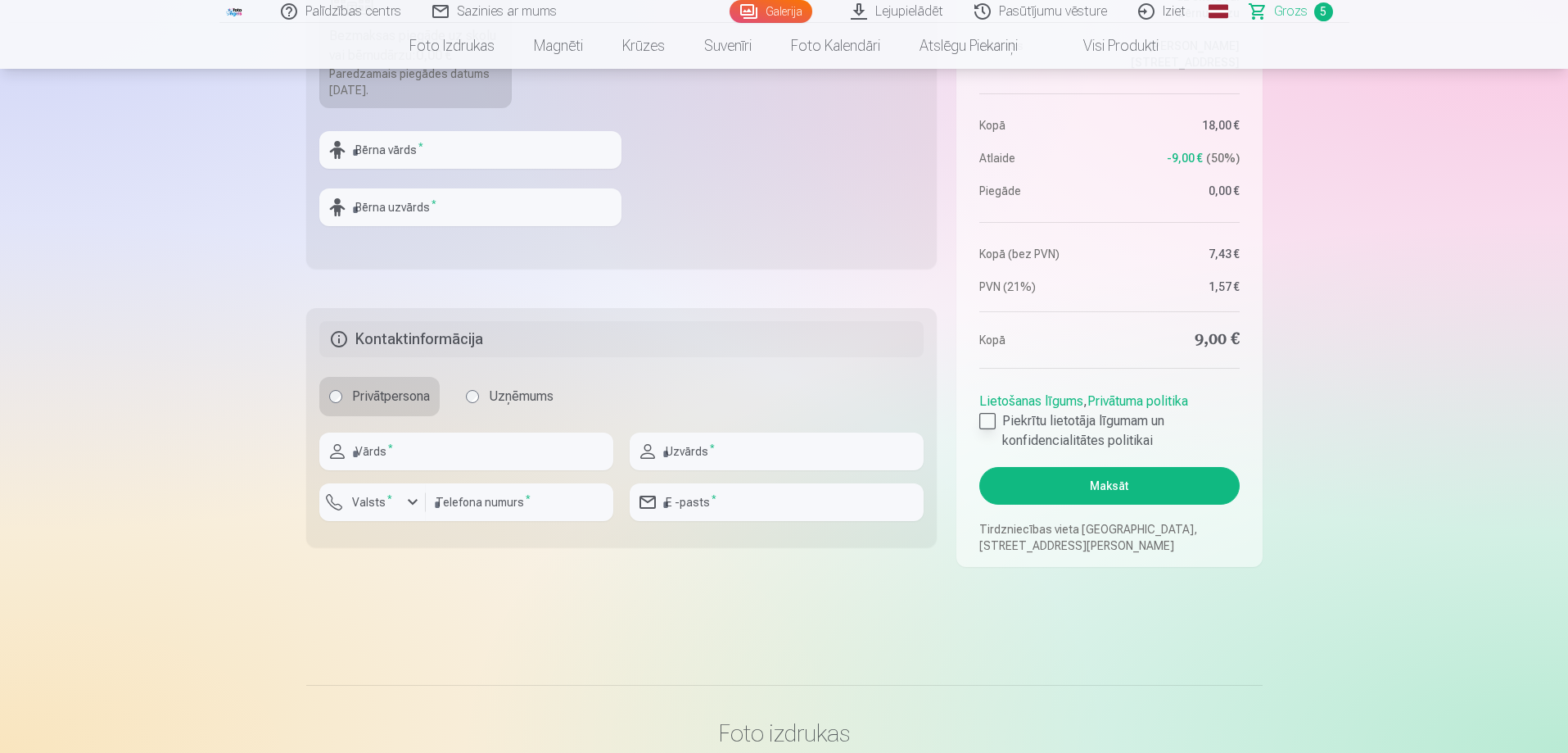
click at [984, 419] on div at bounding box center [987, 420] width 16 height 16
click at [458, 449] on input "text" at bounding box center [466, 451] width 294 height 38
type input "*****"
type input "*******"
type input "********"
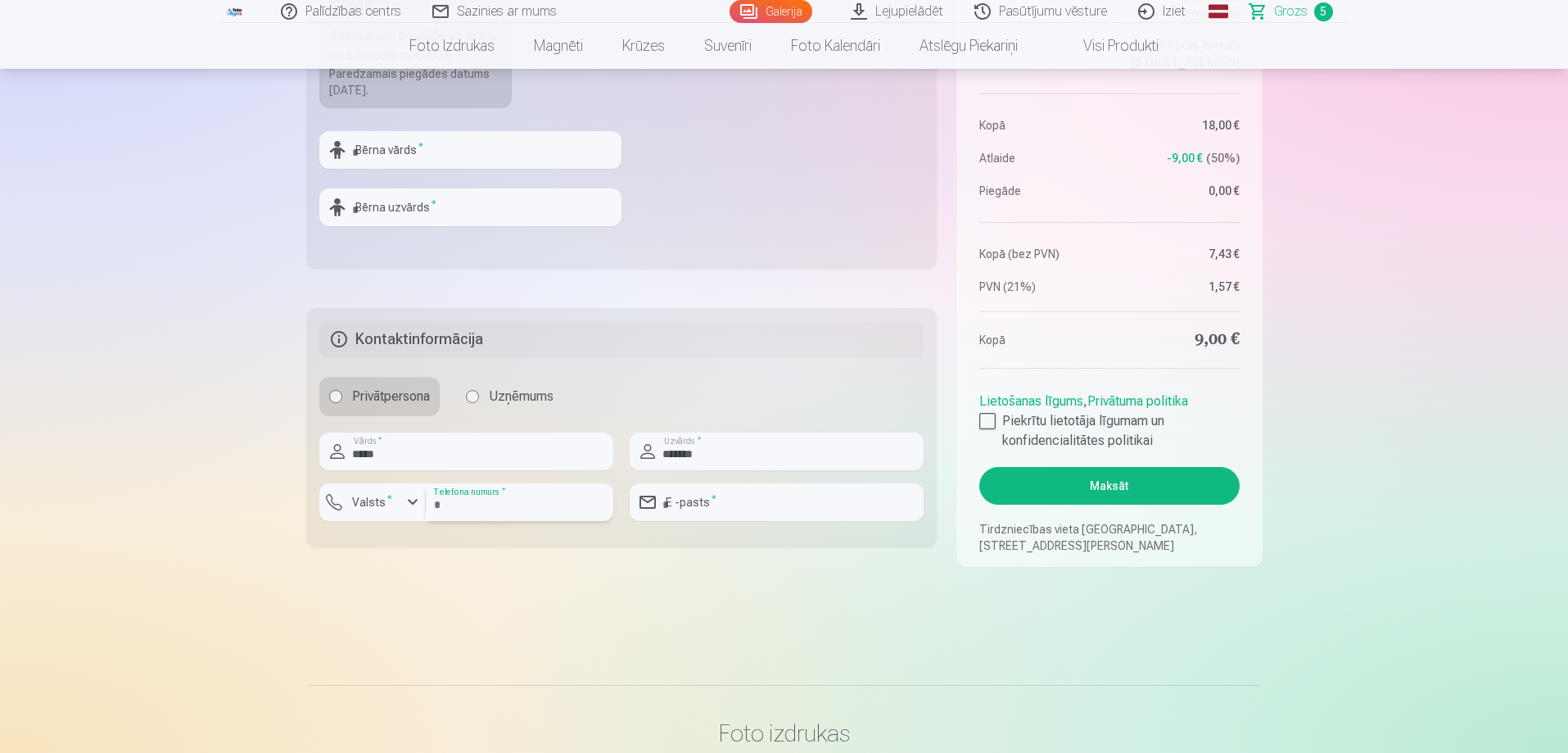
type input "**********"
click at [1093, 487] on button "Maksāt" at bounding box center [1109, 486] width 259 height 38
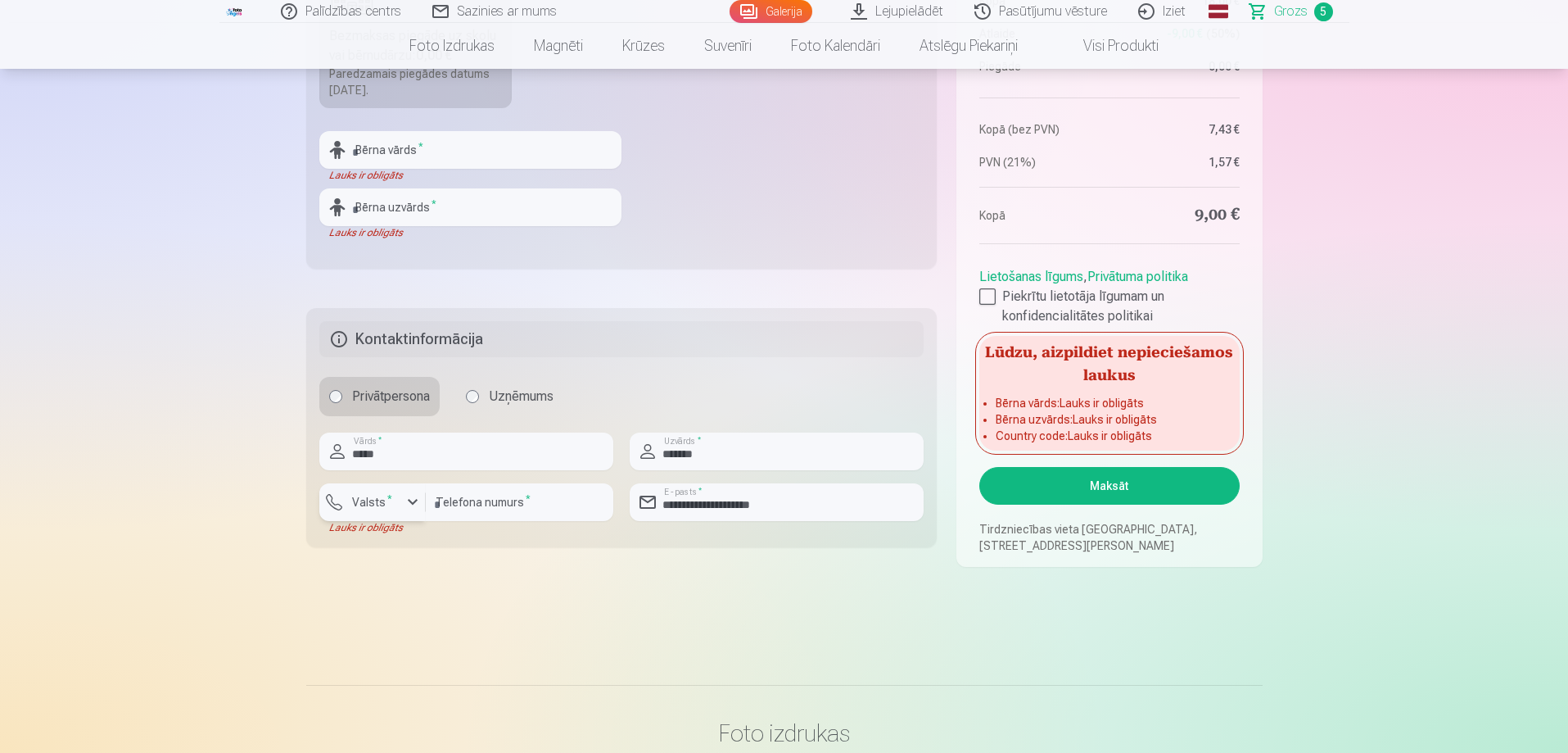
click at [409, 501] on div "button" at bounding box center [412, 501] width 20 height 20
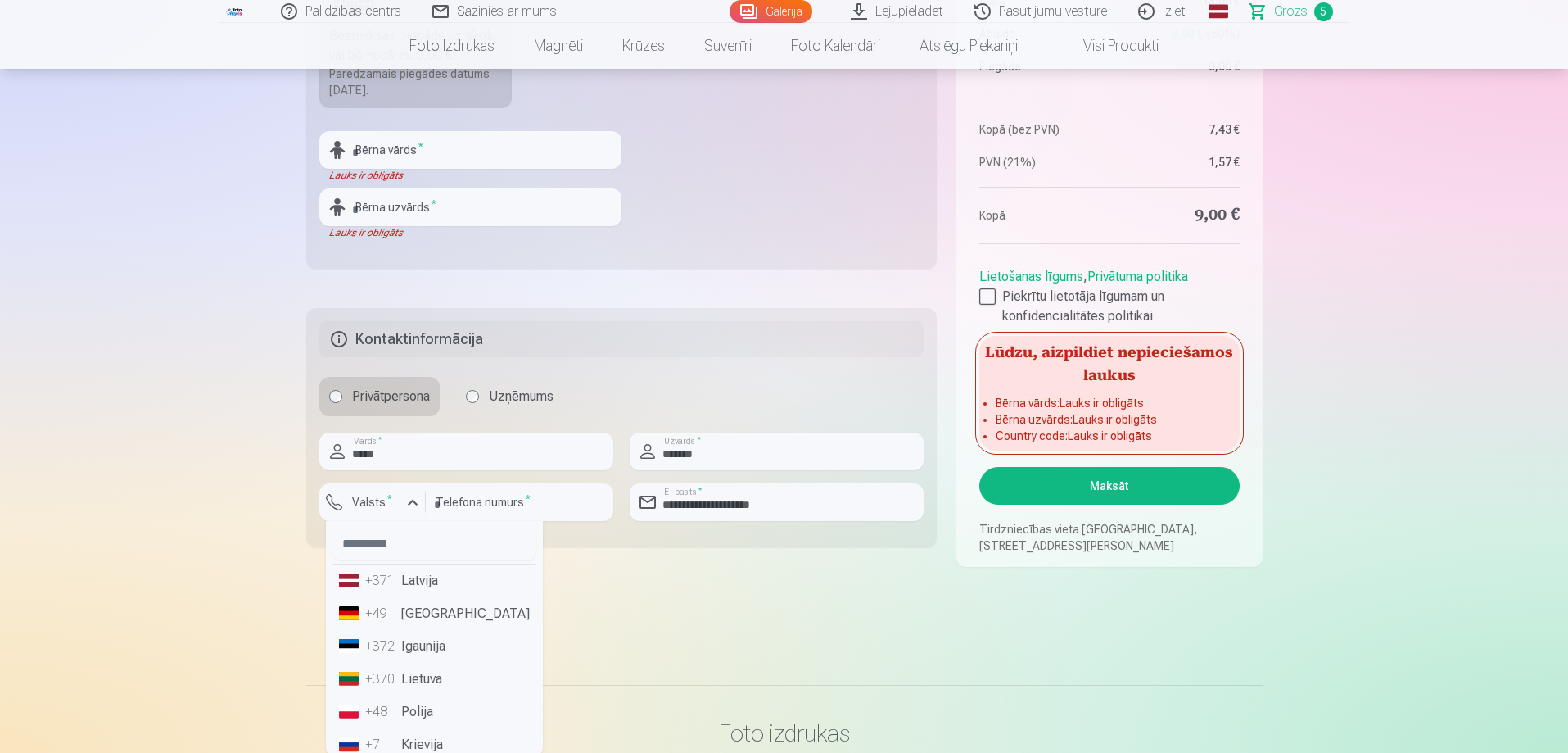
click at [404, 578] on li "+371 Latvija" at bounding box center [435, 581] width 204 height 33
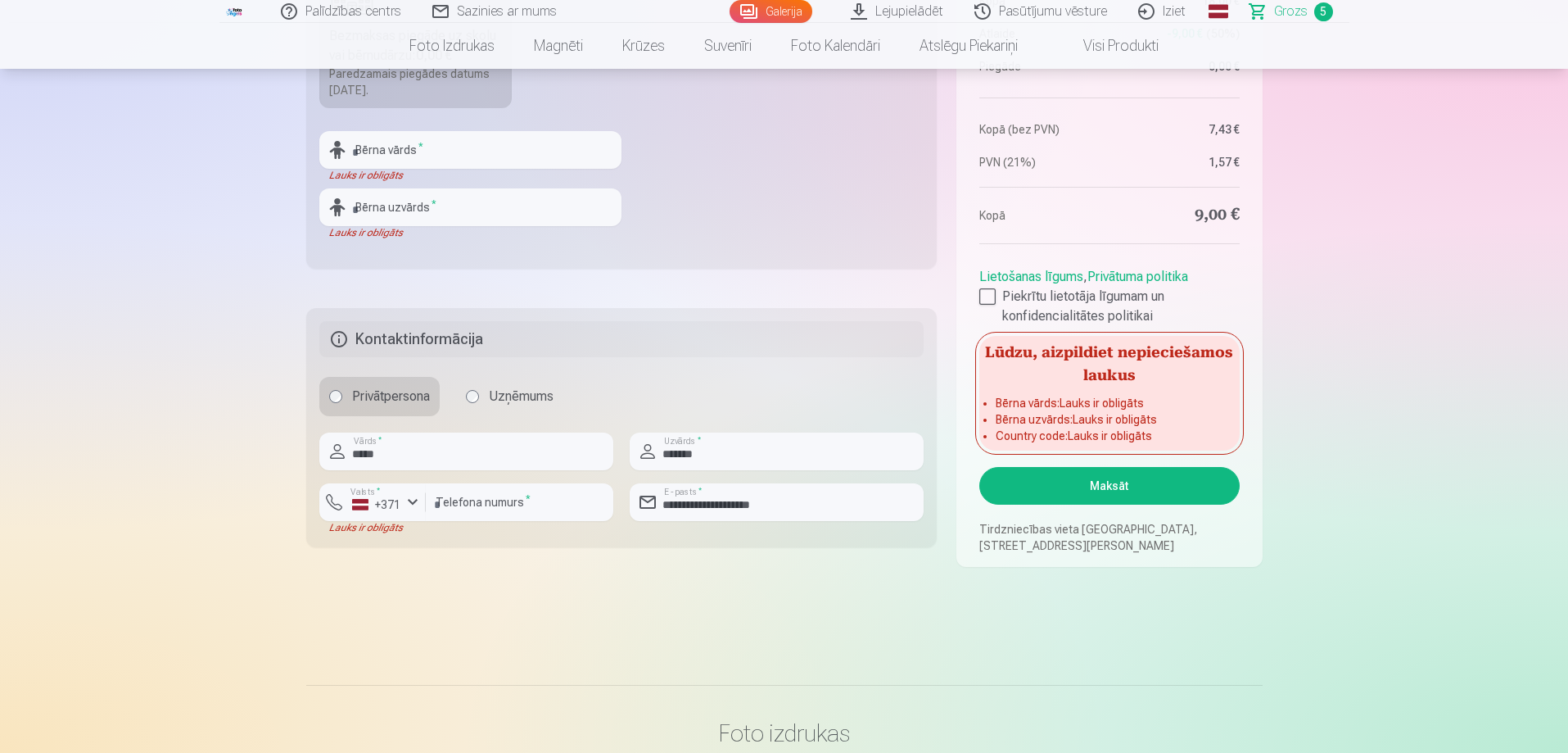
click at [1078, 485] on button "Maksāt" at bounding box center [1109, 486] width 259 height 38
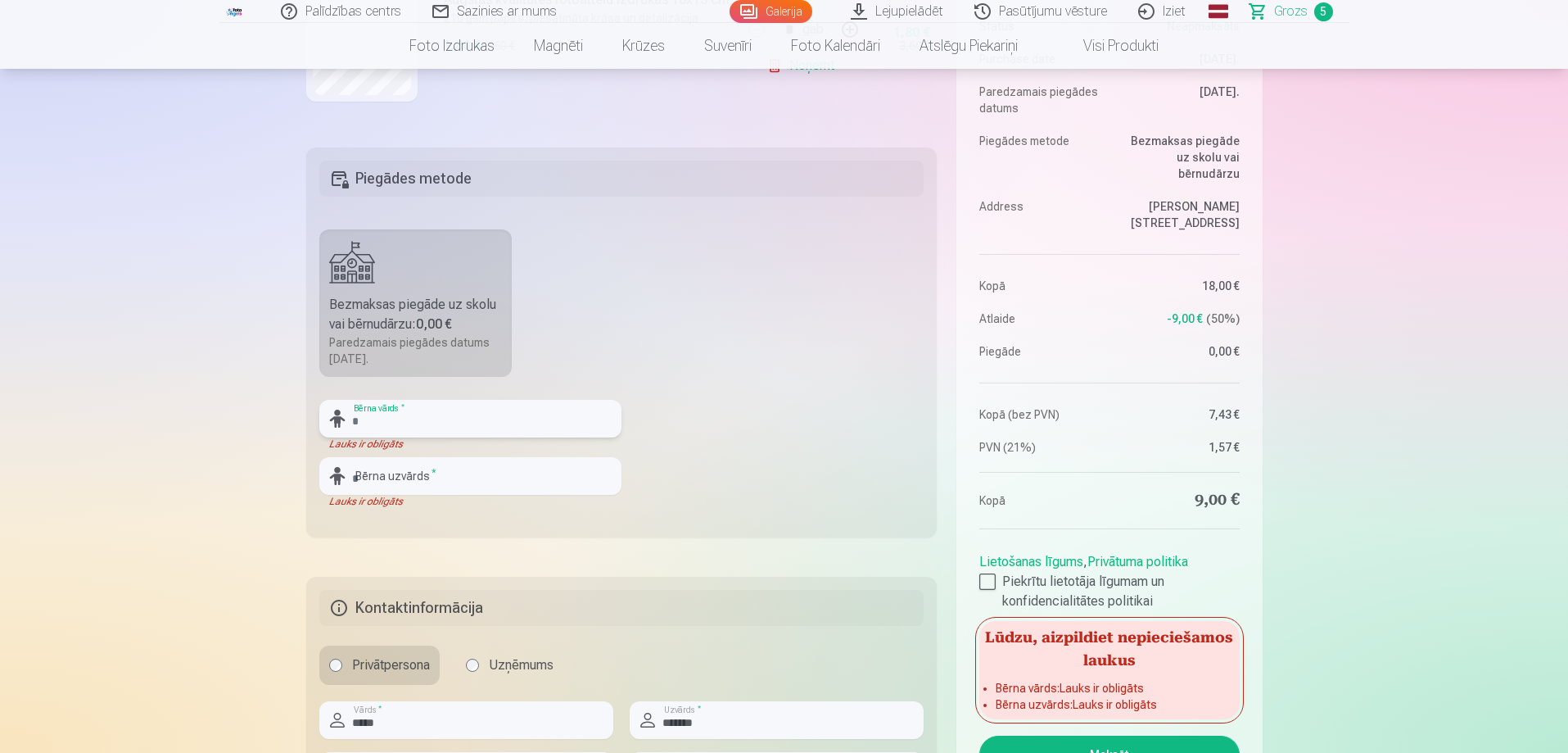
scroll to position [410, 0]
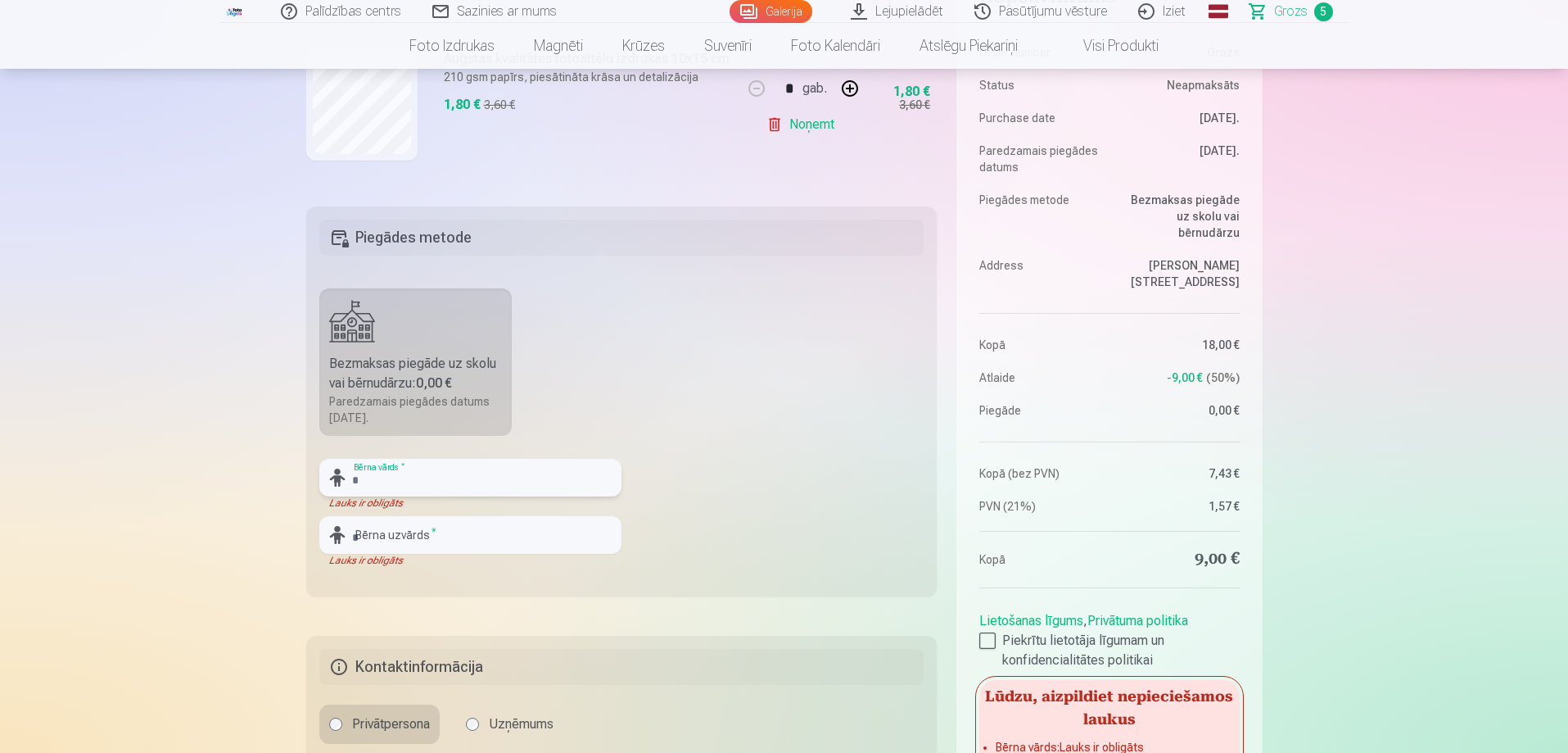
click at [444, 482] on input "text" at bounding box center [471, 478] width 303 height 38
type input "*****"
type input "*******"
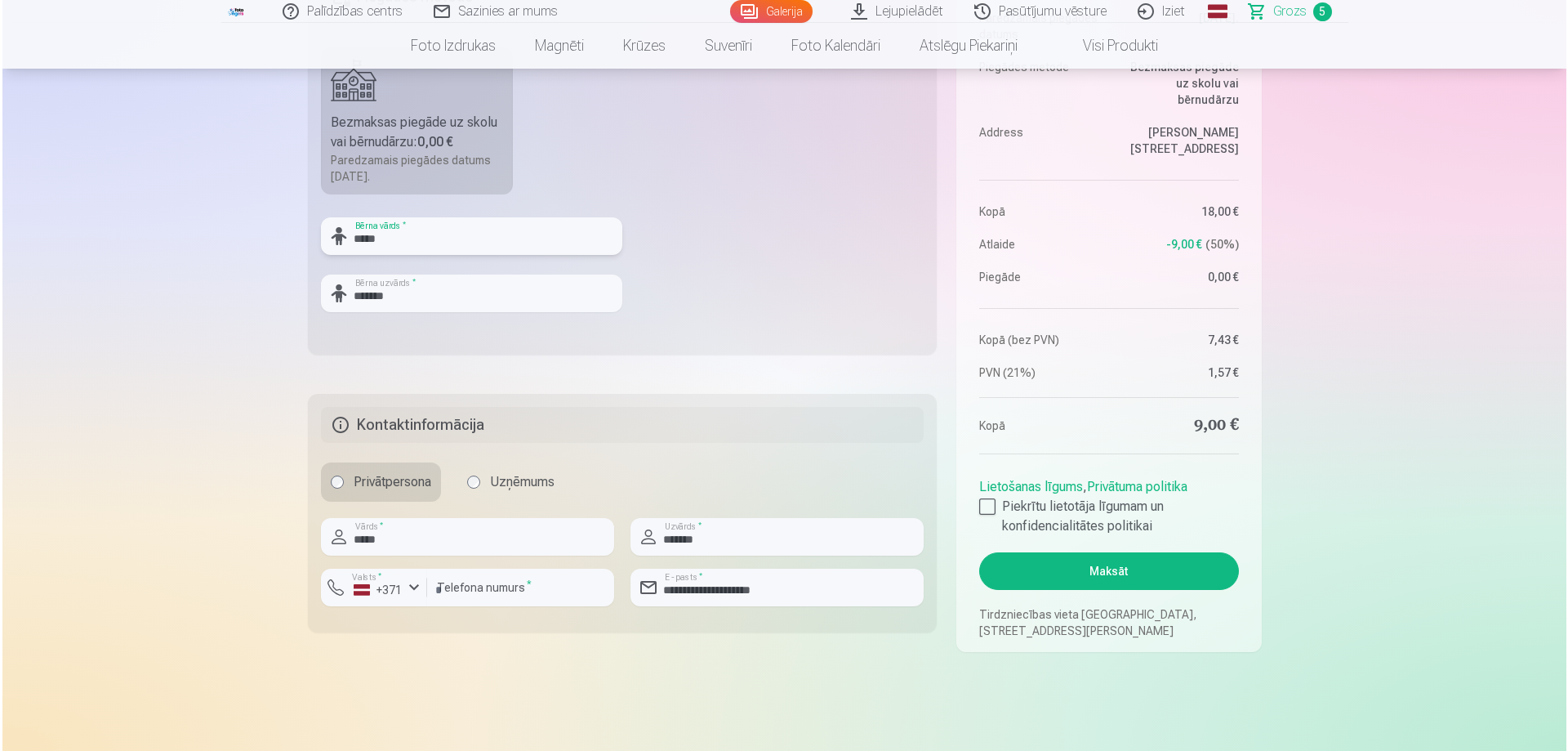
scroll to position [735, 0]
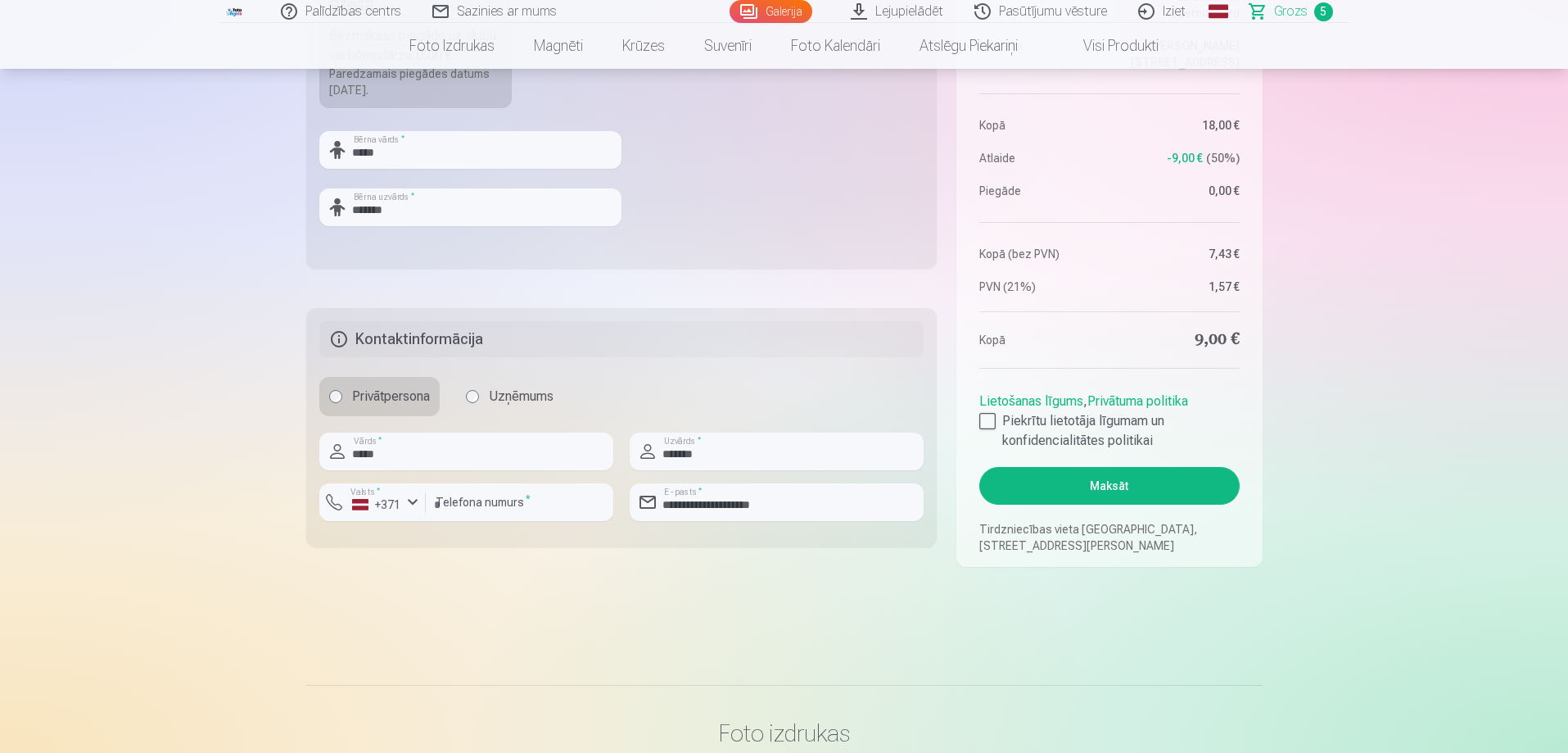
click at [1091, 486] on button "Maksāt" at bounding box center [1109, 486] width 259 height 38
